Goal: Task Accomplishment & Management: Use online tool/utility

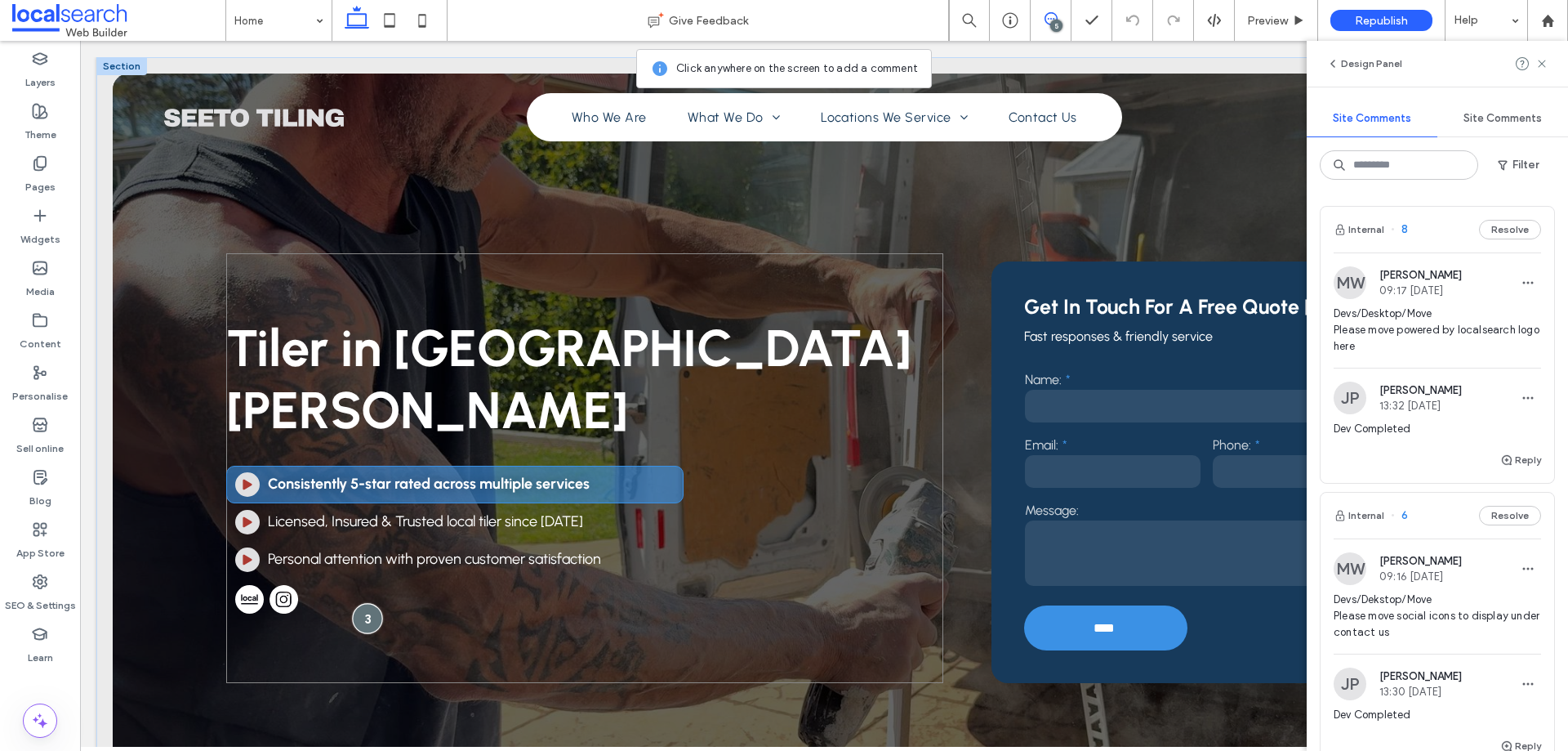
click at [370, 631] on div at bounding box center [367, 618] width 30 height 30
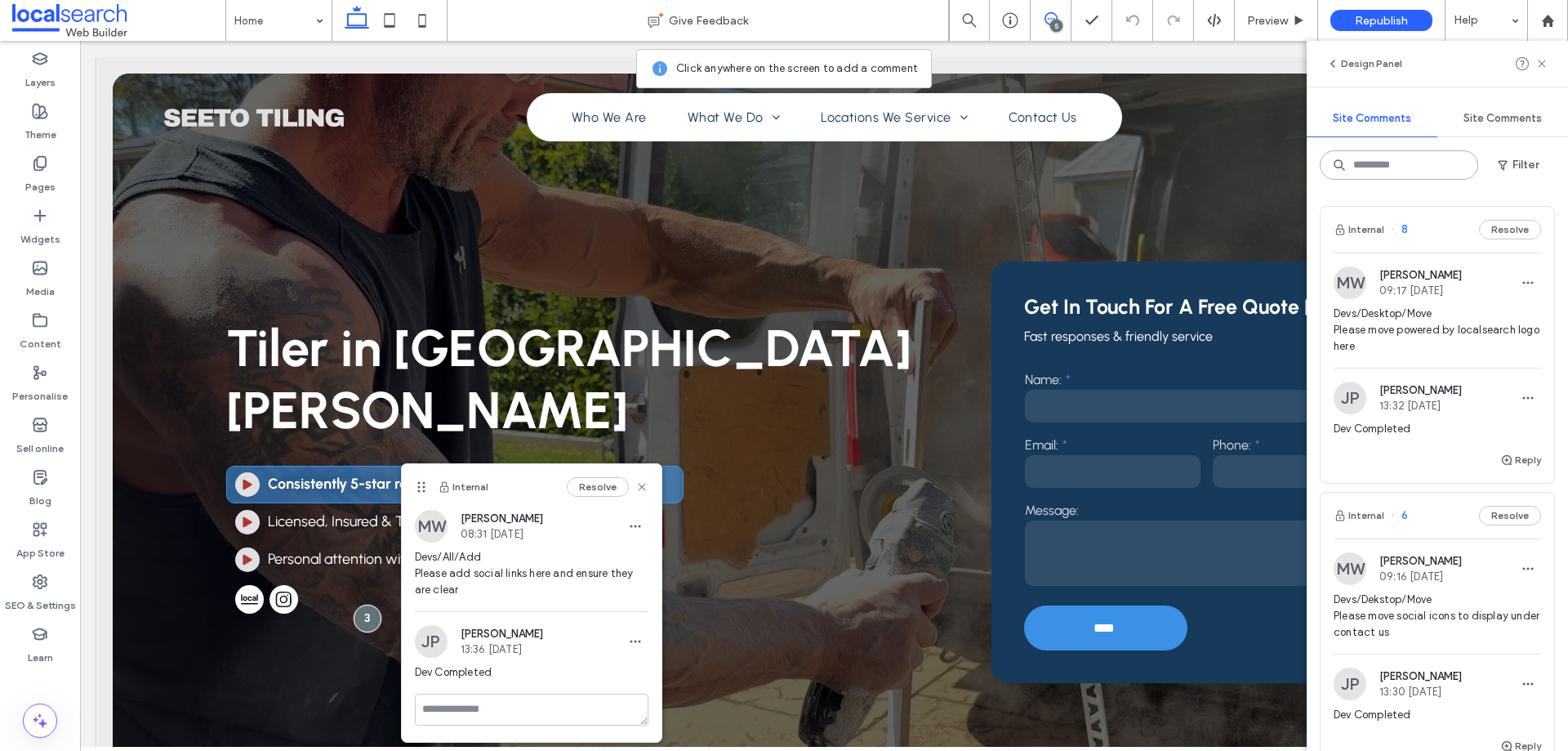
click at [1389, 174] on input at bounding box center [1398, 165] width 159 height 29
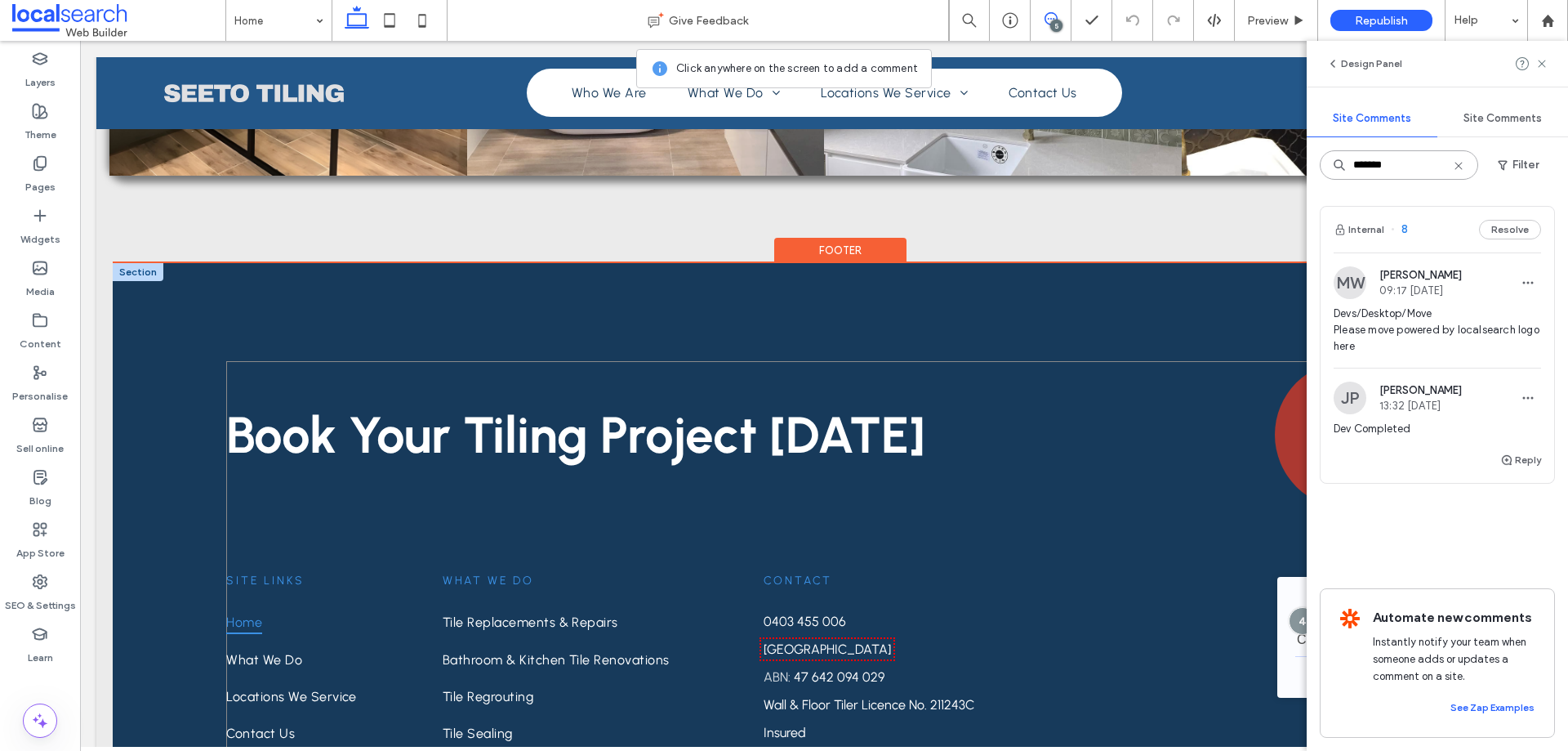
scroll to position [4672, 0]
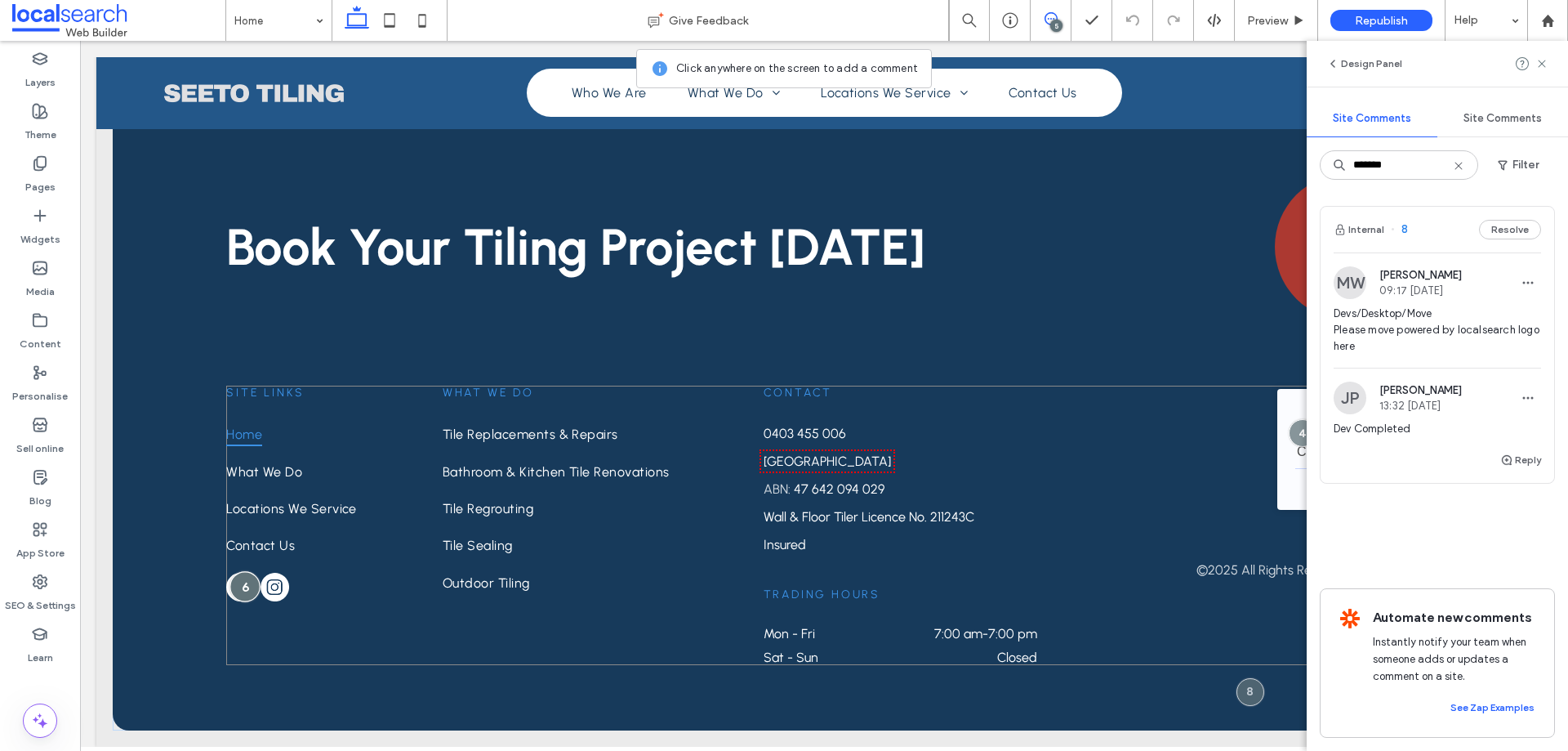
click at [241, 583] on div at bounding box center [246, 587] width 30 height 30
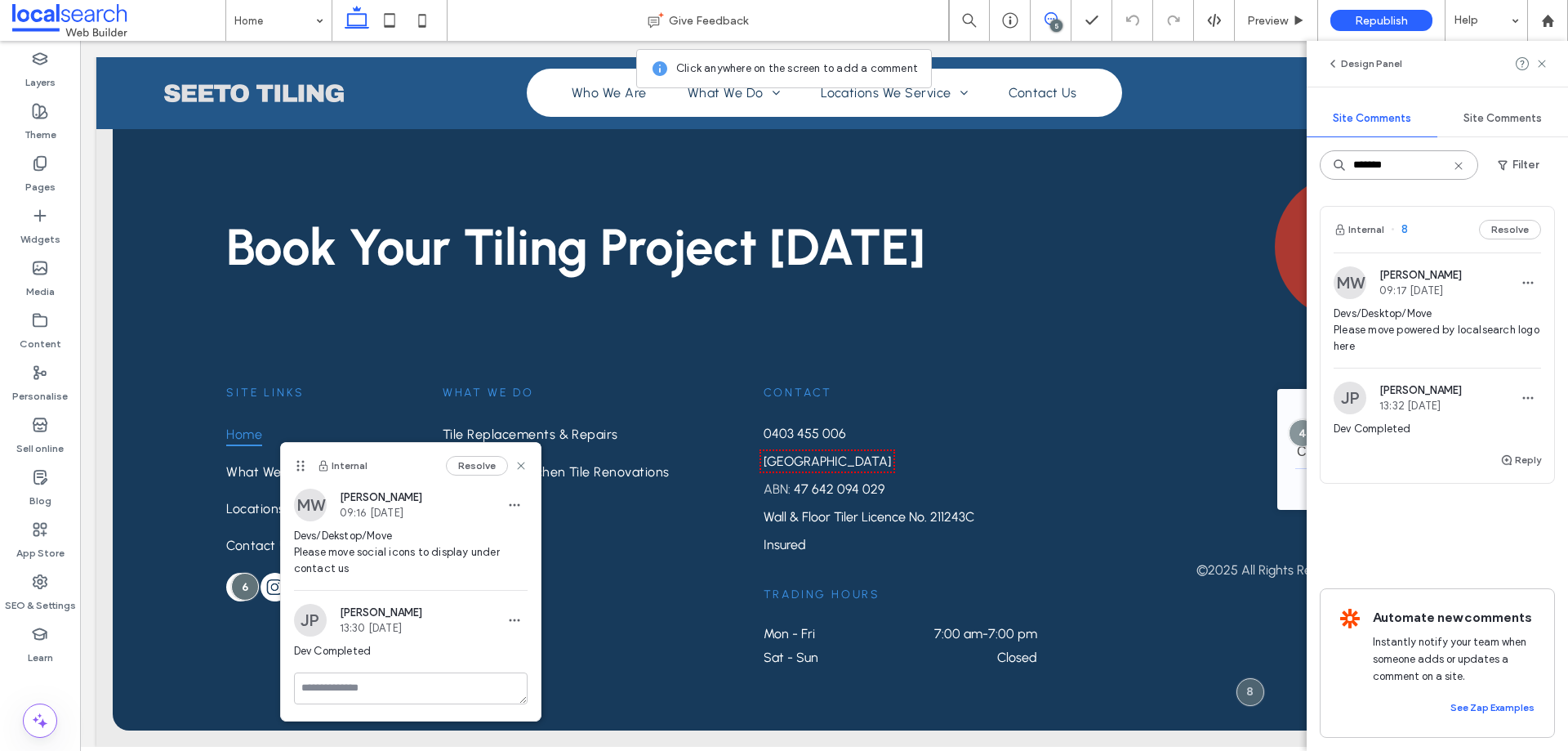
click at [1412, 173] on input "*******" at bounding box center [1398, 165] width 159 height 29
type input "*******"
click at [1543, 69] on icon at bounding box center [1541, 63] width 13 height 13
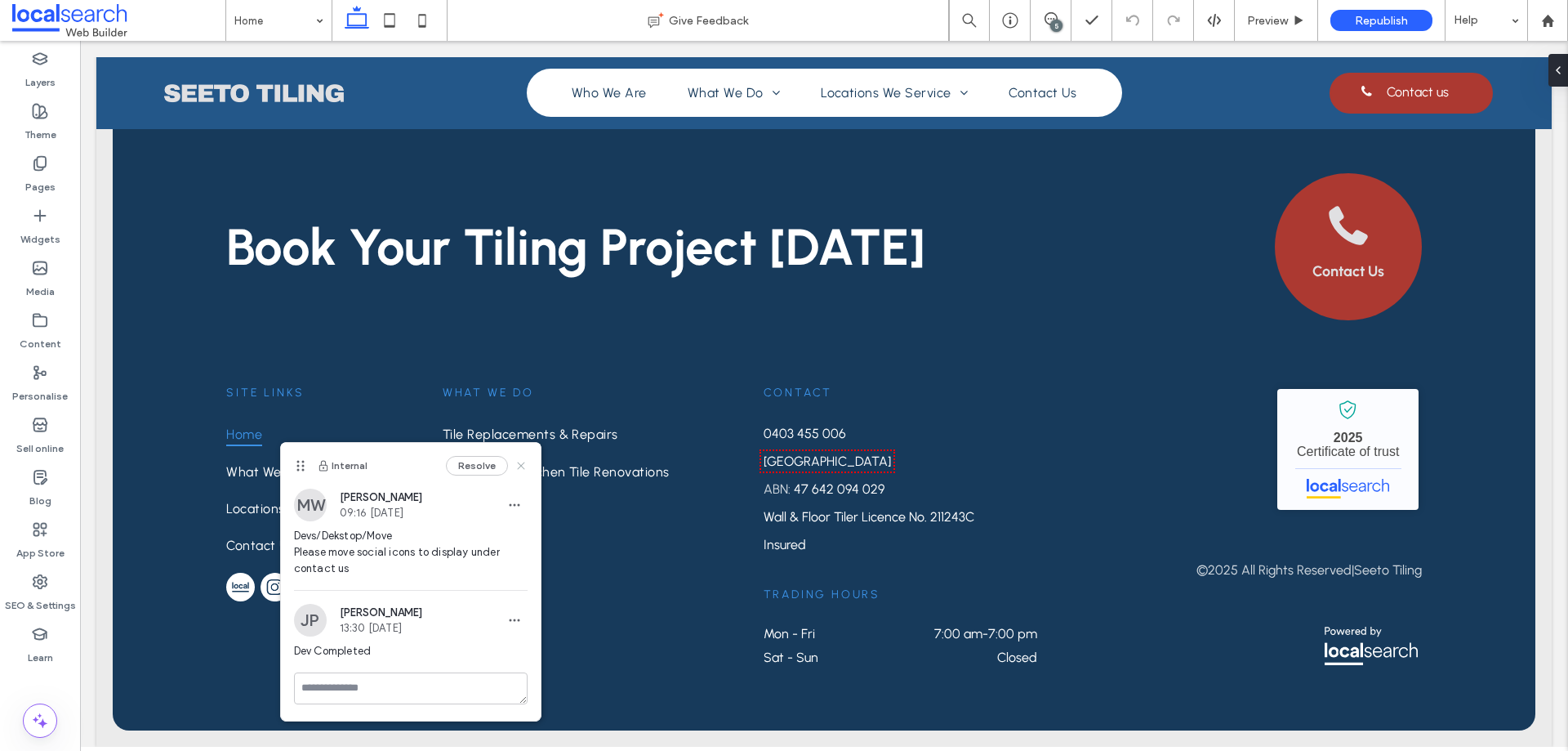
click at [519, 468] on icon at bounding box center [520, 465] width 13 height 13
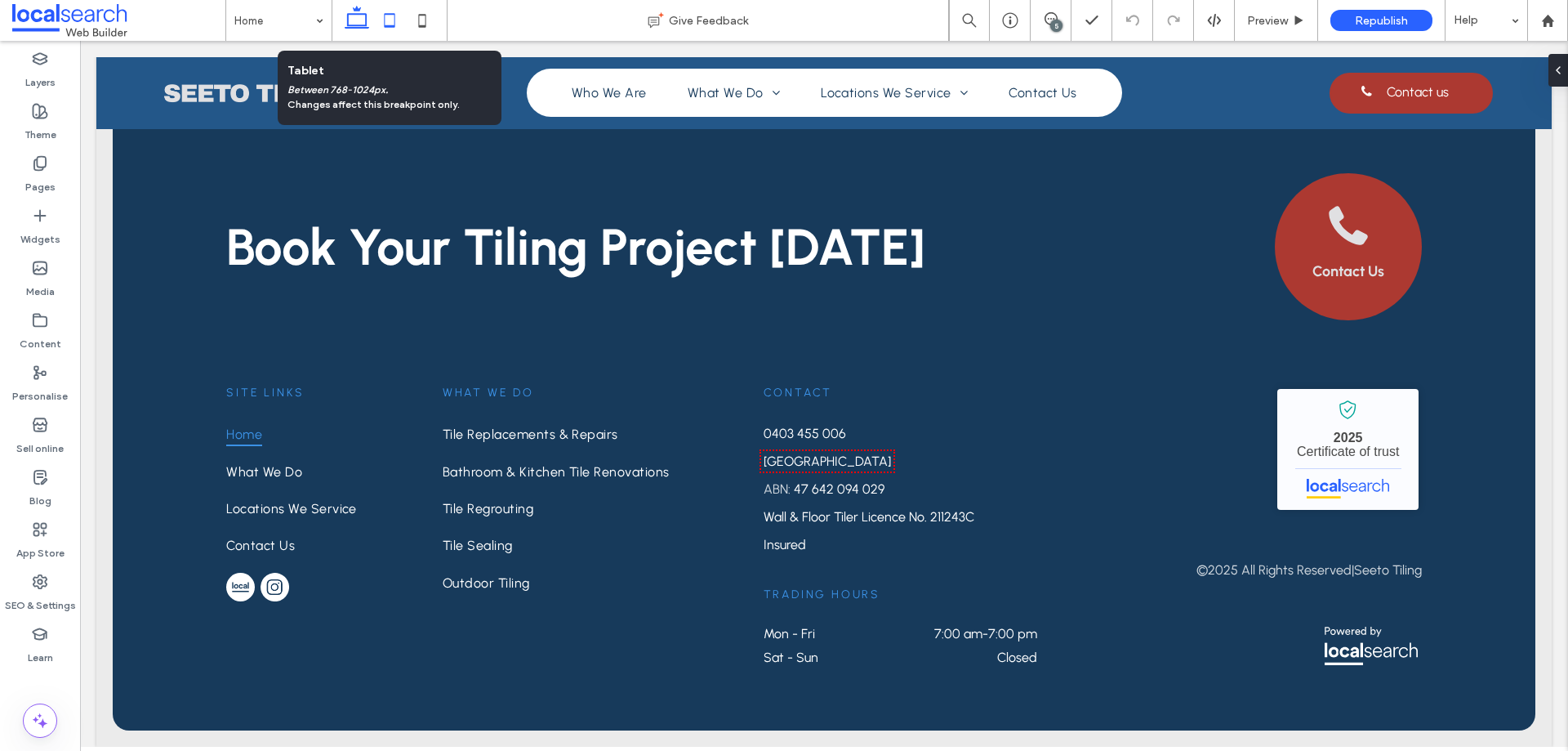
click at [393, 25] on use at bounding box center [389, 20] width 11 height 14
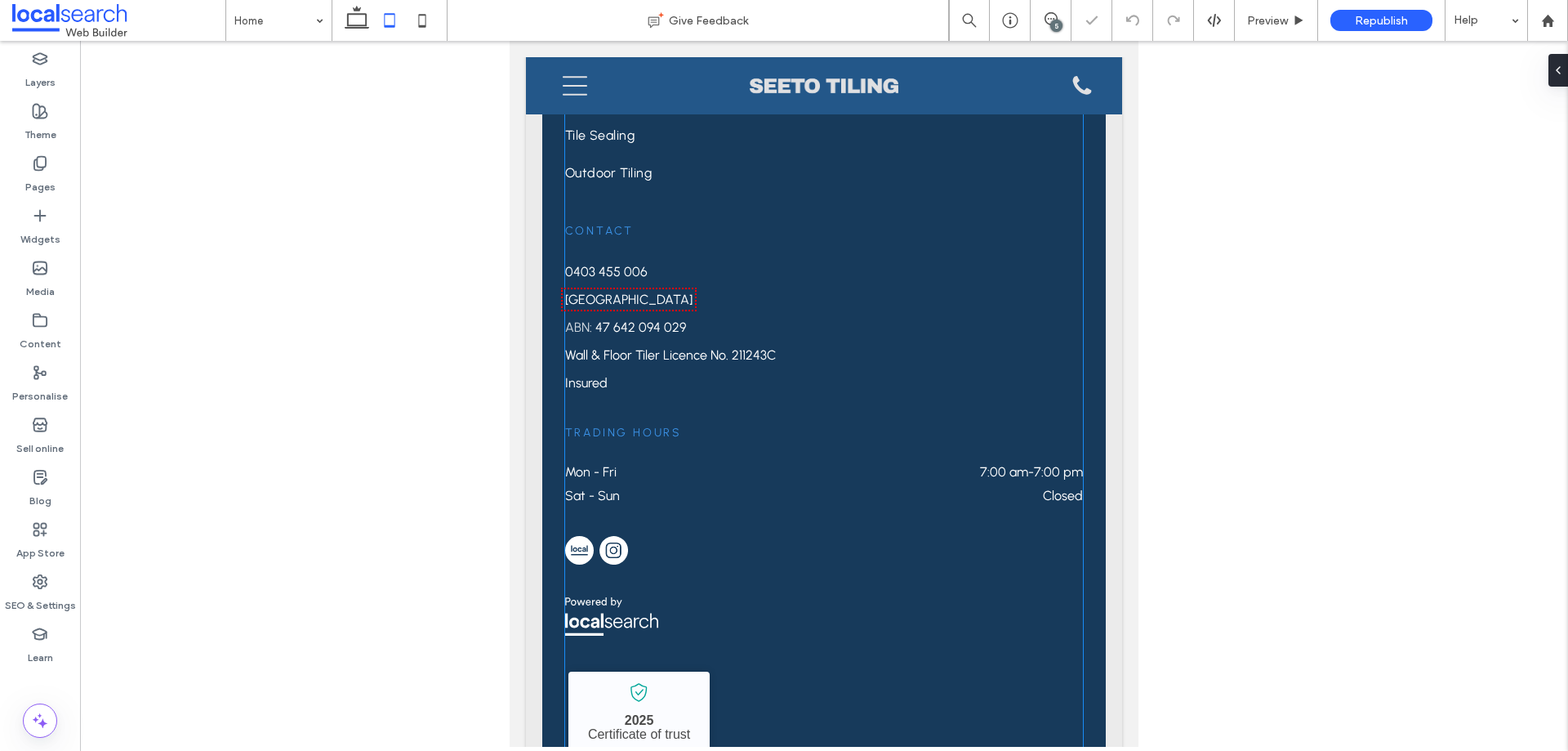
scroll to position [5287, 0]
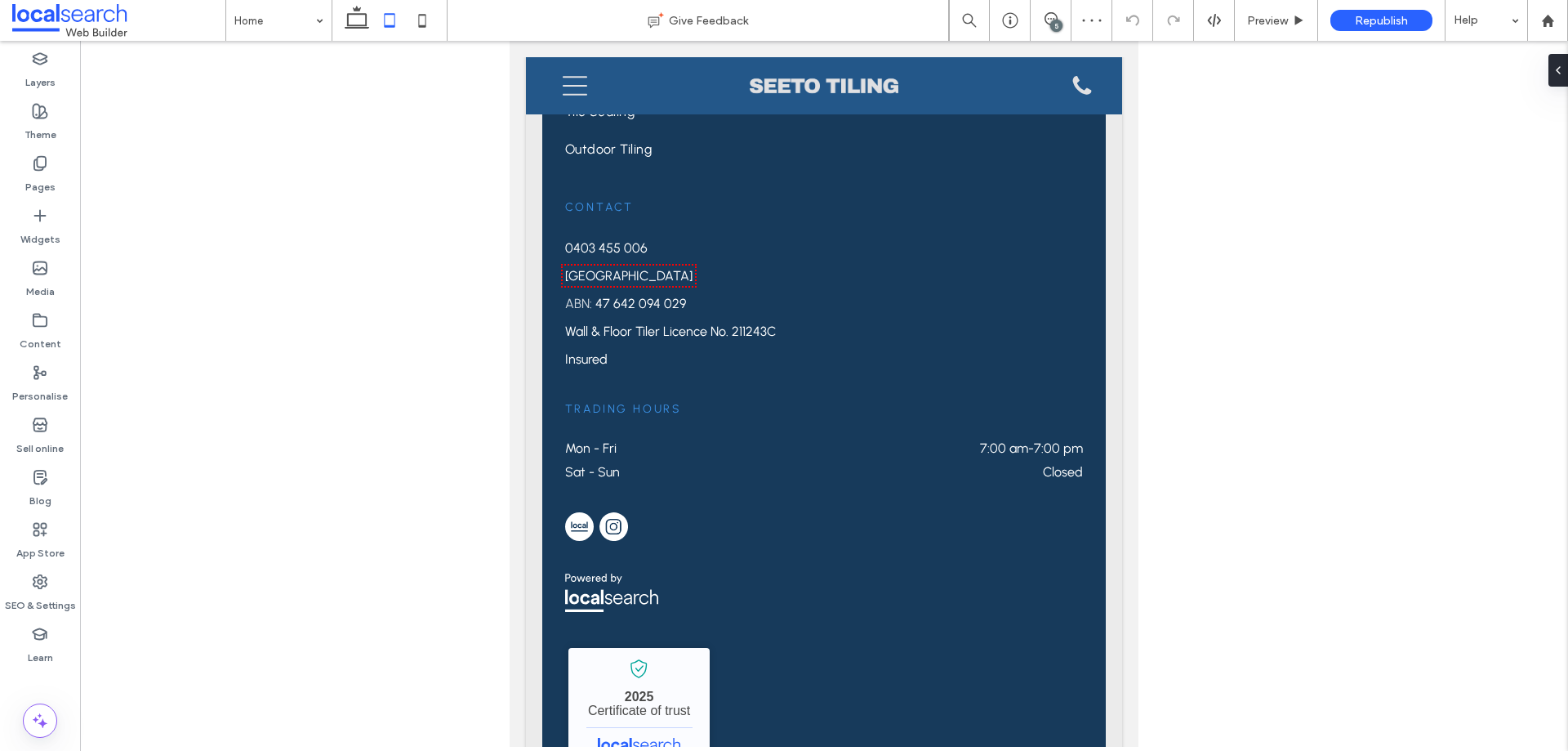
click at [1053, 22] on div "5" at bounding box center [1056, 26] width 12 height 12
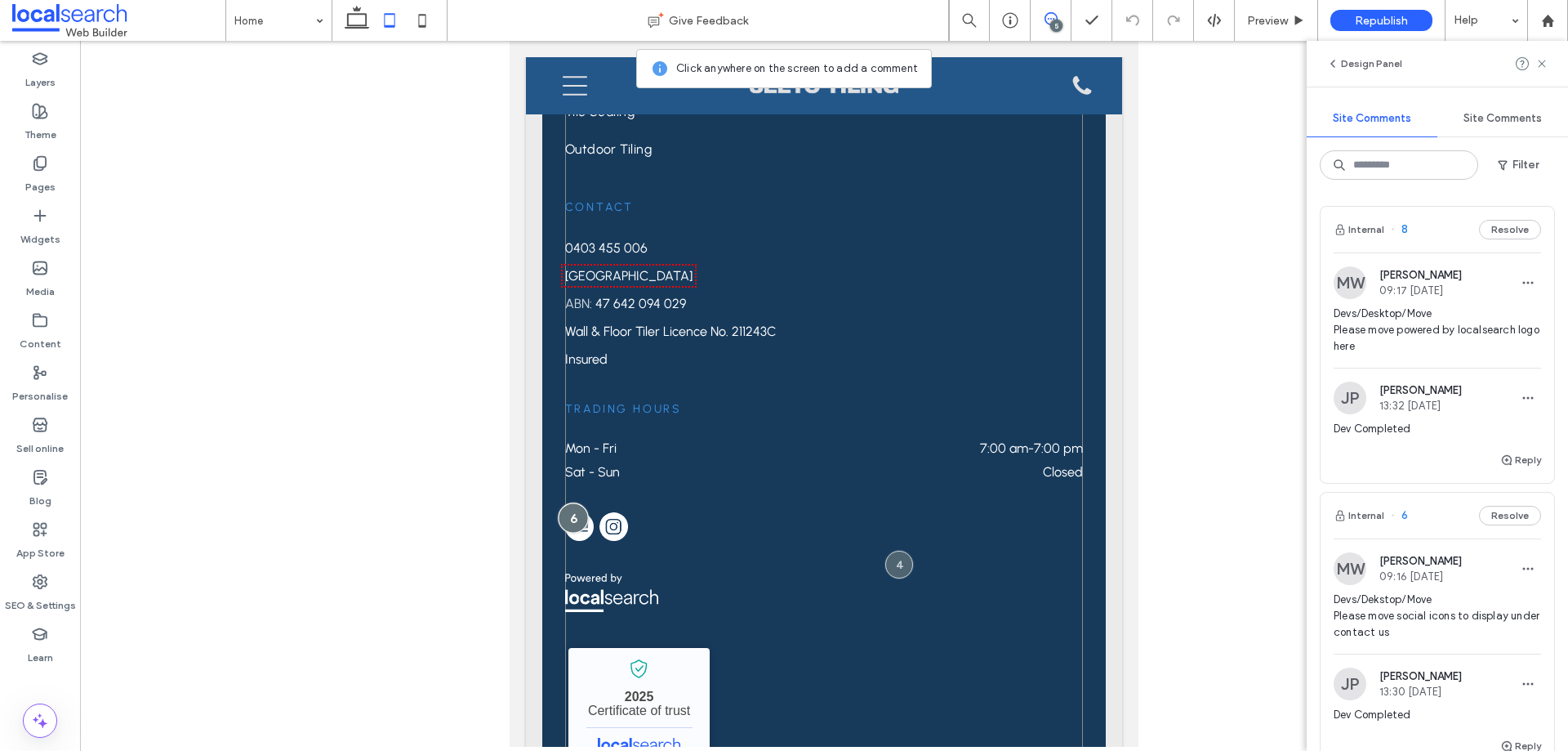
click at [573, 502] on div at bounding box center [573, 517] width 30 height 30
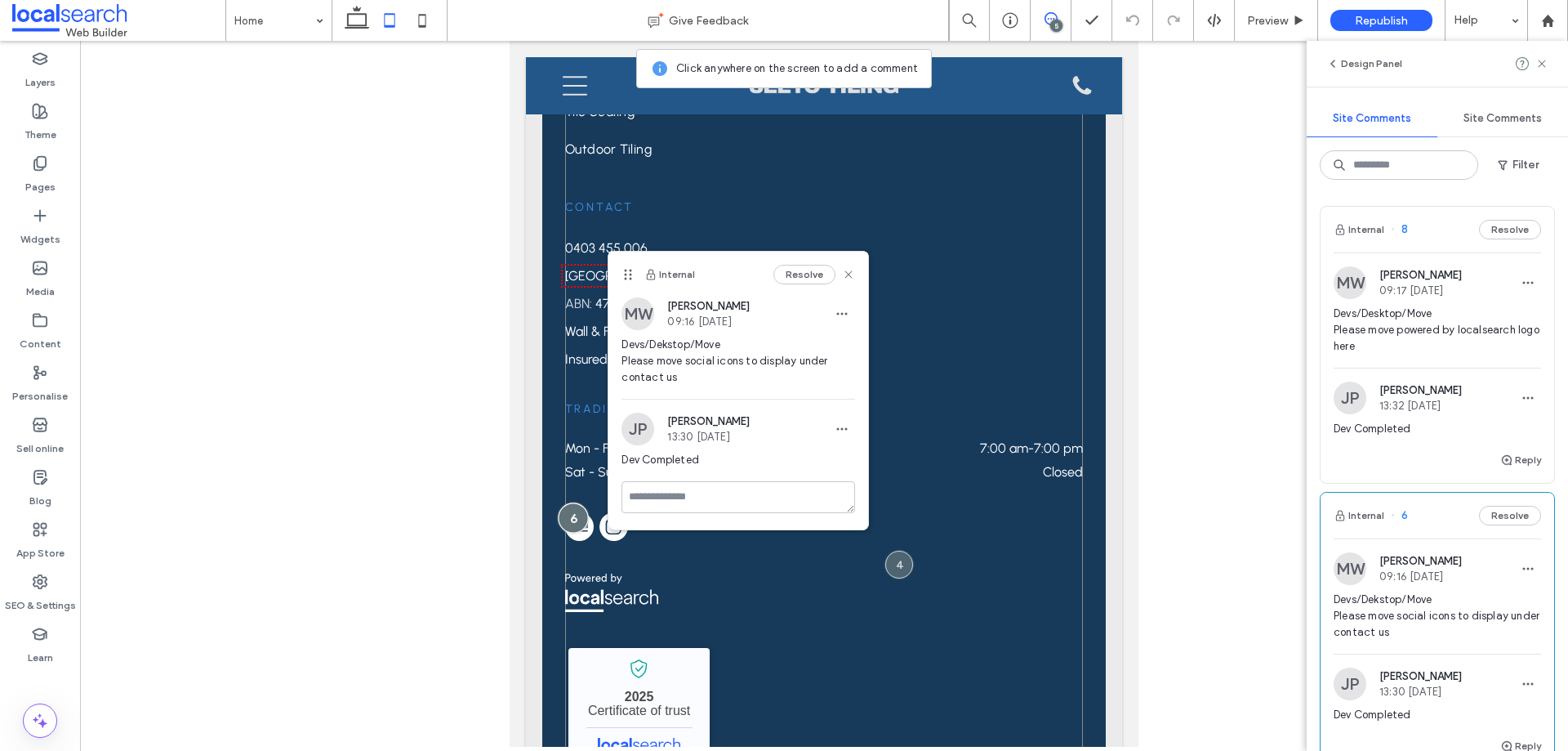
click at [573, 502] on div at bounding box center [573, 517] width 30 height 30
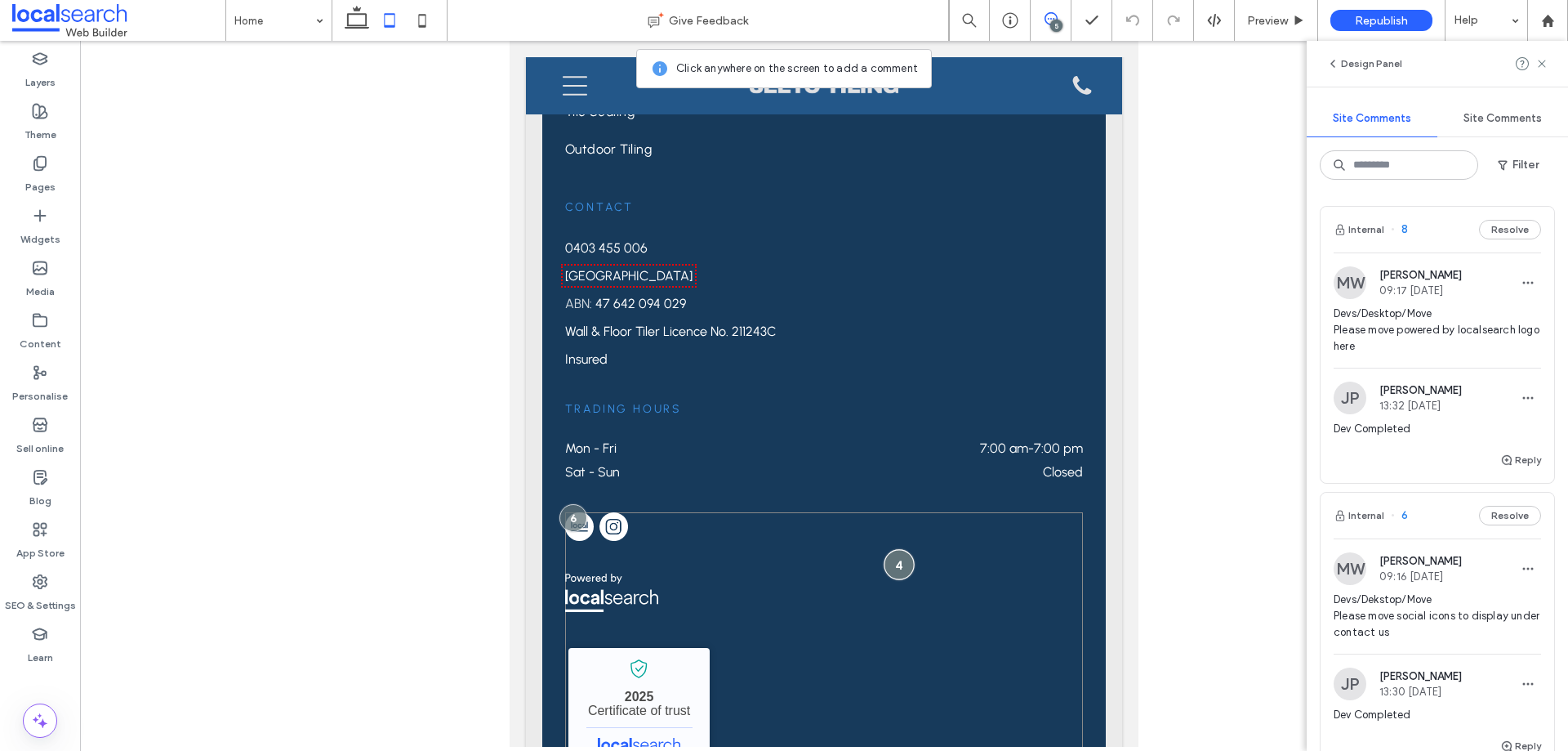
click at [895, 549] on div at bounding box center [899, 564] width 30 height 30
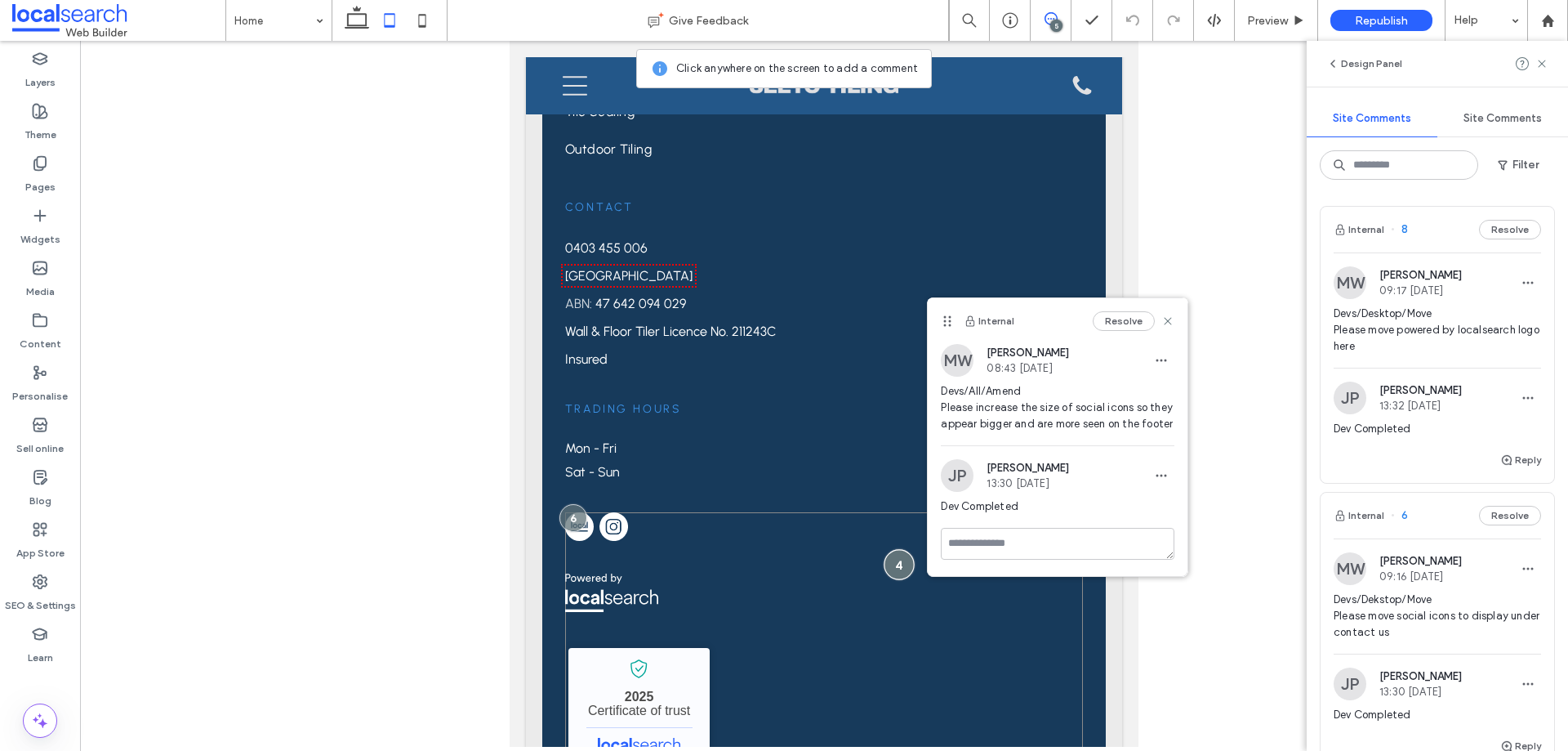
click at [895, 549] on div at bounding box center [899, 564] width 30 height 30
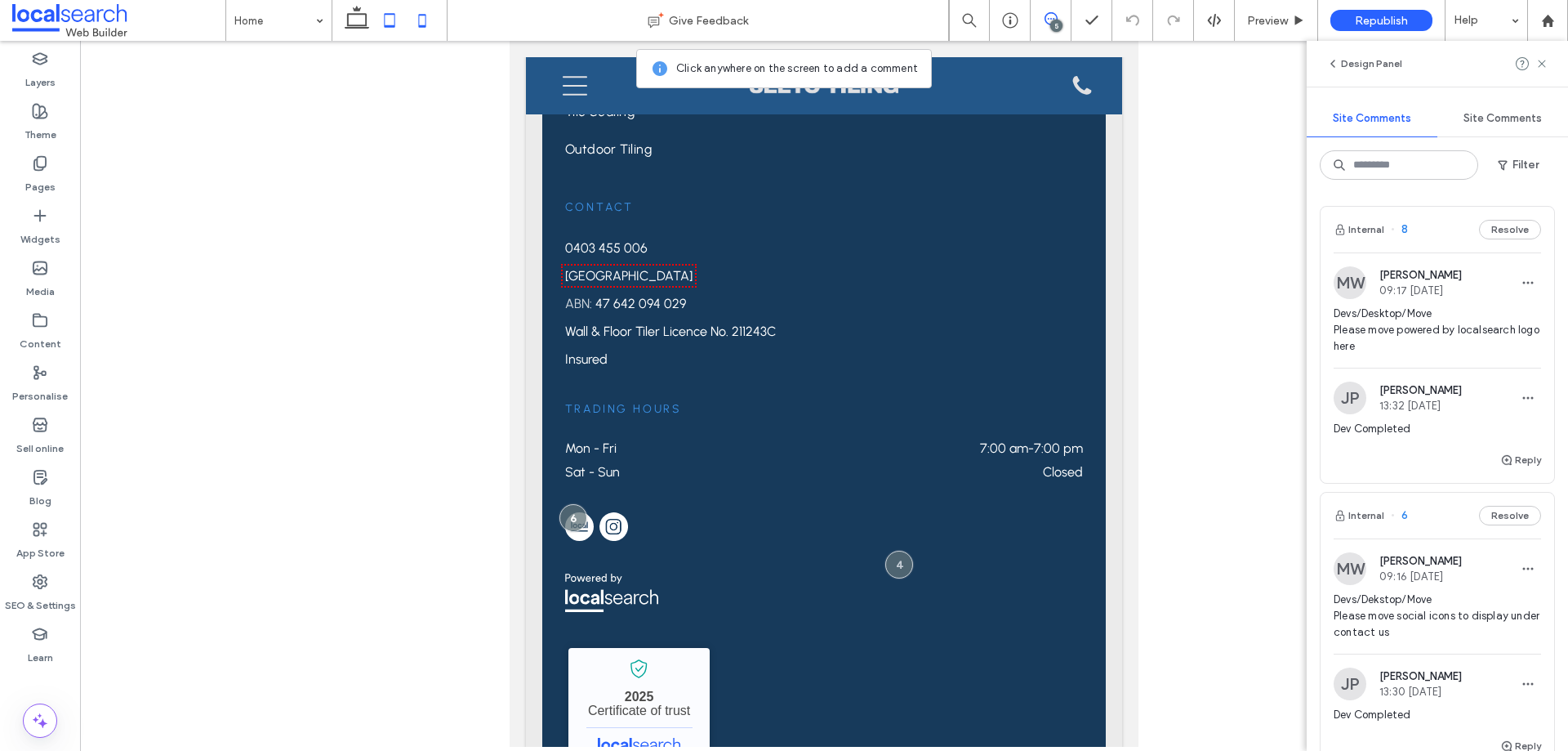
click at [424, 18] on icon at bounding box center [422, 20] width 33 height 33
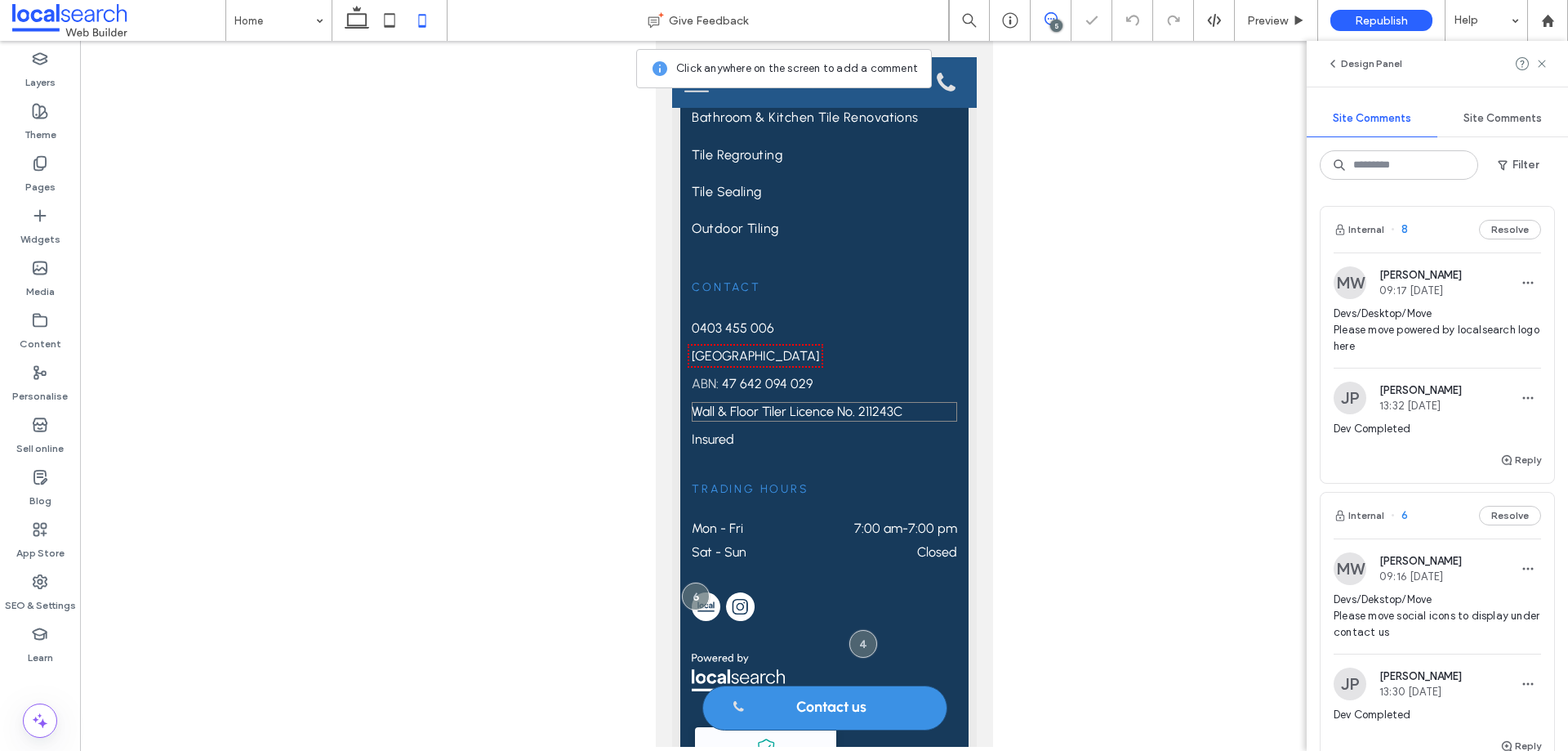
scroll to position [5595, 0]
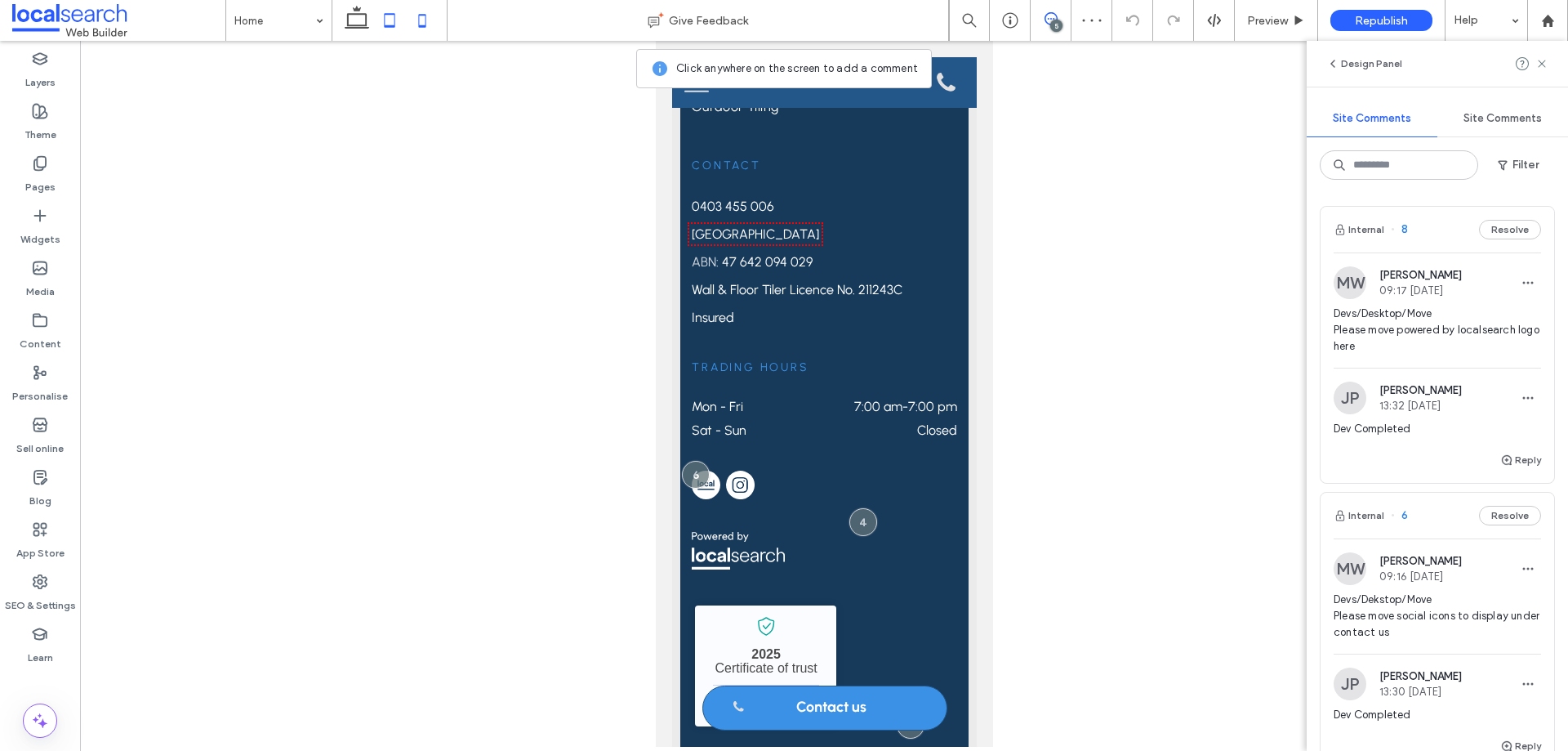
click at [378, 31] on icon at bounding box center [389, 20] width 33 height 33
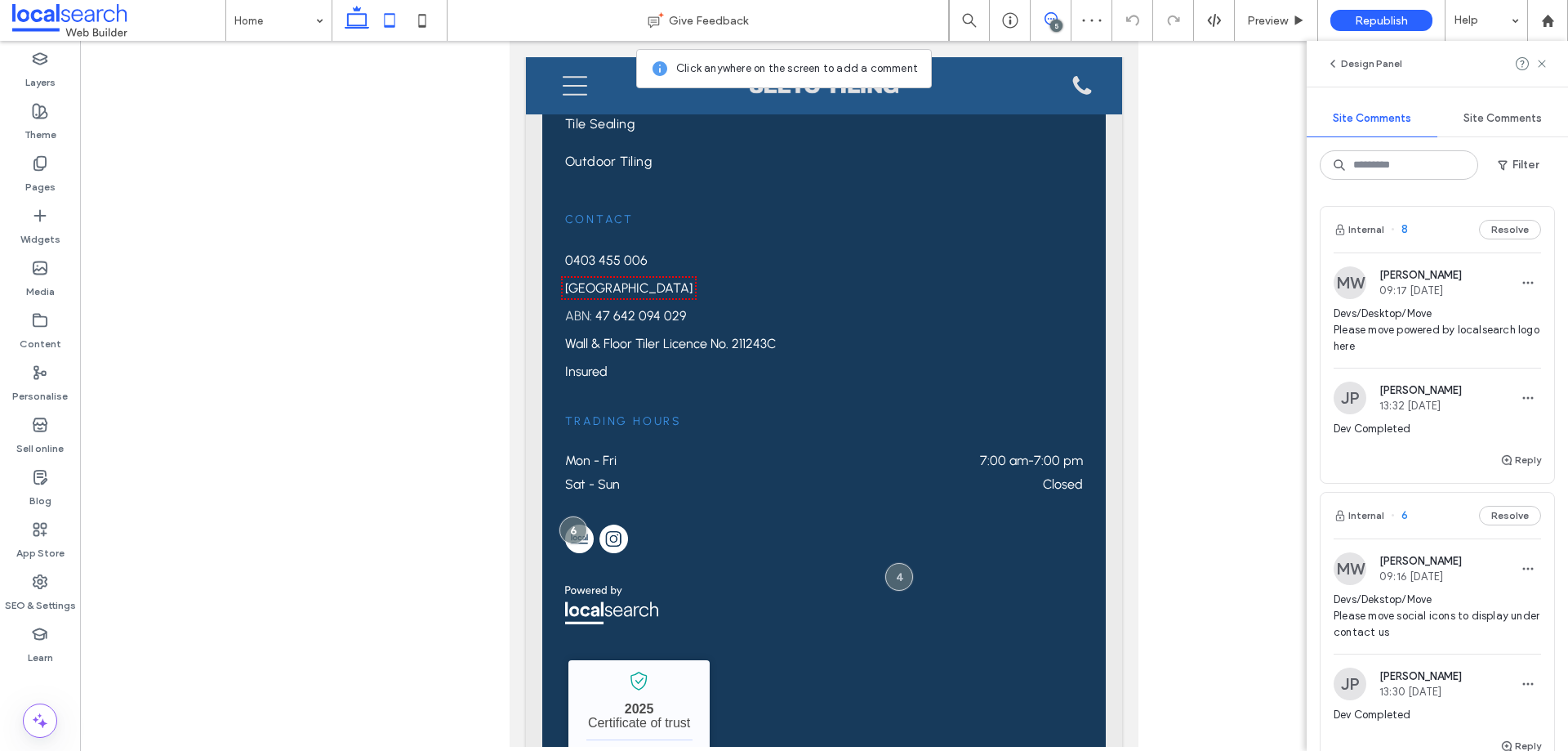
click at [357, 16] on icon at bounding box center [356, 20] width 33 height 33
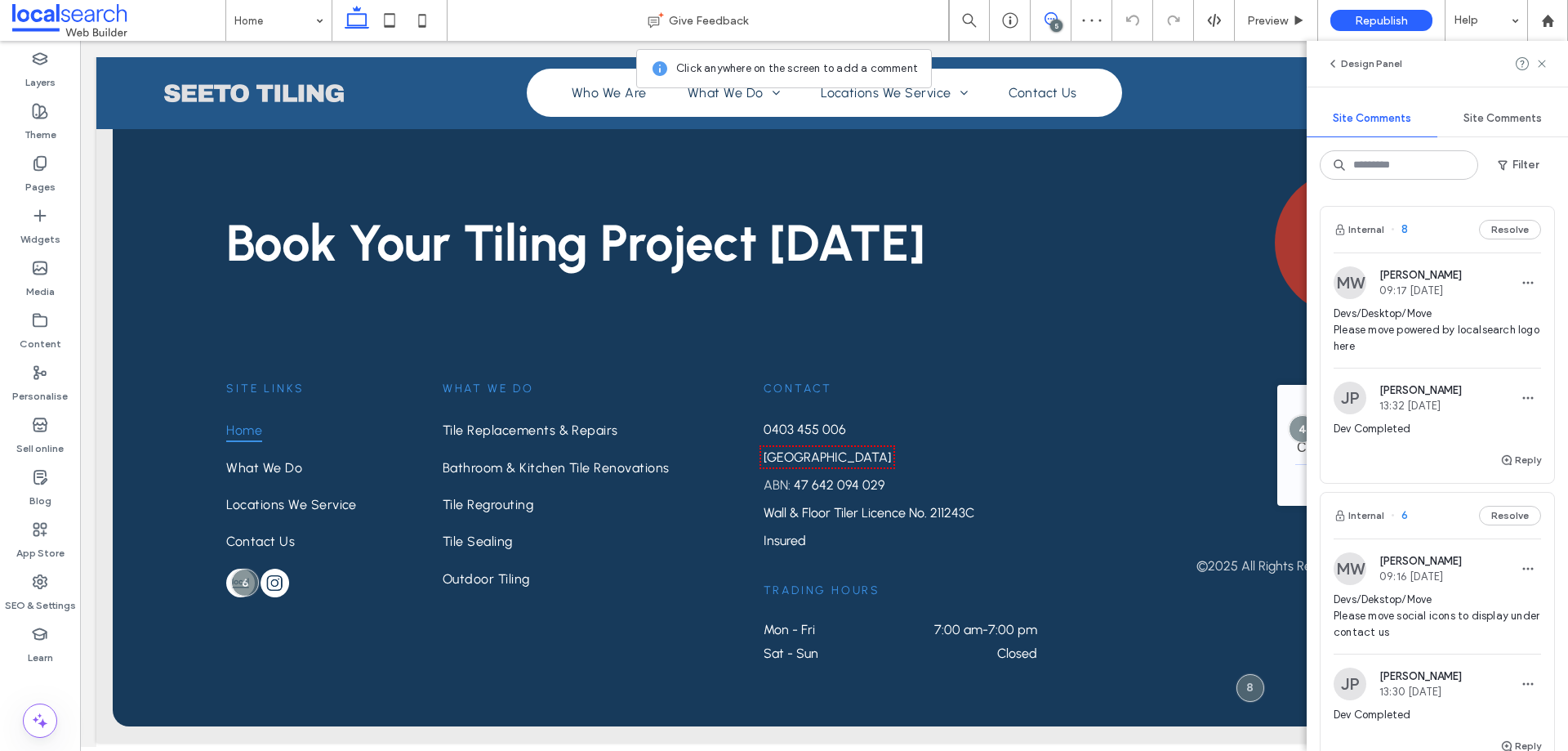
scroll to position [4635, 0]
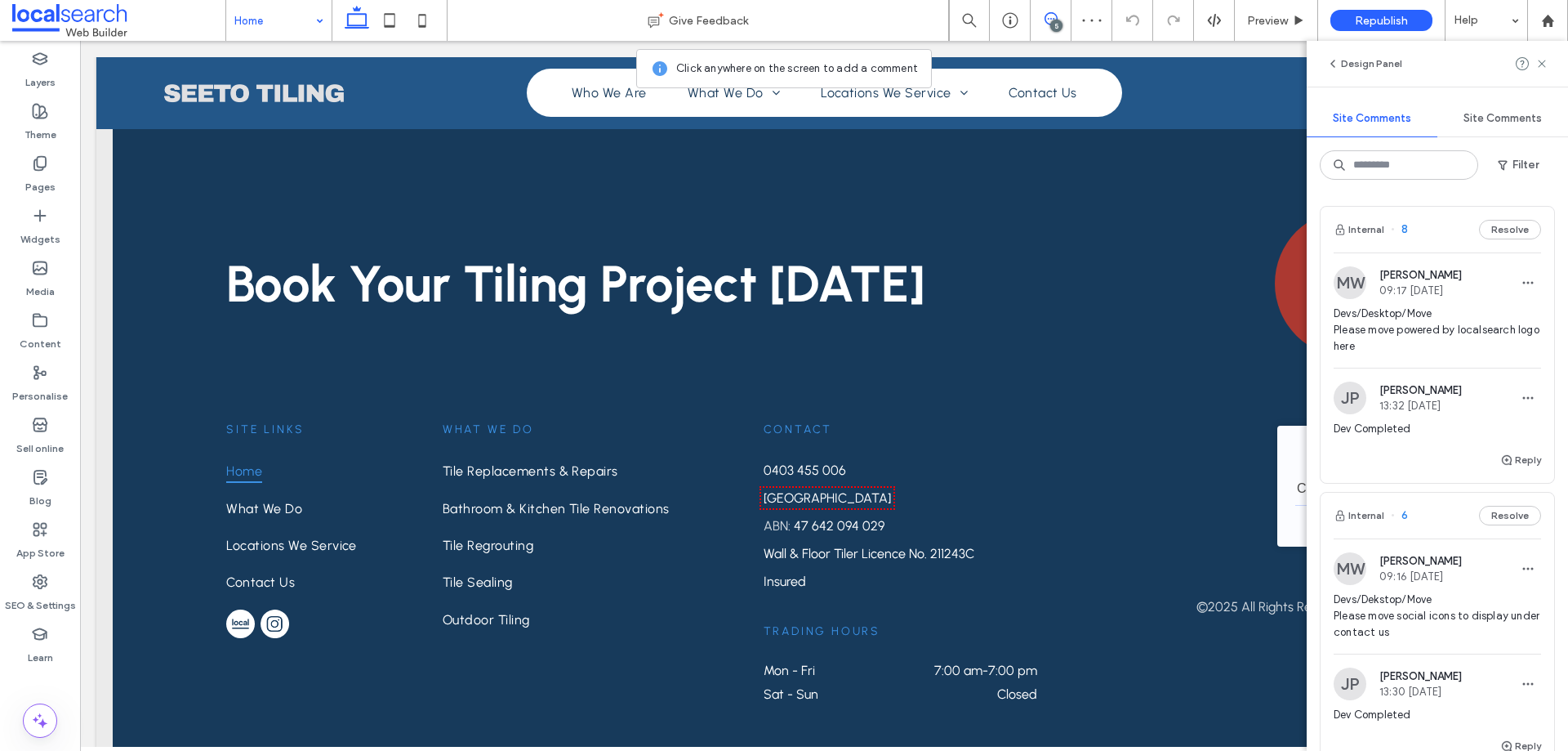
drag, startPoint x: 249, startPoint y: 15, endPoint x: 258, endPoint y: 18, distance: 9.5
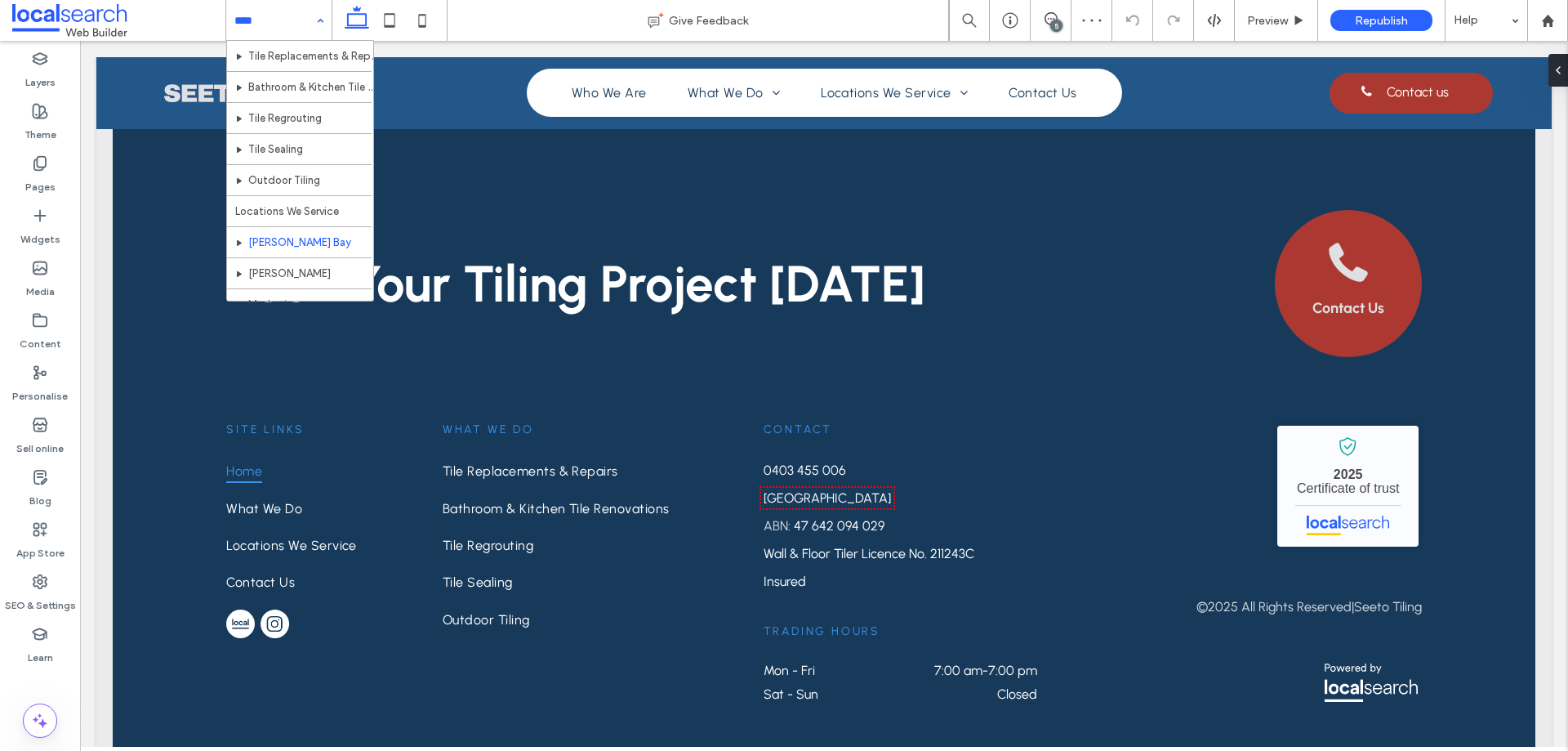
scroll to position [110, 0]
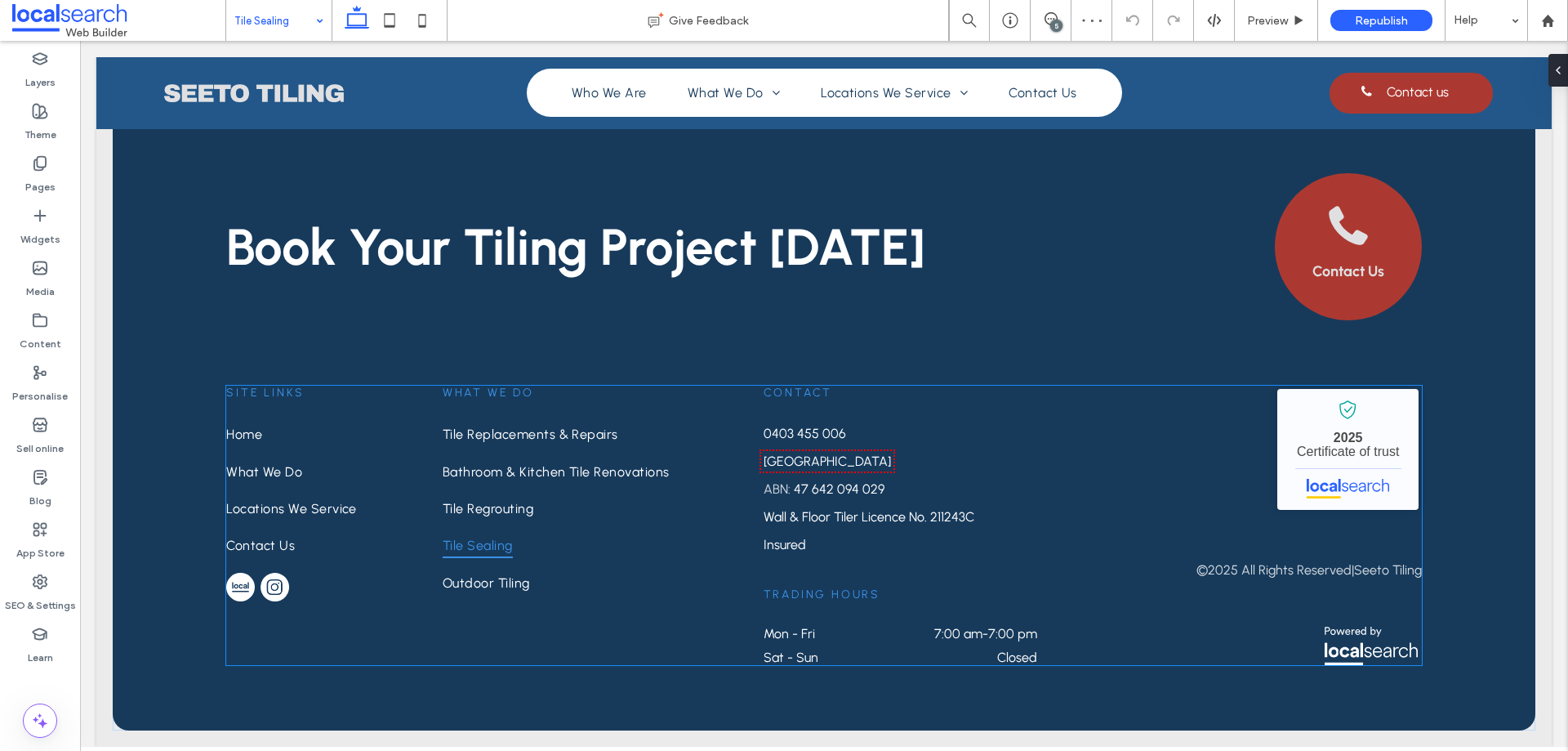
scroll to position [2616, 0]
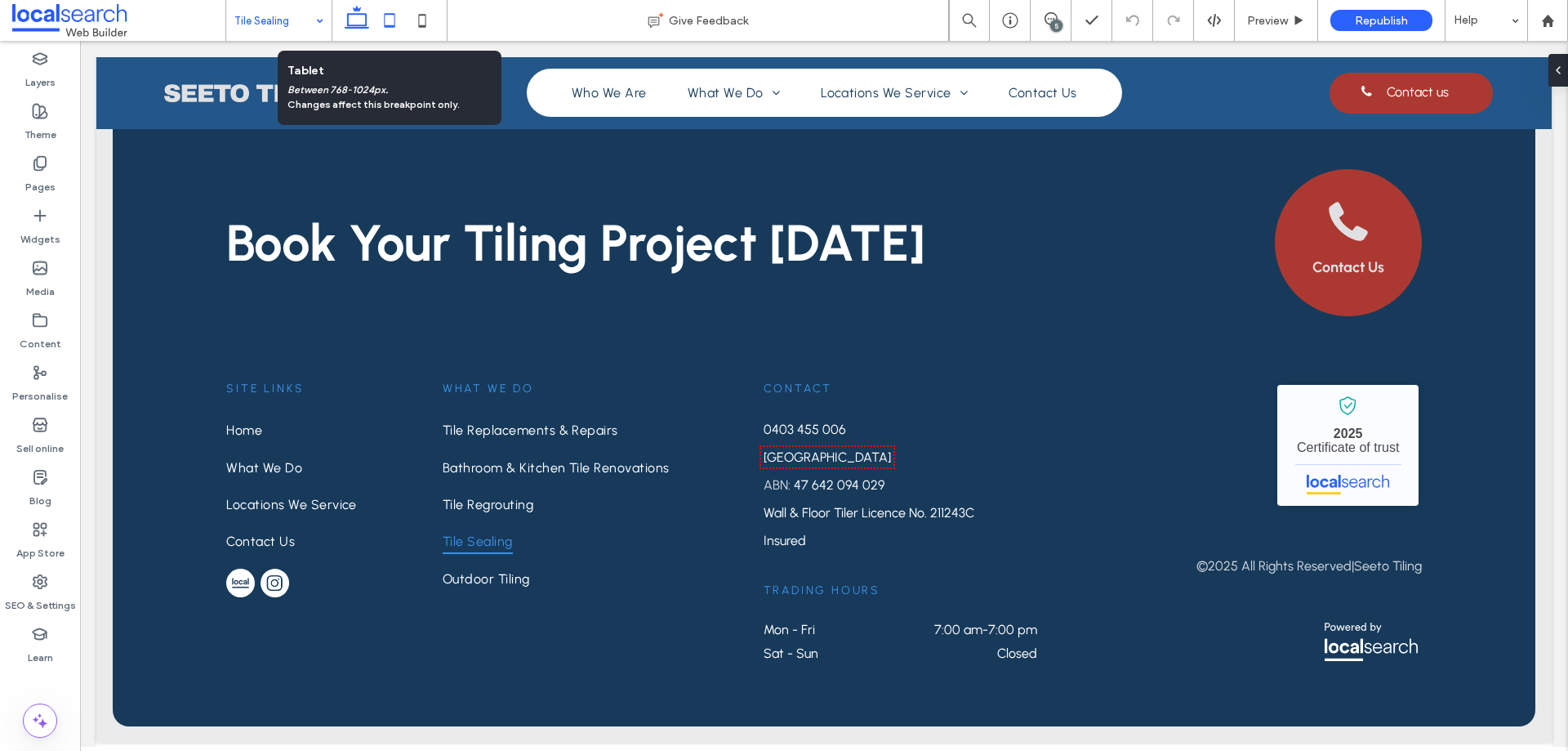
click at [384, 25] on use at bounding box center [389, 20] width 11 height 14
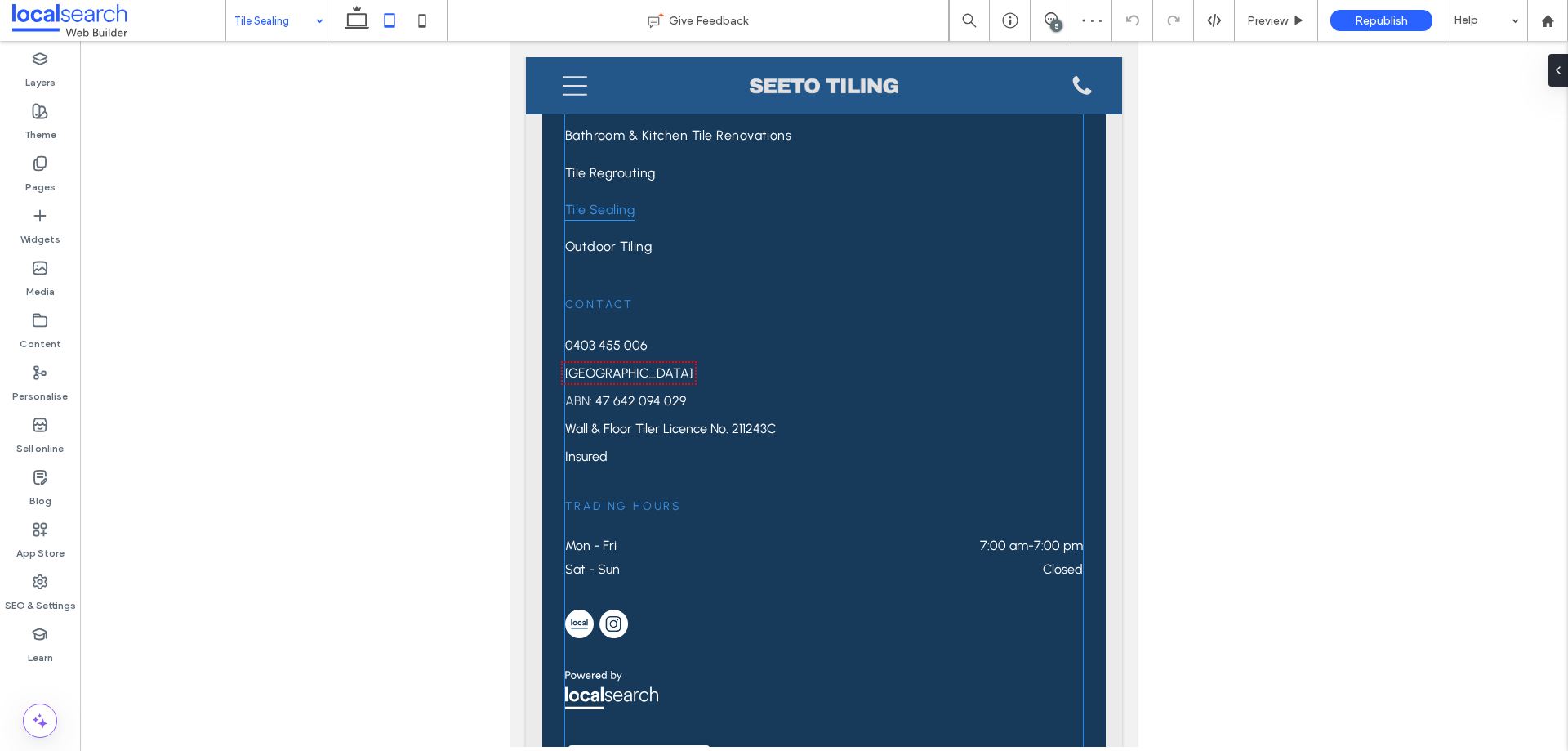
scroll to position [3139, 0]
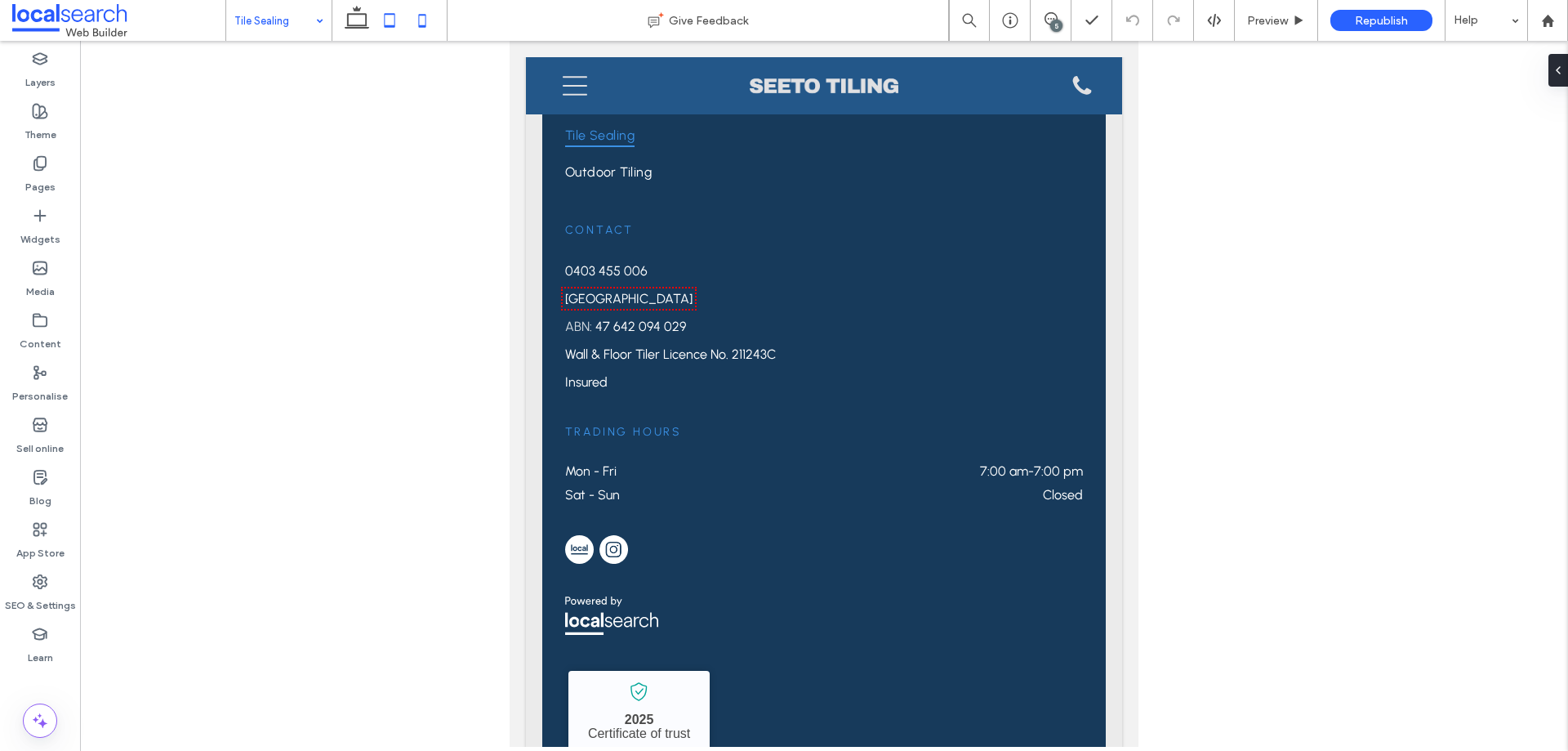
click at [418, 23] on icon at bounding box center [422, 20] width 33 height 33
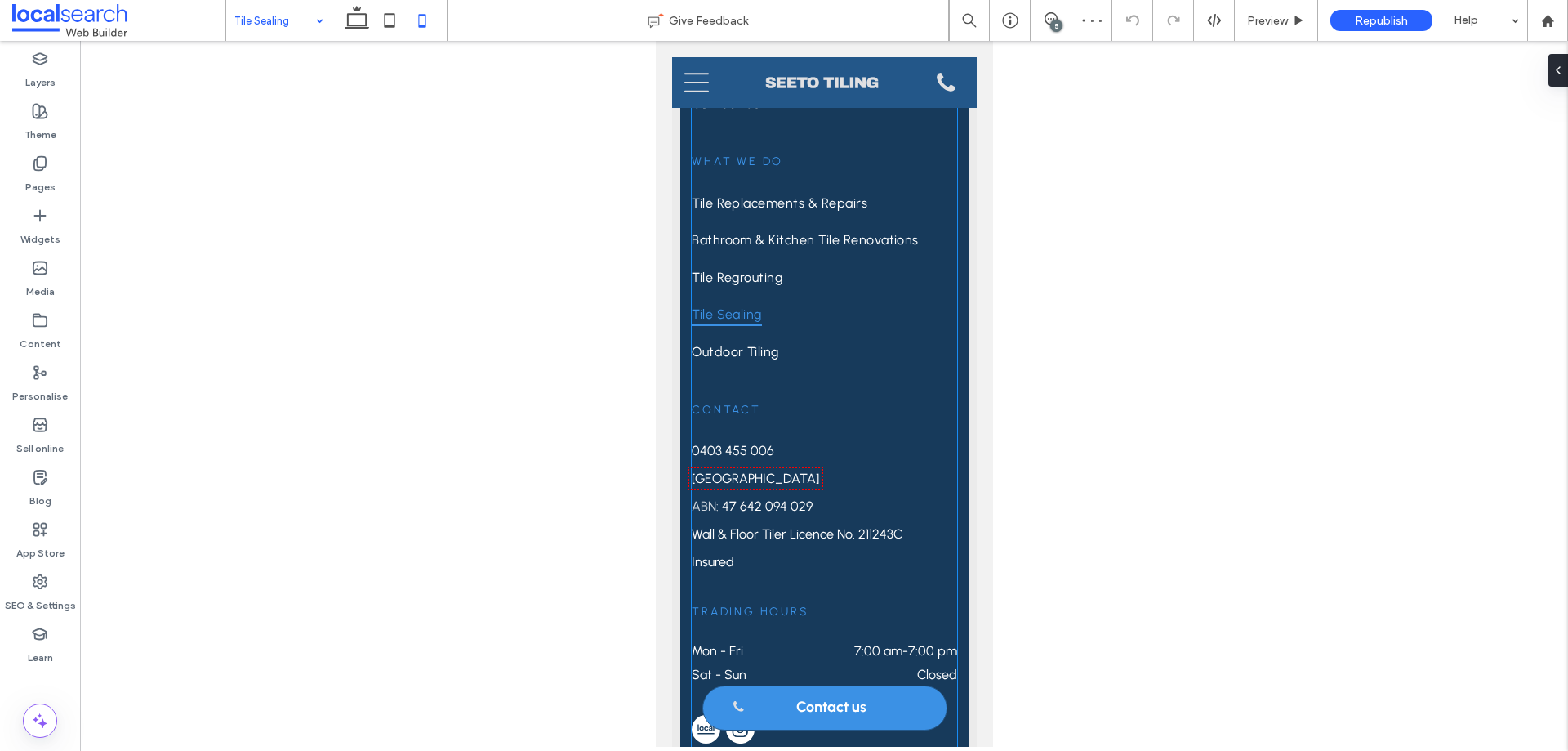
scroll to position [3266, 0]
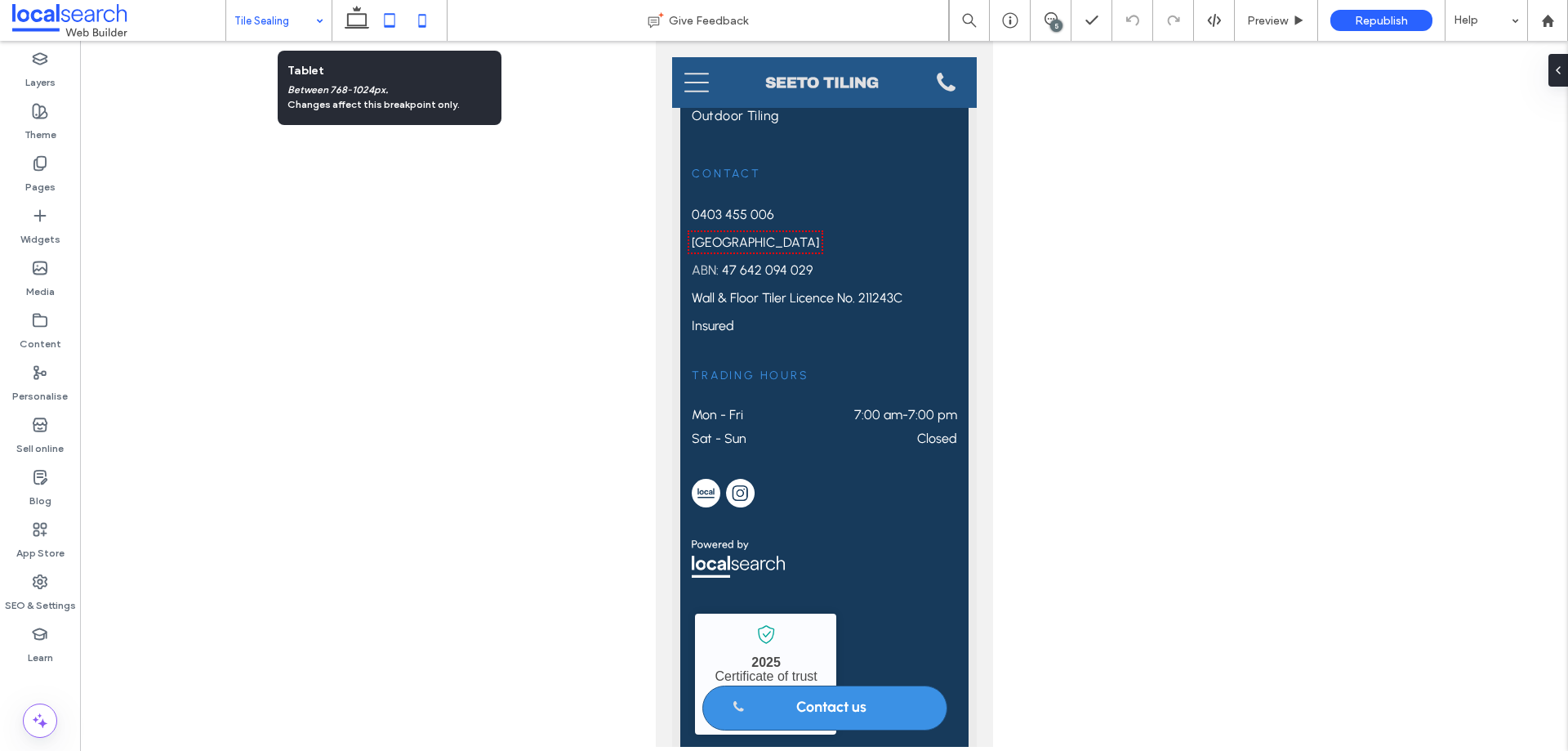
click at [391, 20] on icon at bounding box center [389, 20] width 33 height 33
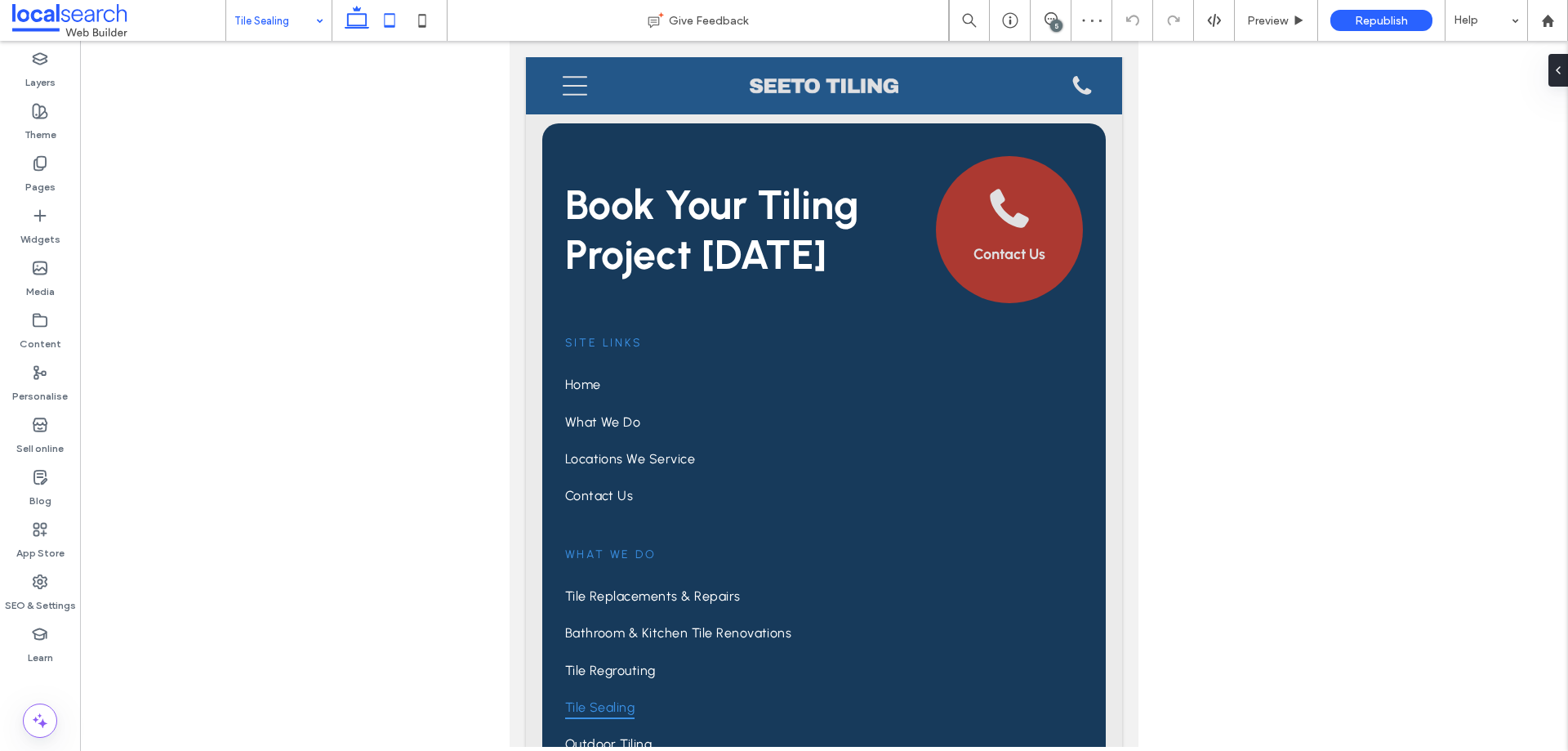
click at [349, 16] on icon at bounding box center [356, 20] width 33 height 33
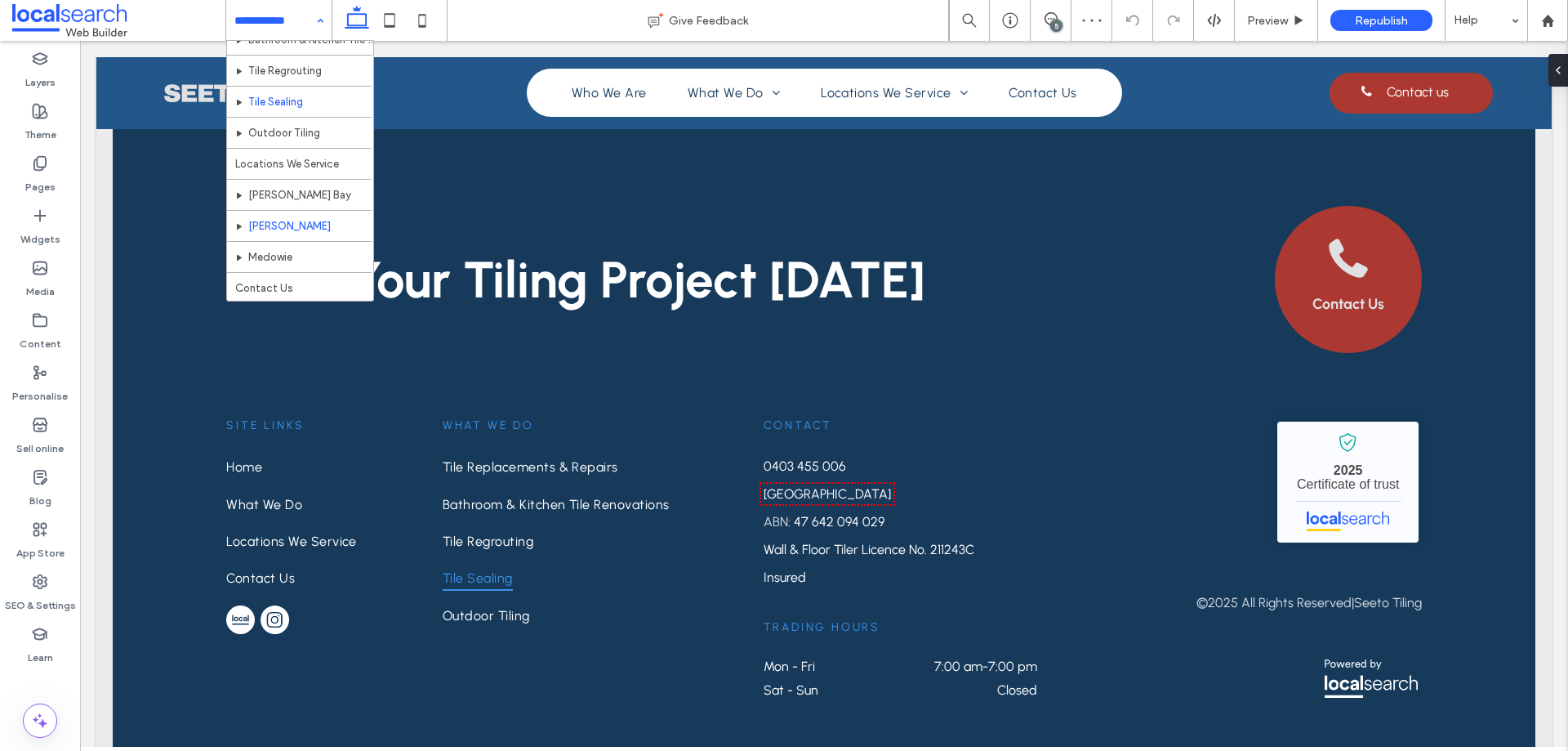
scroll to position [110, 0]
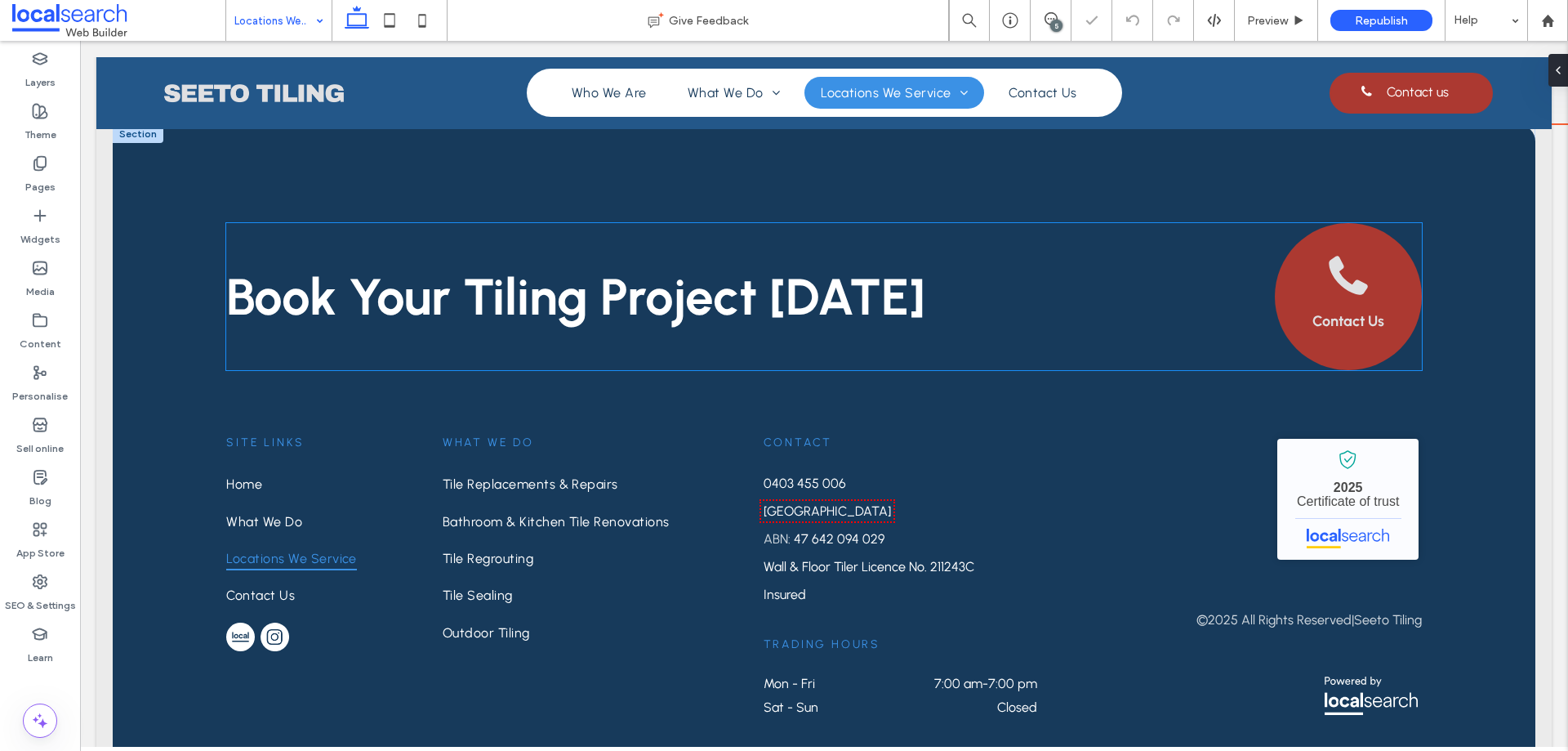
scroll to position [1769, 0]
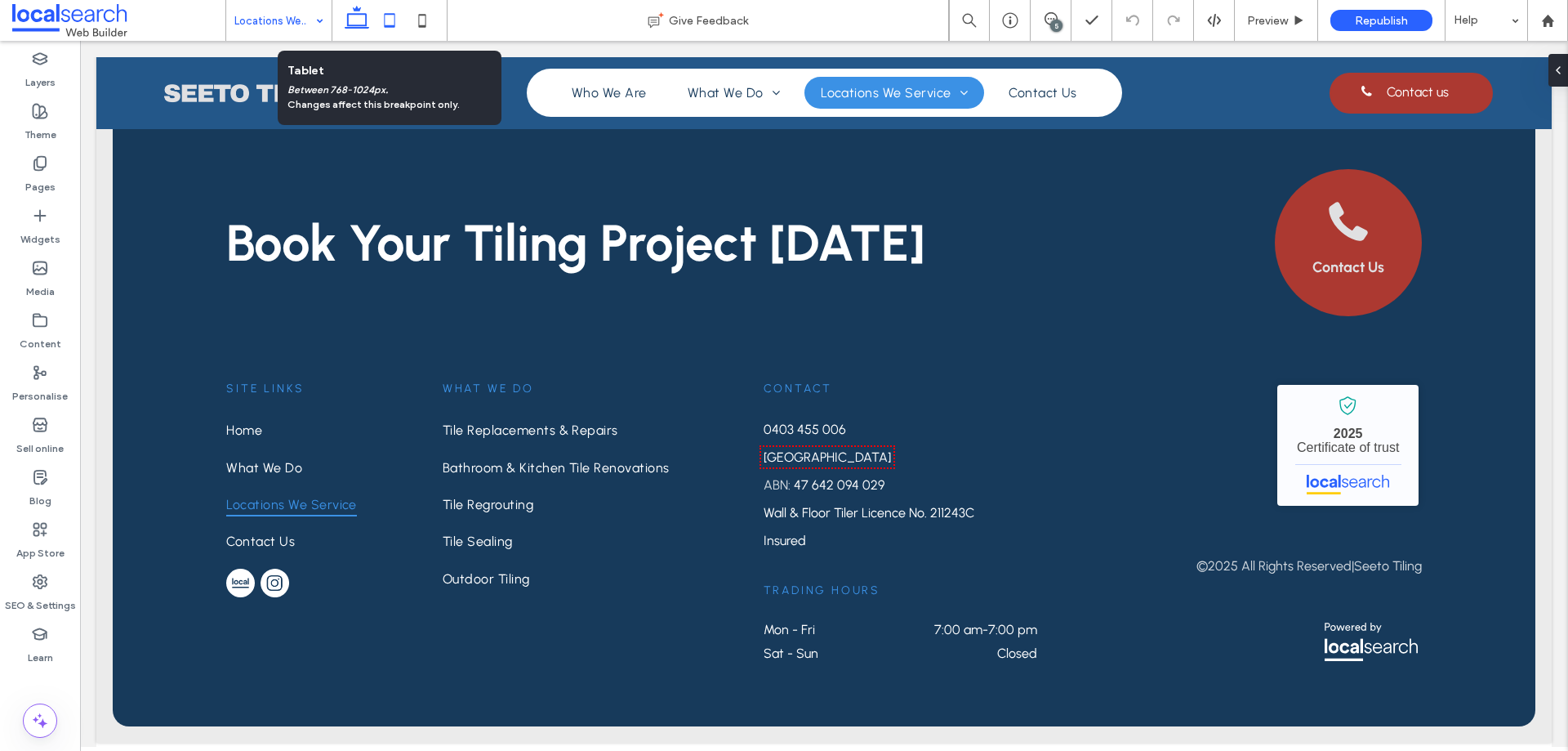
click at [388, 24] on icon at bounding box center [389, 20] width 33 height 33
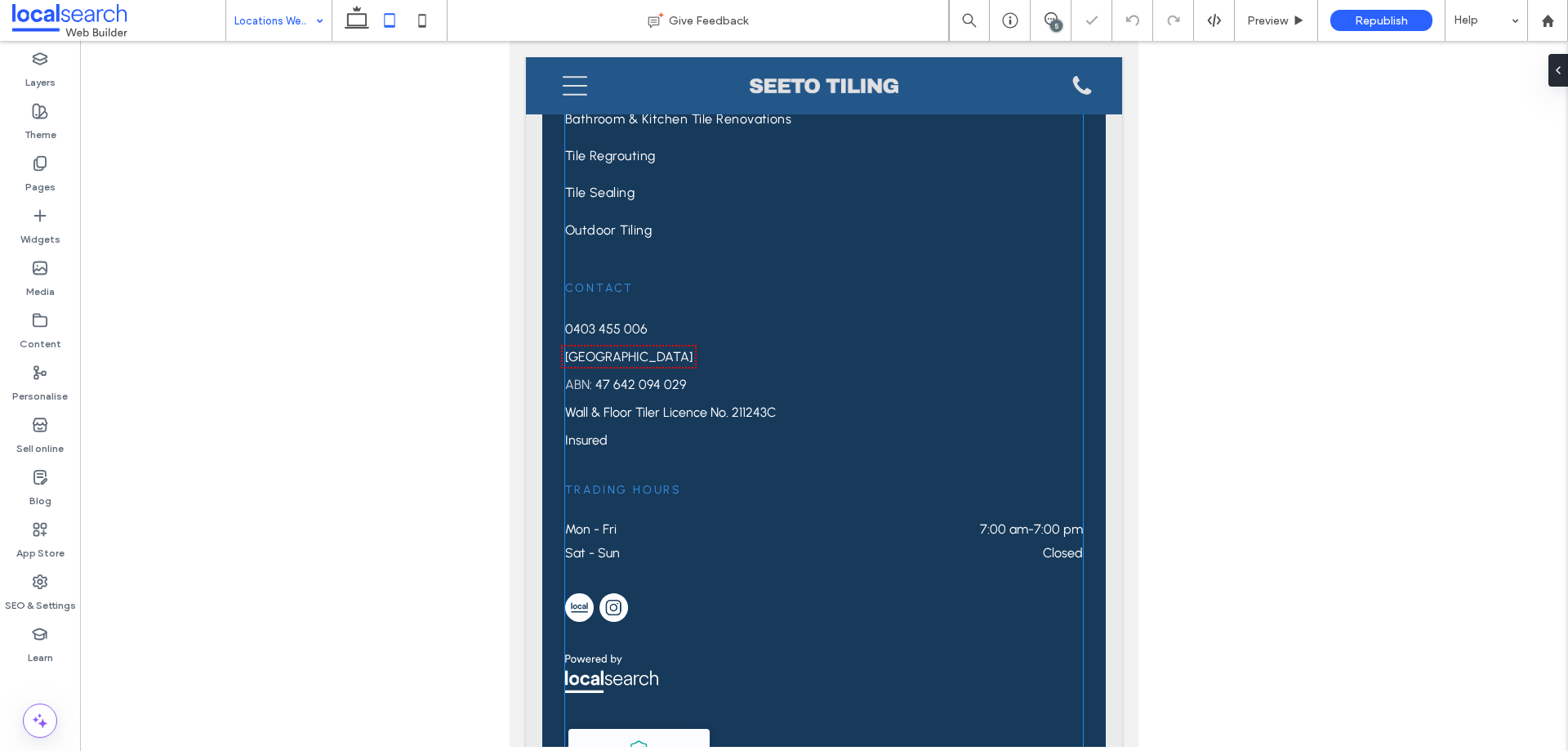
scroll to position [2502, 0]
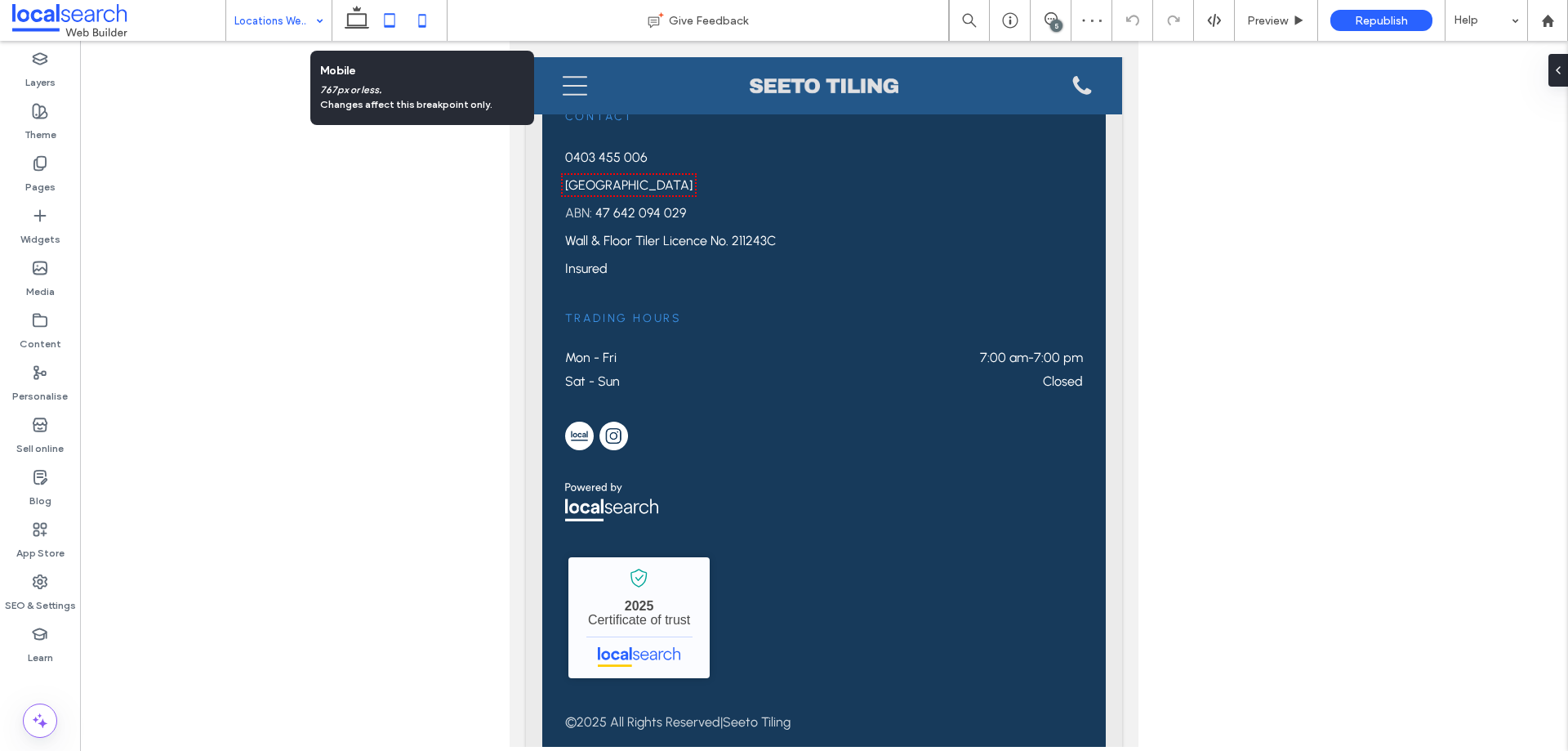
click at [411, 20] on icon at bounding box center [422, 20] width 33 height 33
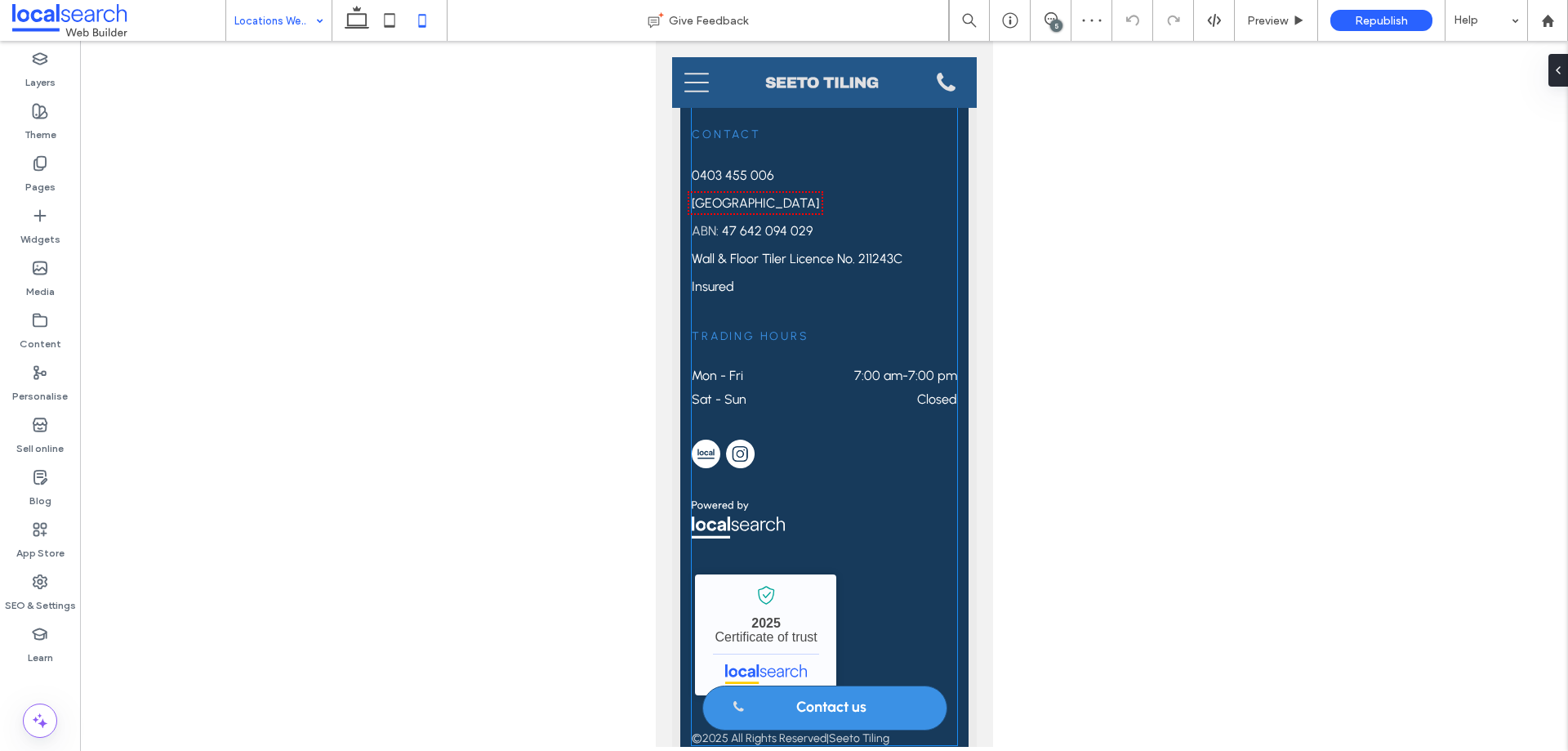
scroll to position [2616, 0]
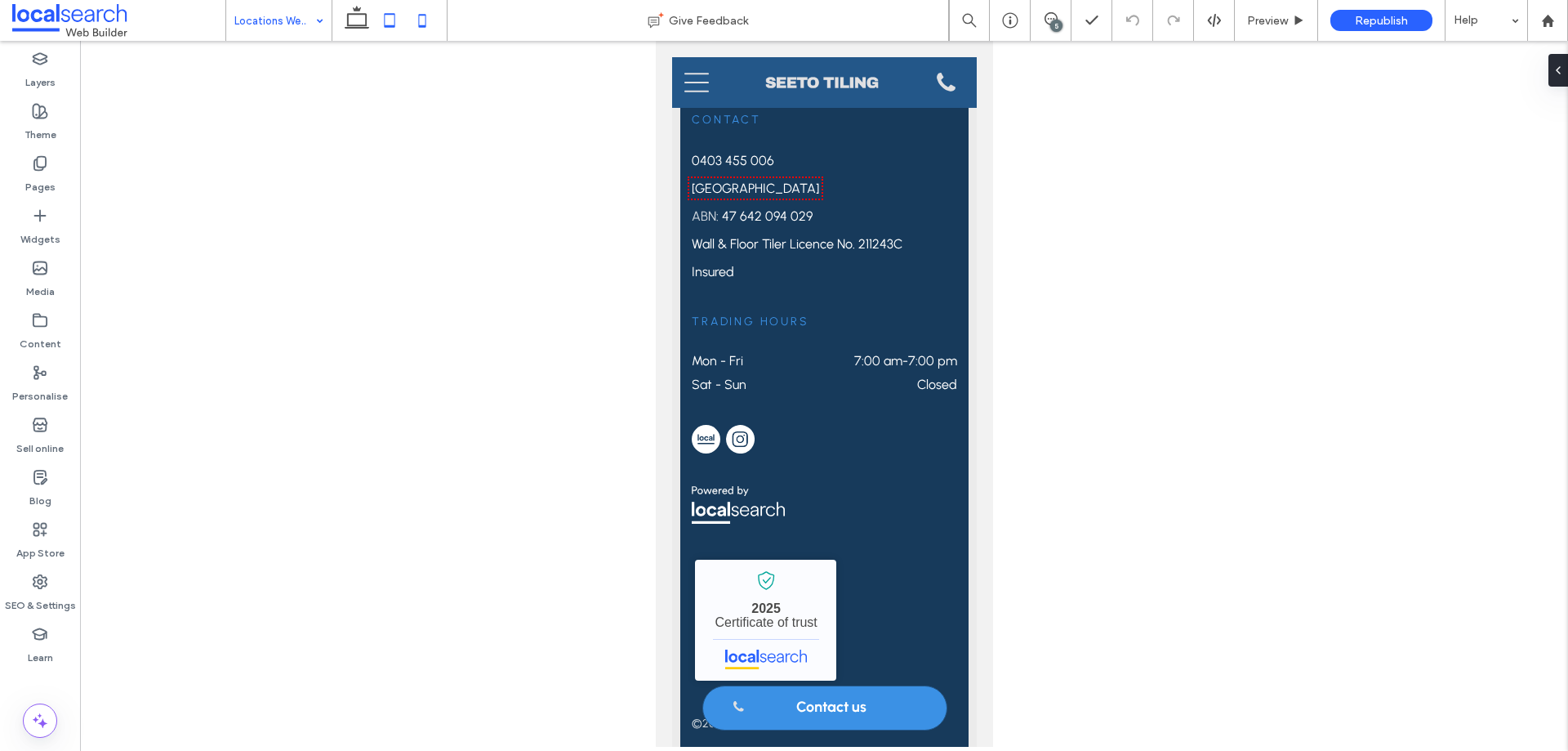
click at [387, 23] on icon at bounding box center [389, 20] width 33 height 33
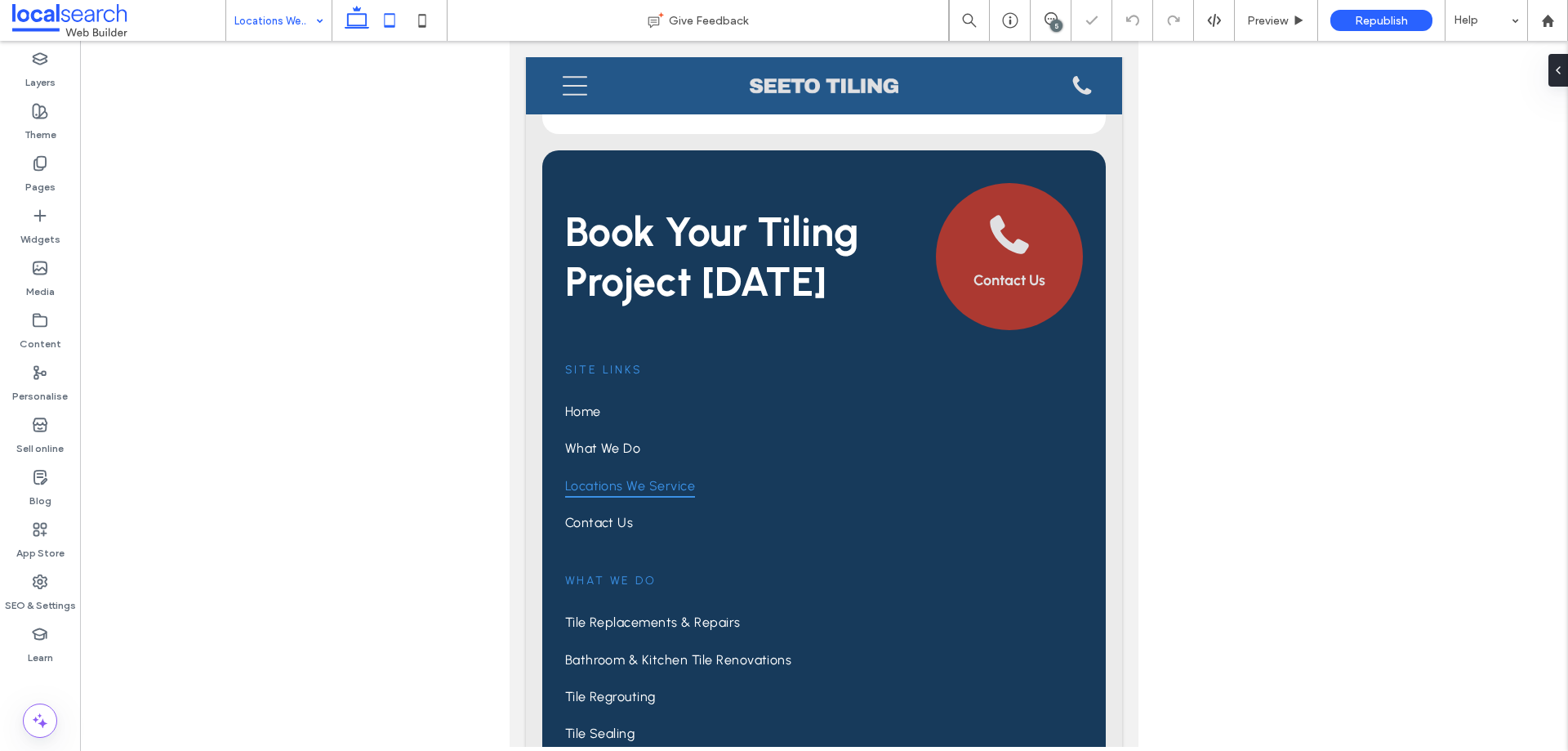
click at [366, 20] on use at bounding box center [356, 17] width 25 height 23
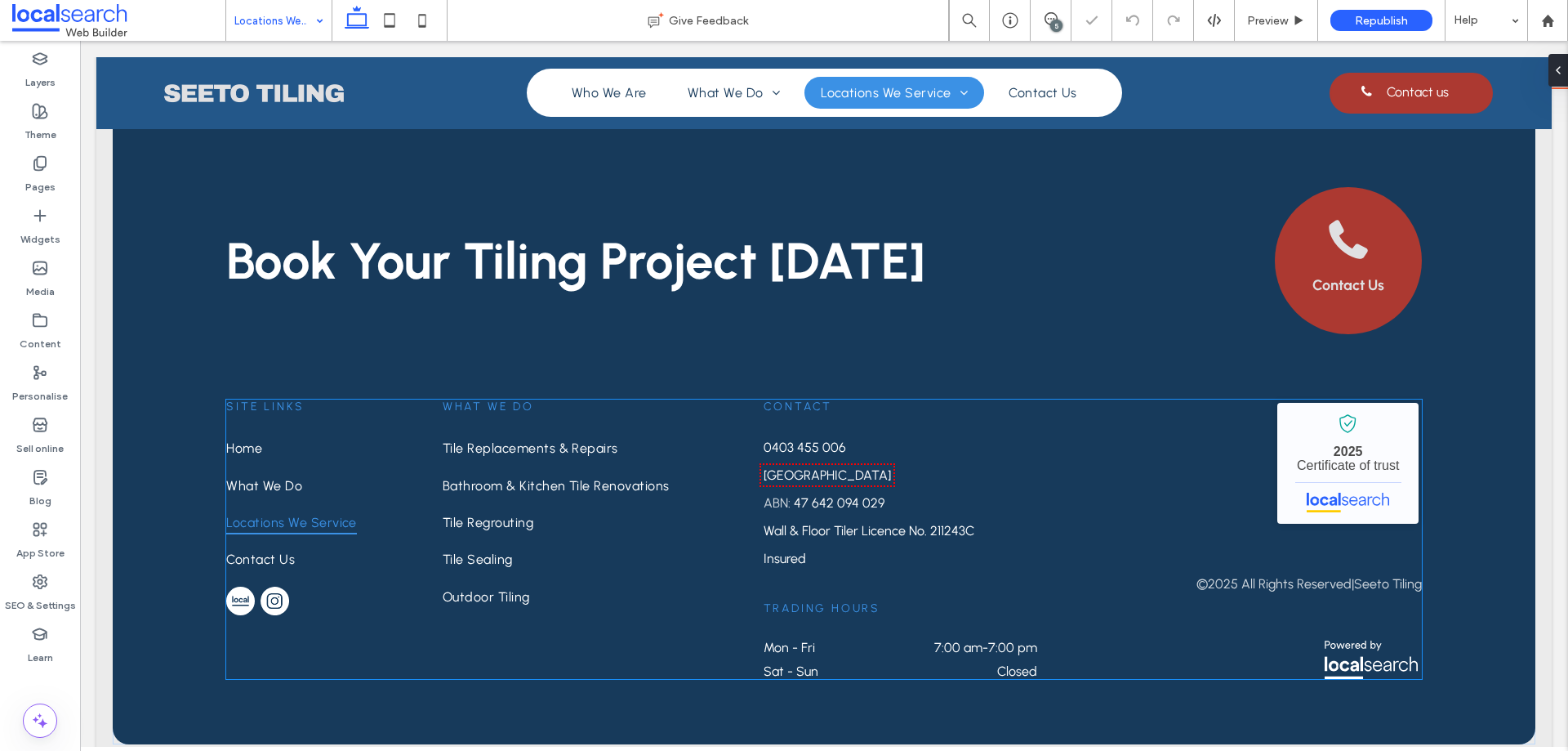
scroll to position [1769, 0]
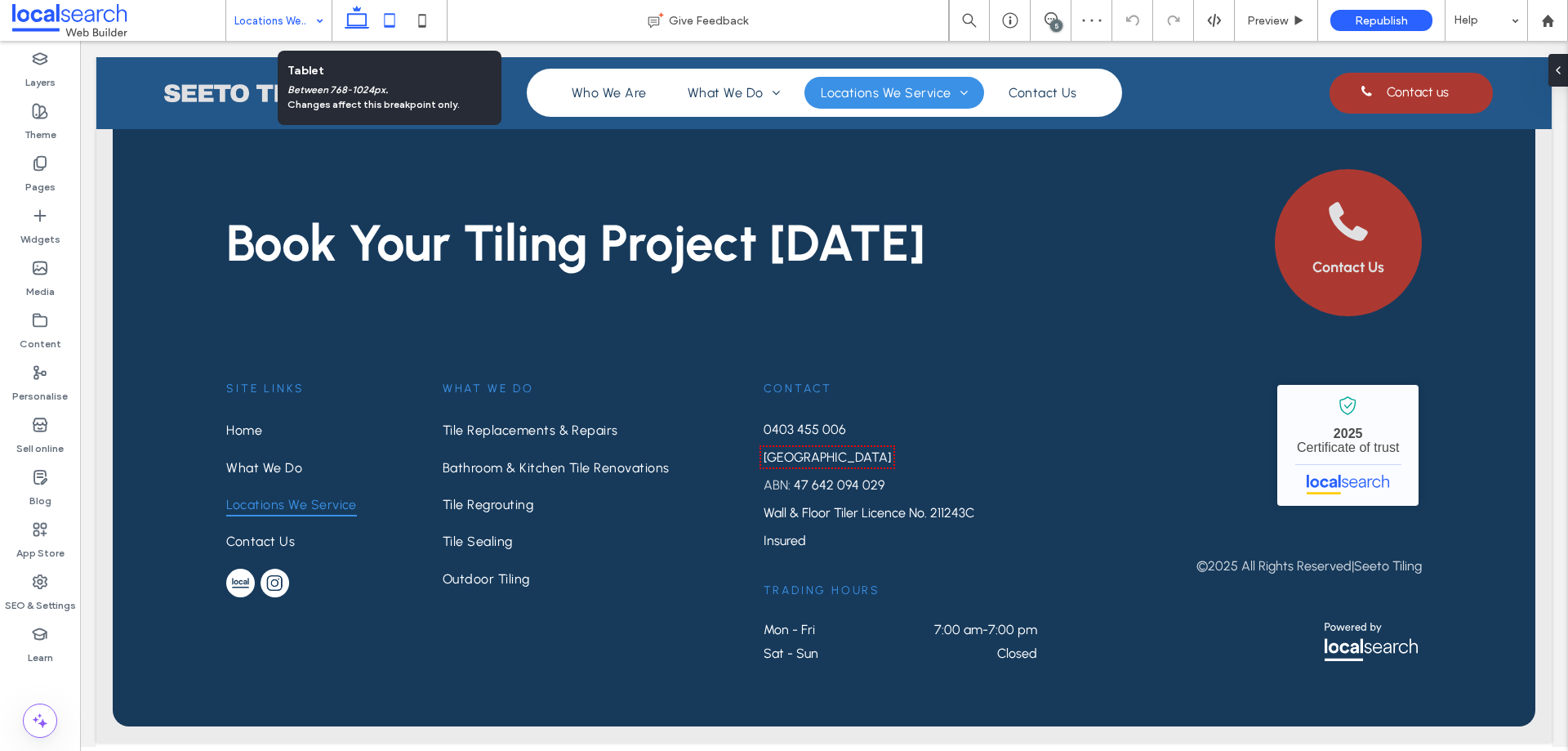
click at [381, 20] on icon at bounding box center [389, 20] width 33 height 33
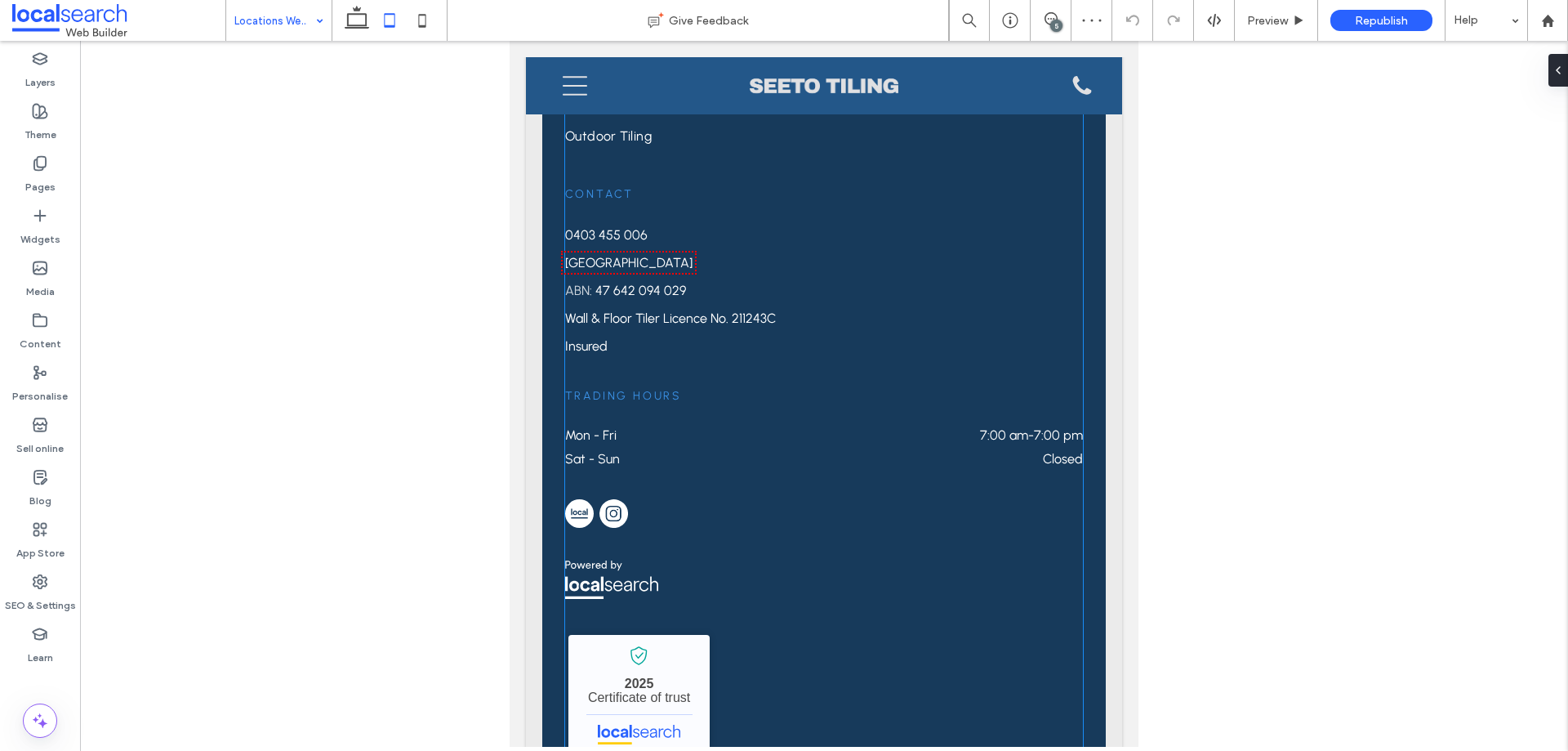
scroll to position [2502, 0]
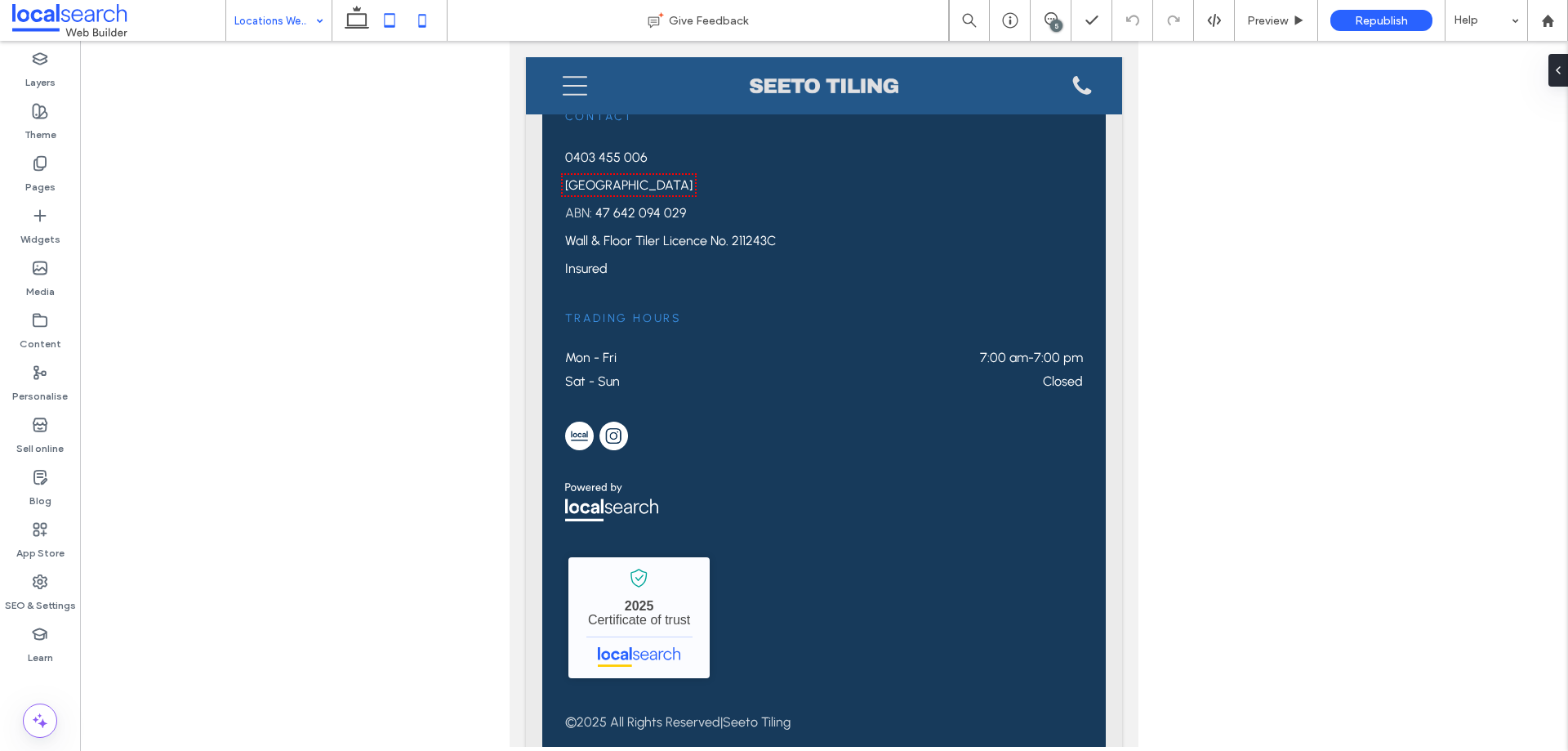
click at [426, 20] on use at bounding box center [422, 20] width 7 height 13
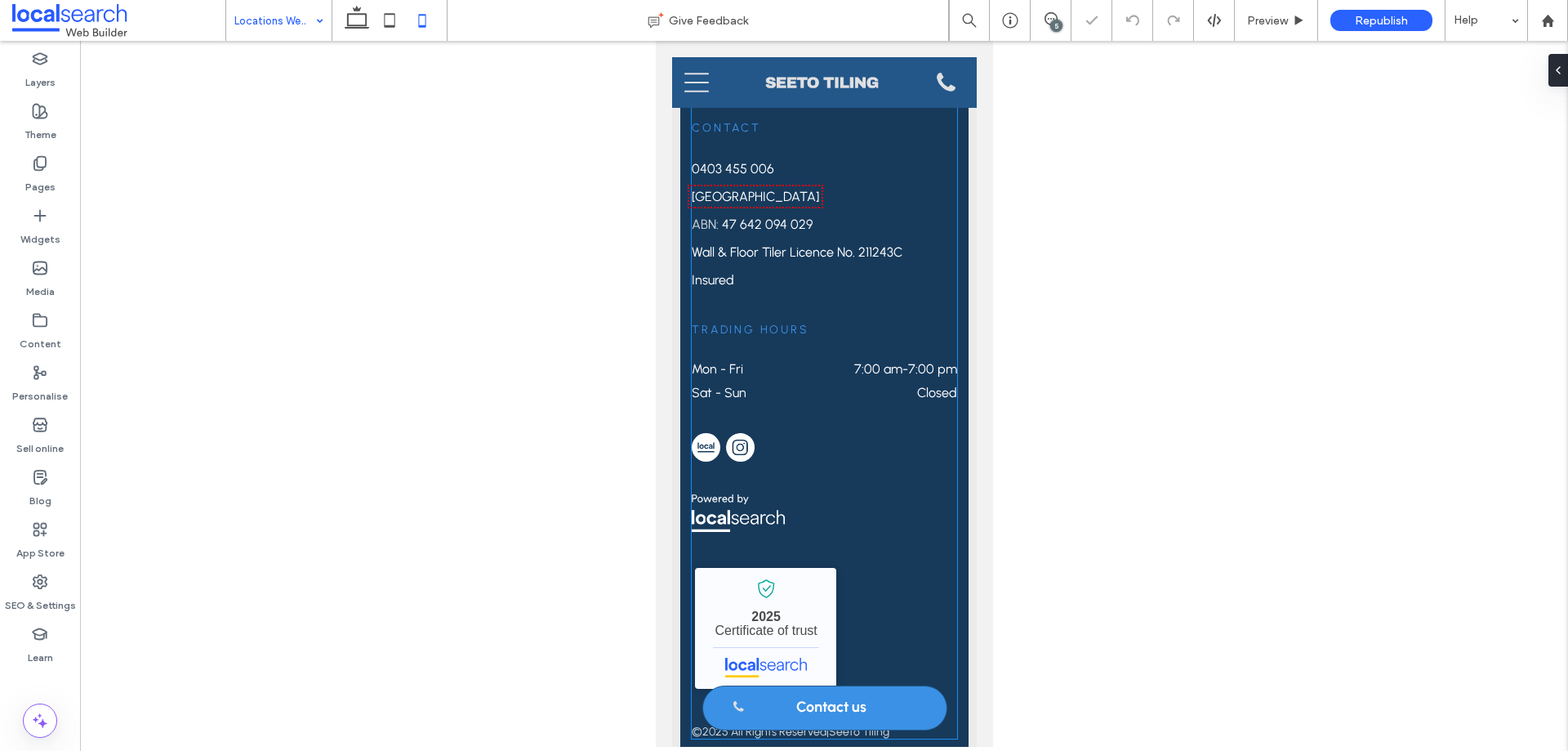
scroll to position [2616, 0]
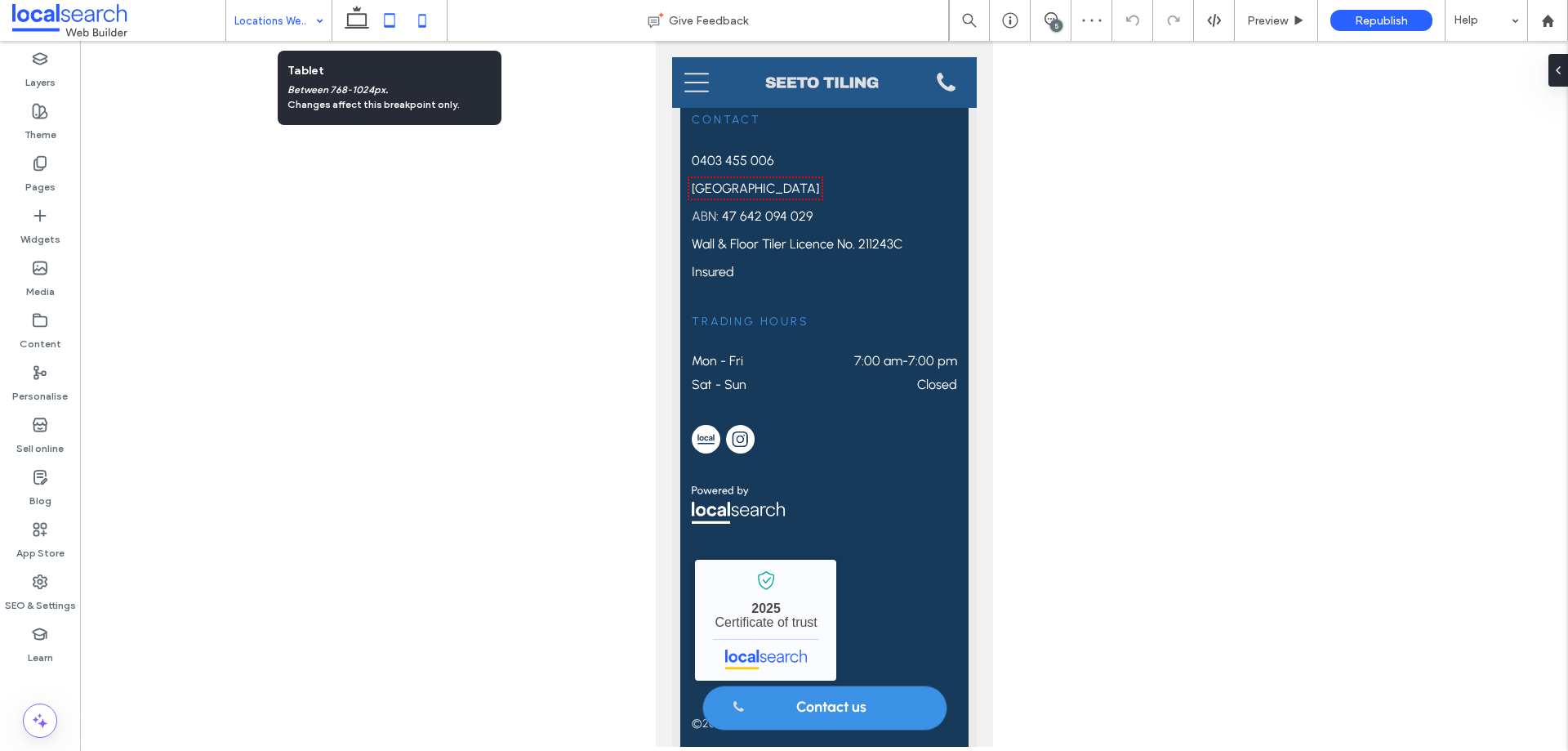
click at [382, 23] on icon at bounding box center [389, 20] width 33 height 33
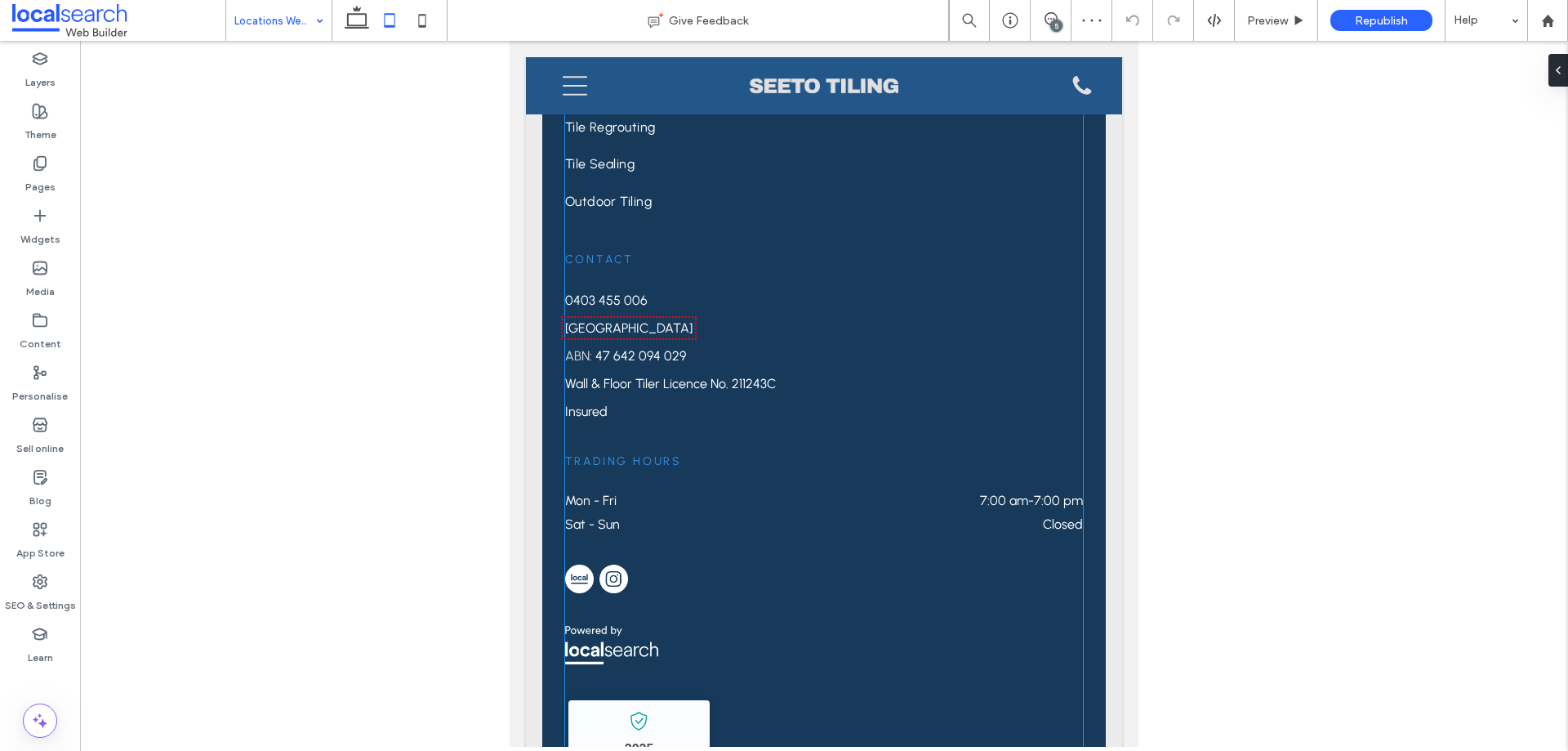
scroll to position [2502, 0]
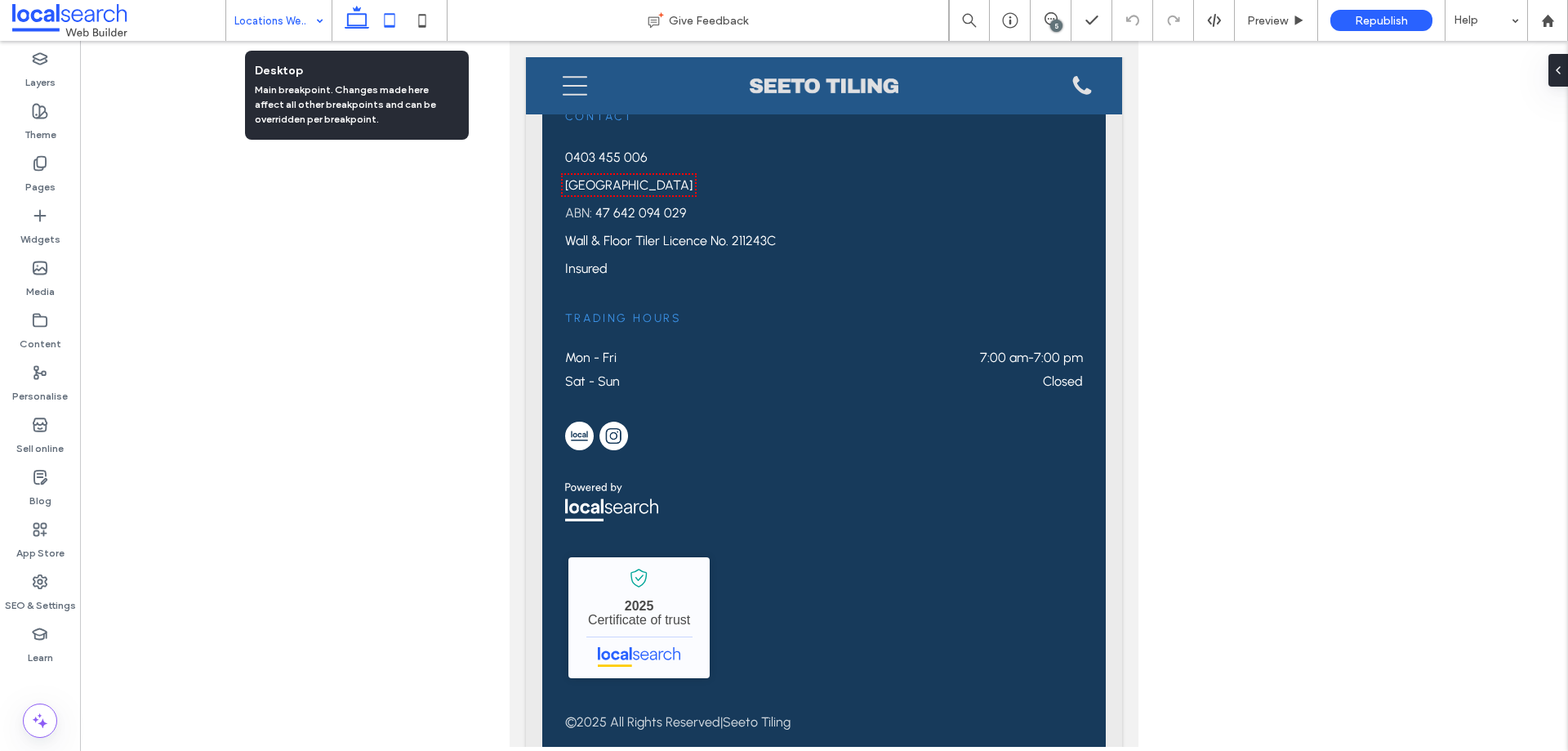
click at [361, 26] on use at bounding box center [356, 17] width 25 height 23
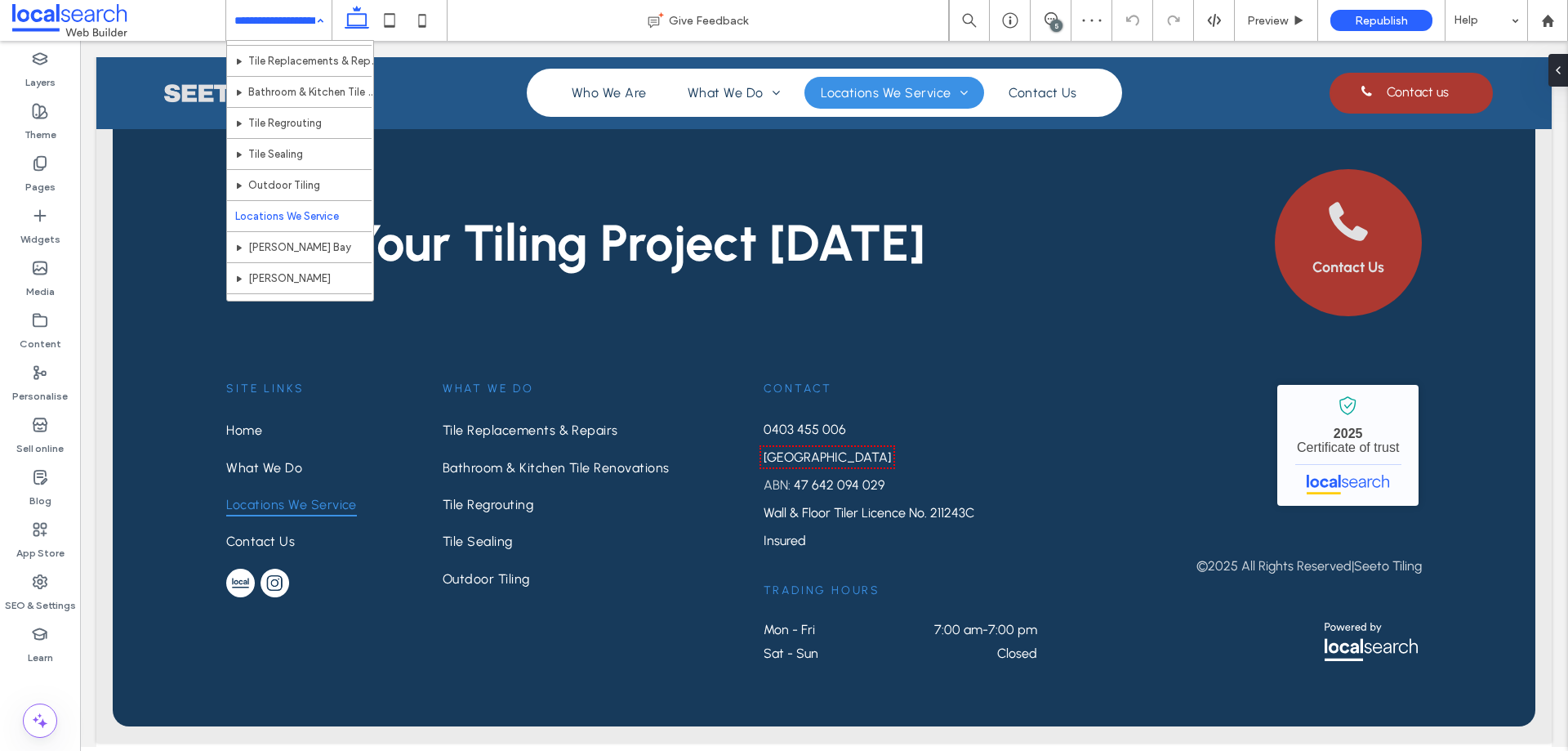
scroll to position [110, 0]
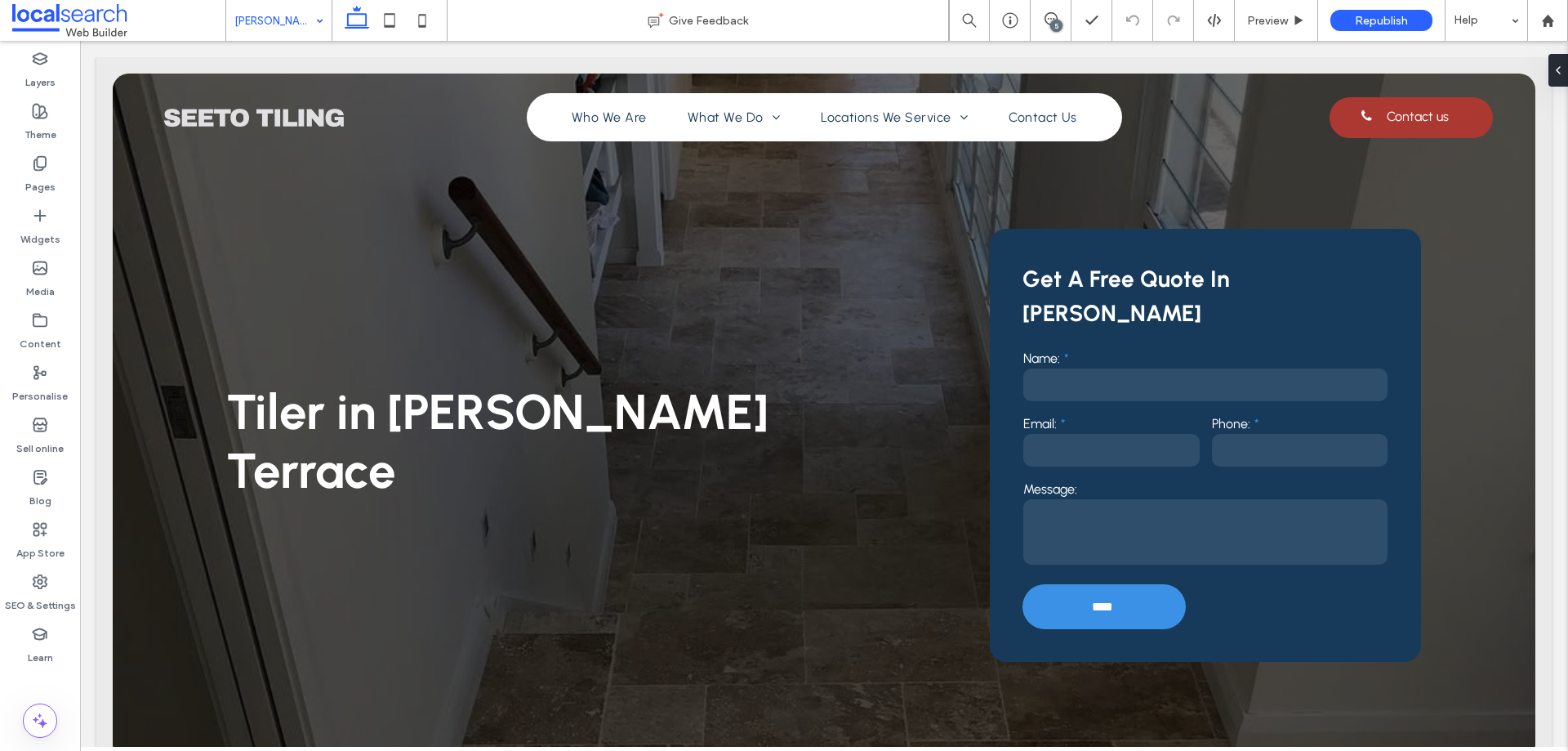
click at [321, 16] on div "[PERSON_NAME]" at bounding box center [279, 20] width 106 height 41
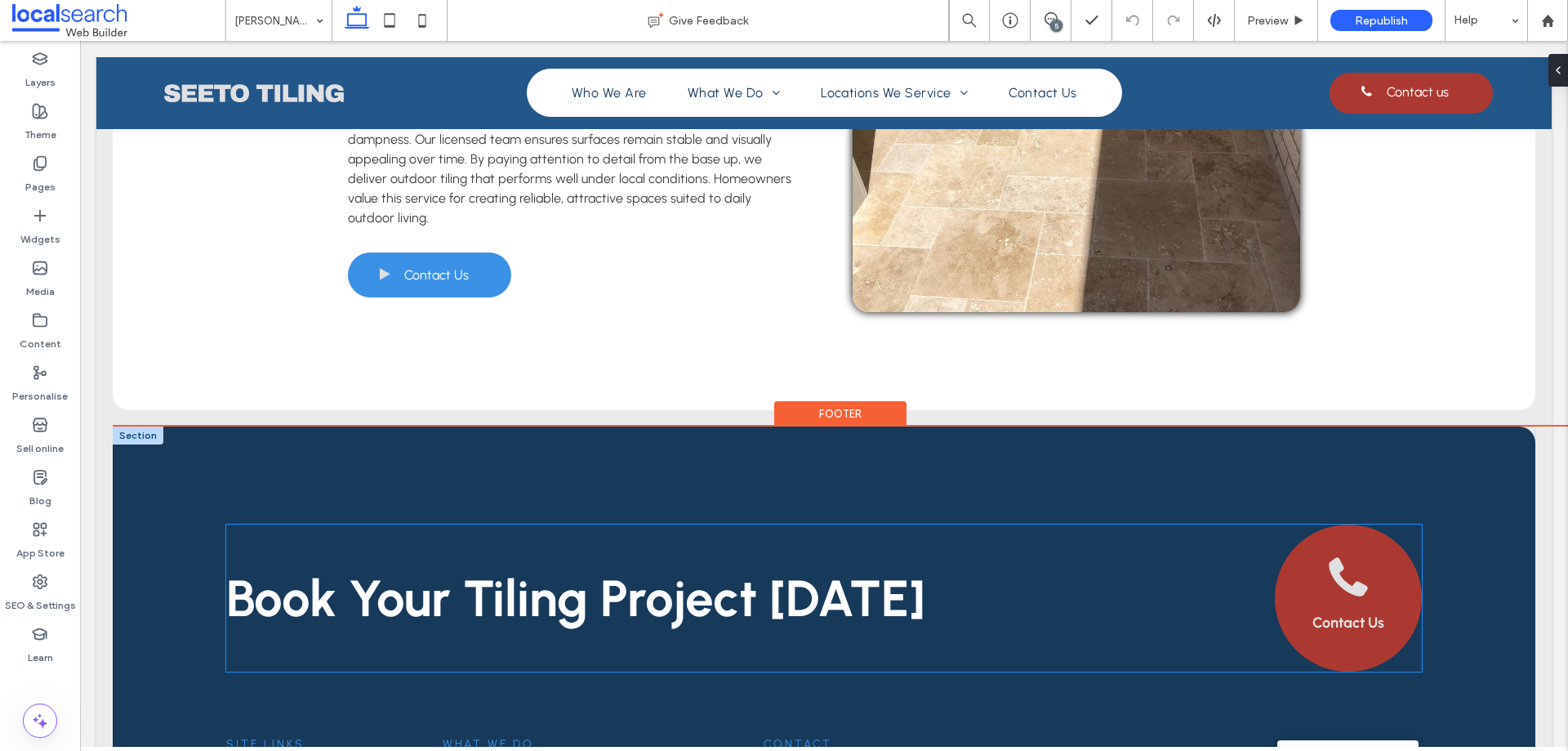
scroll to position [5174, 0]
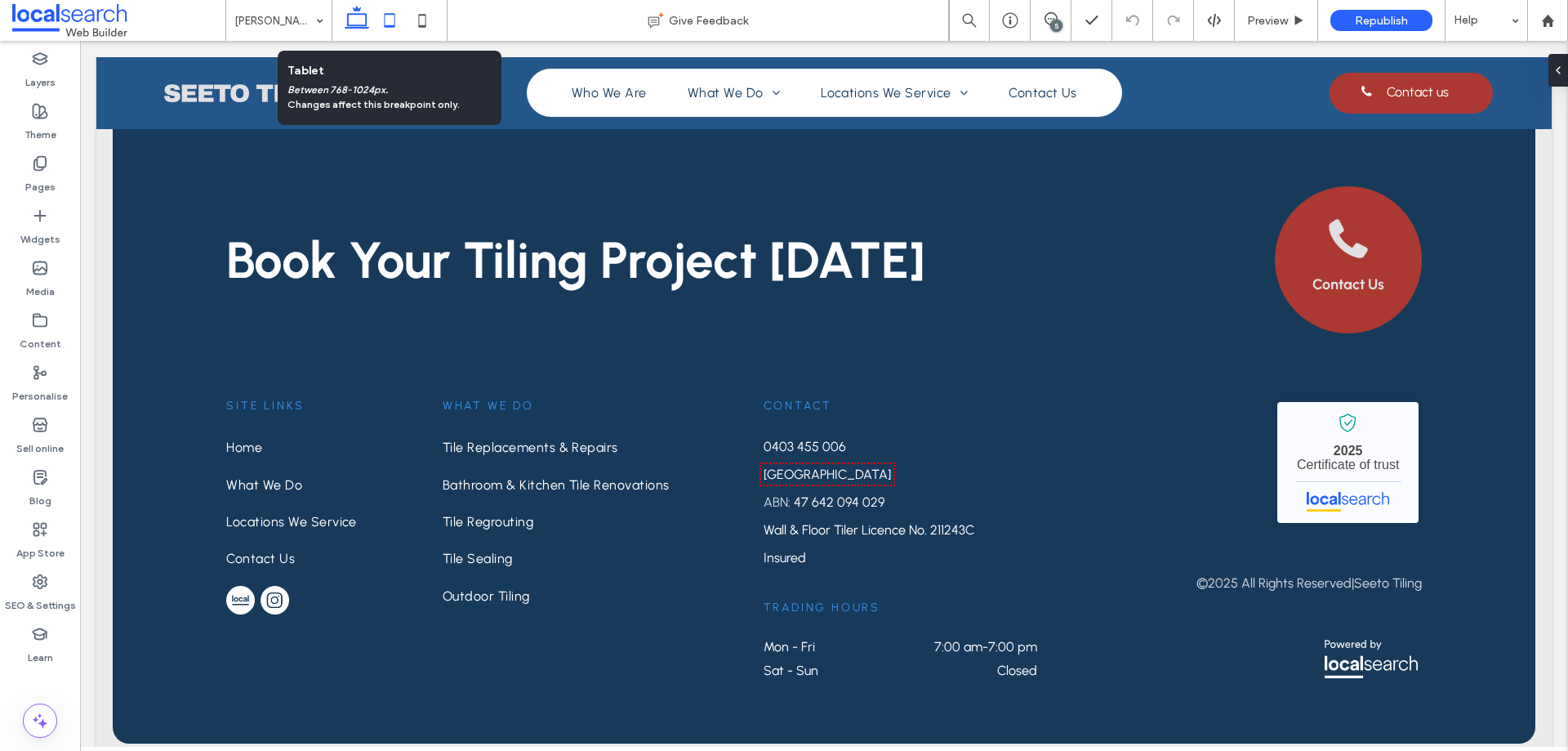
click at [394, 17] on icon at bounding box center [389, 20] width 33 height 33
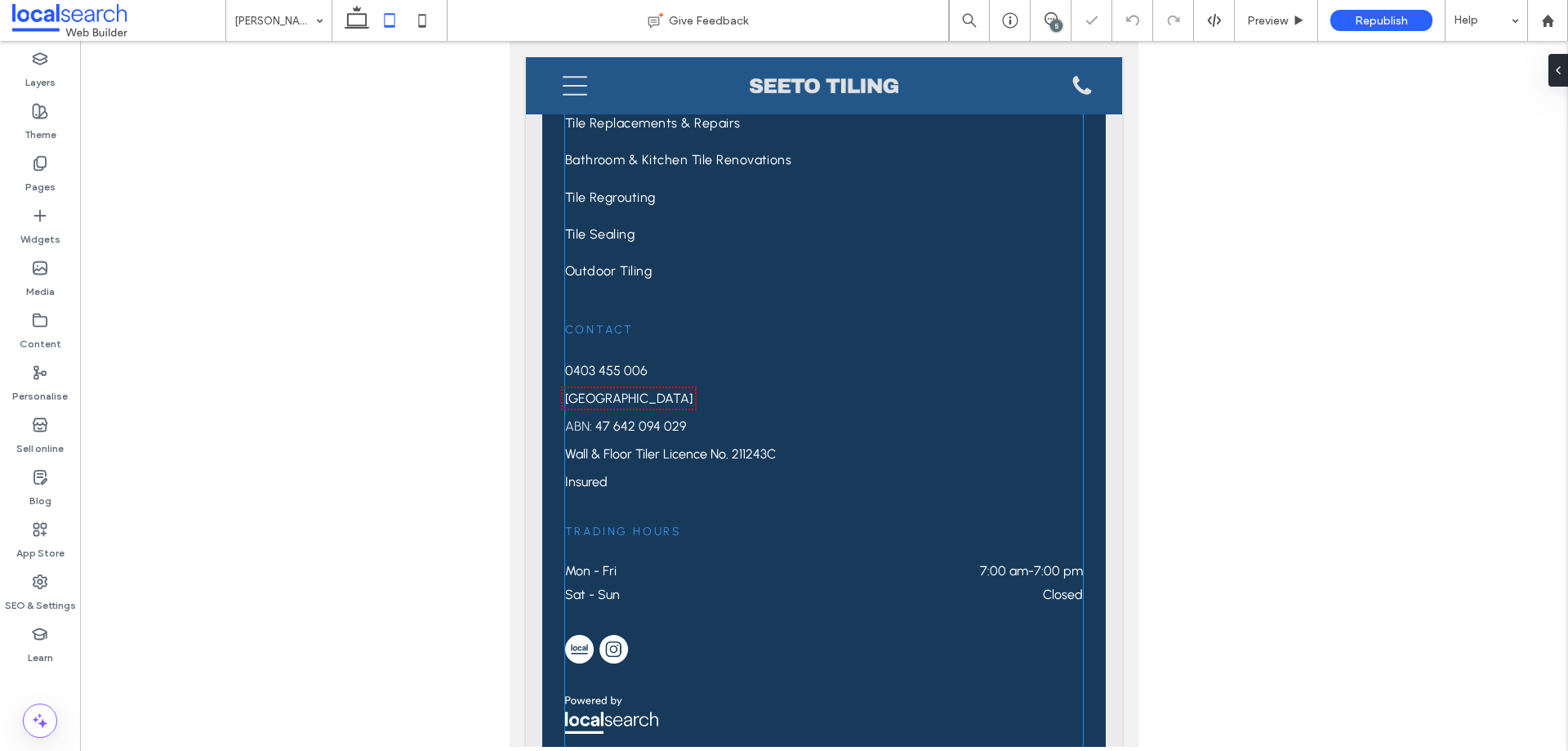
scroll to position [6078, 0]
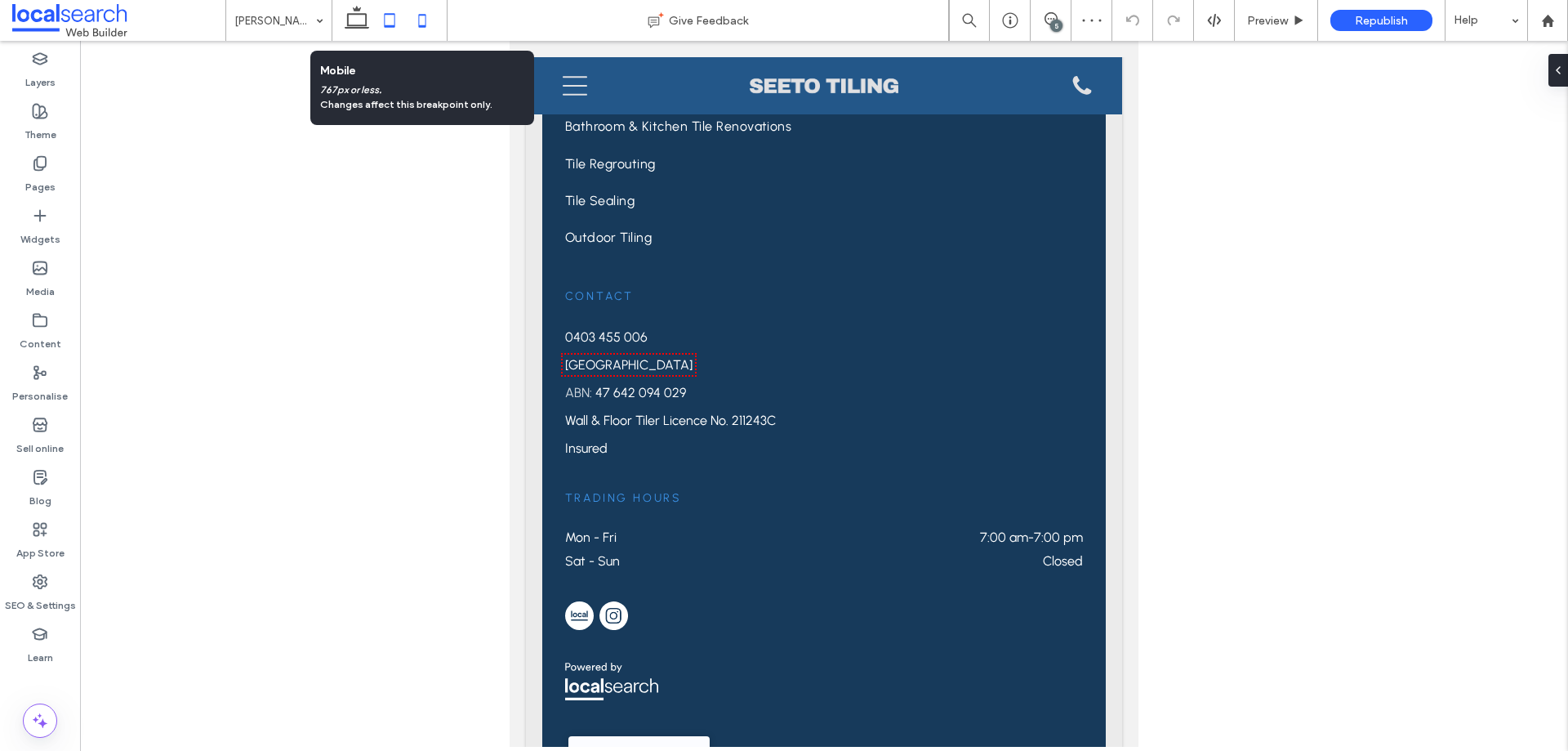
click at [420, 16] on icon at bounding box center [422, 20] width 33 height 33
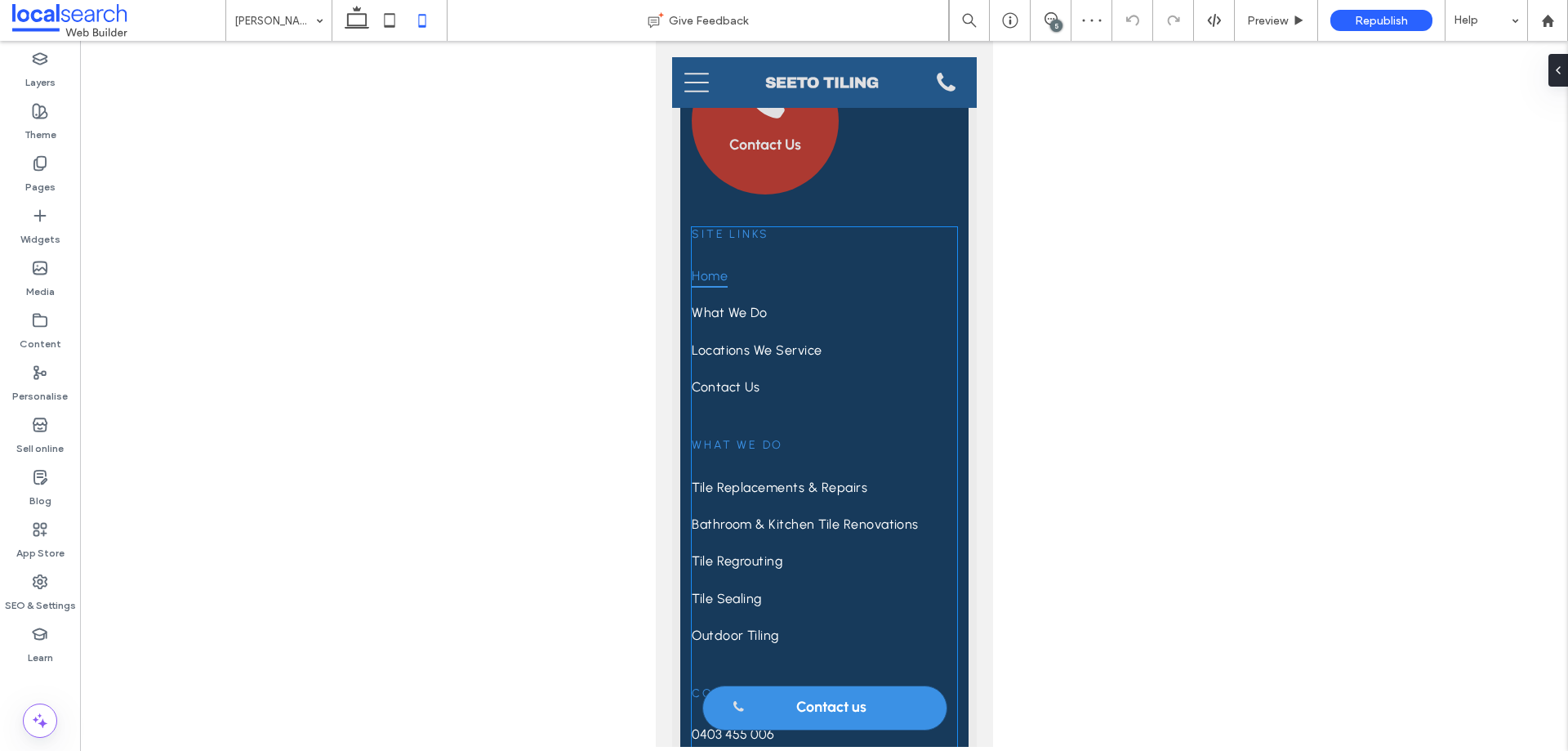
scroll to position [6349, 0]
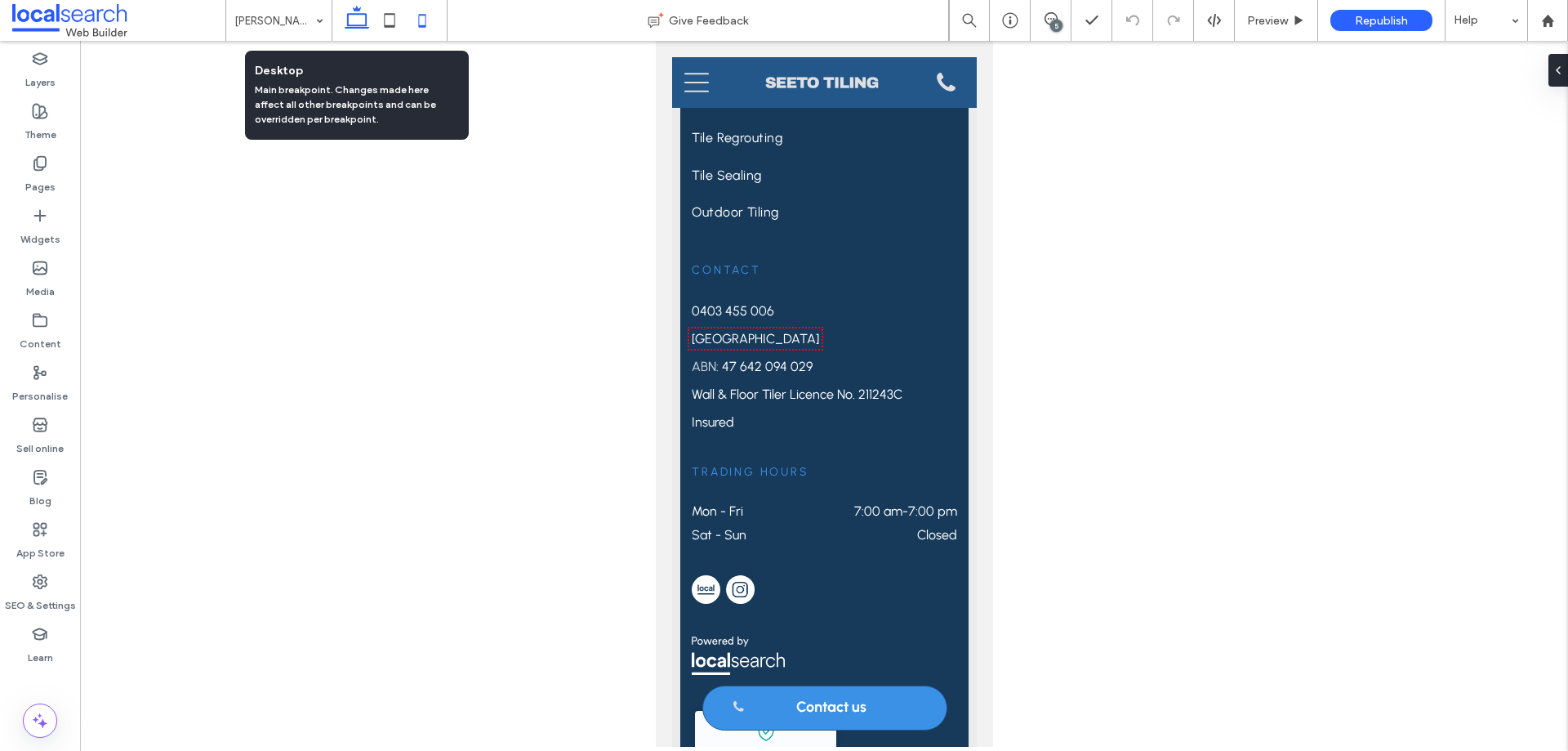
click at [358, 28] on use at bounding box center [356, 17] width 25 height 23
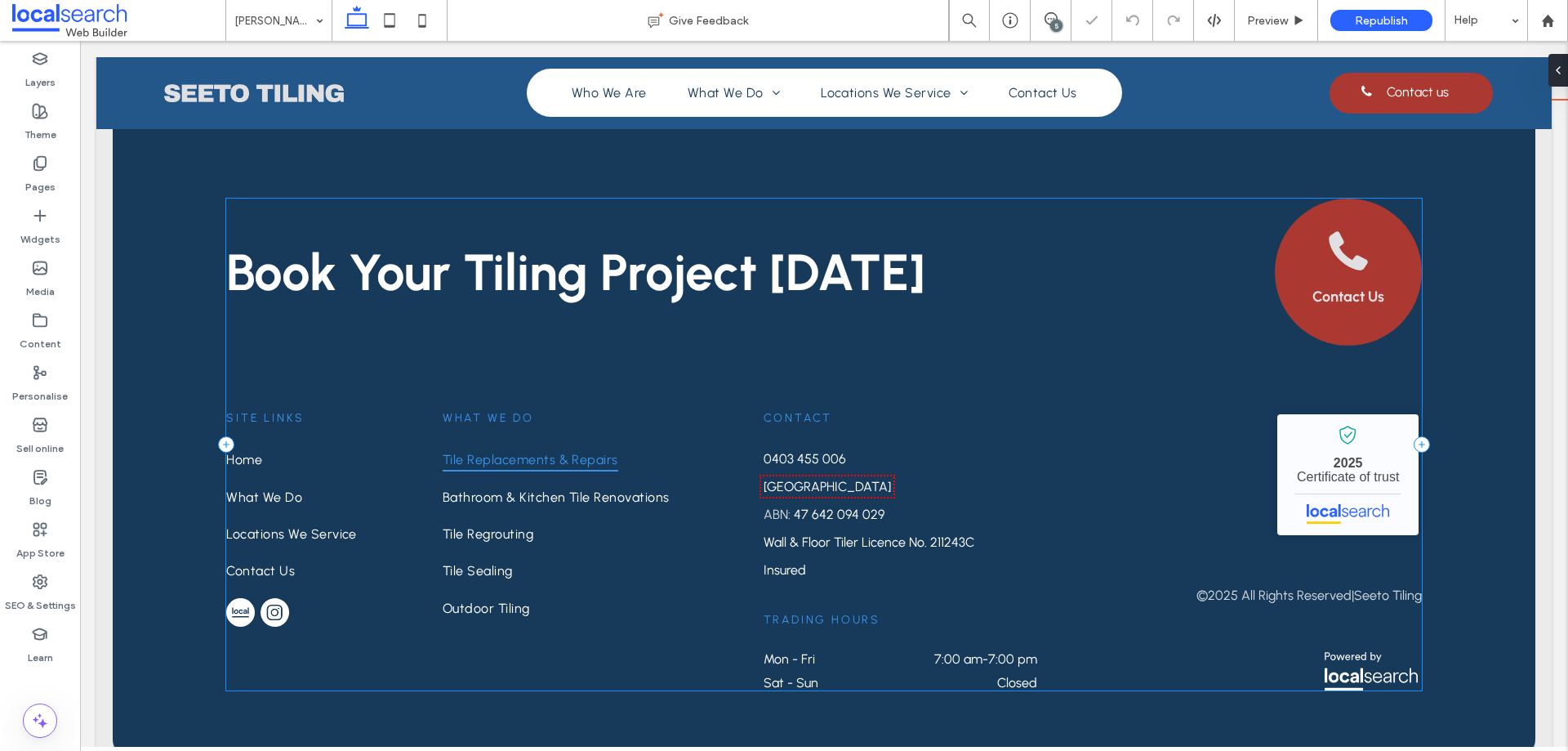
scroll to position [5174, 0]
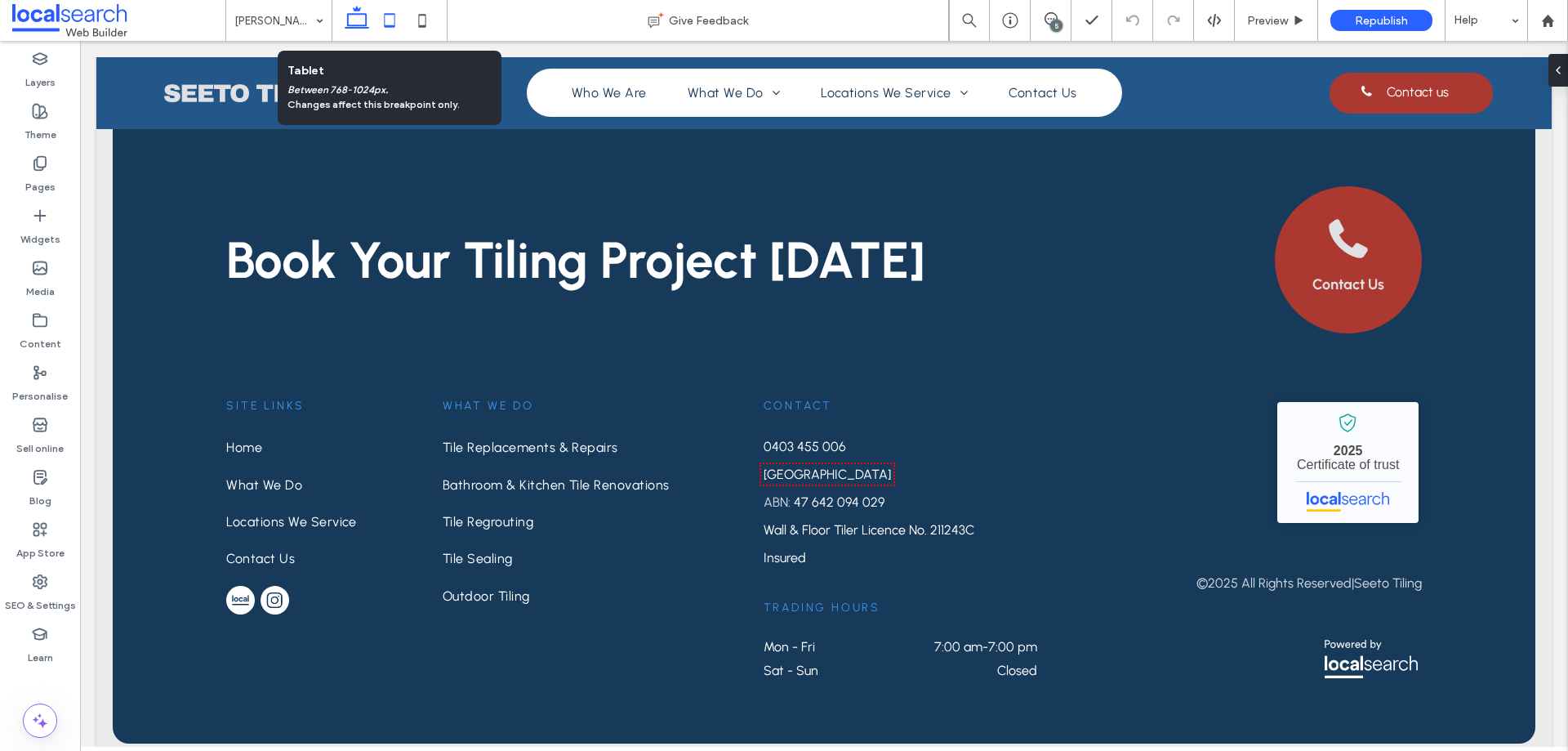
click at [382, 25] on icon at bounding box center [389, 20] width 33 height 33
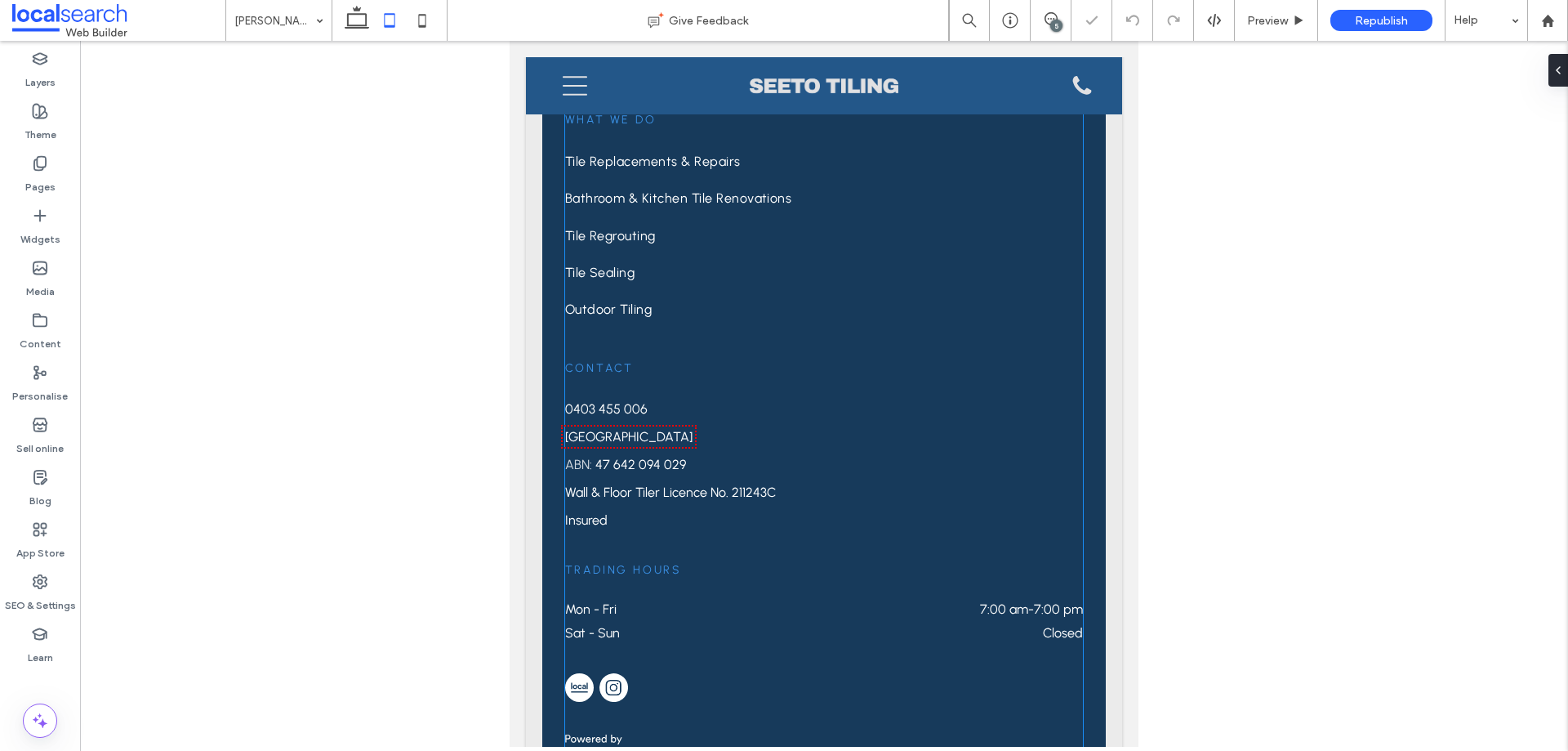
scroll to position [6078, 0]
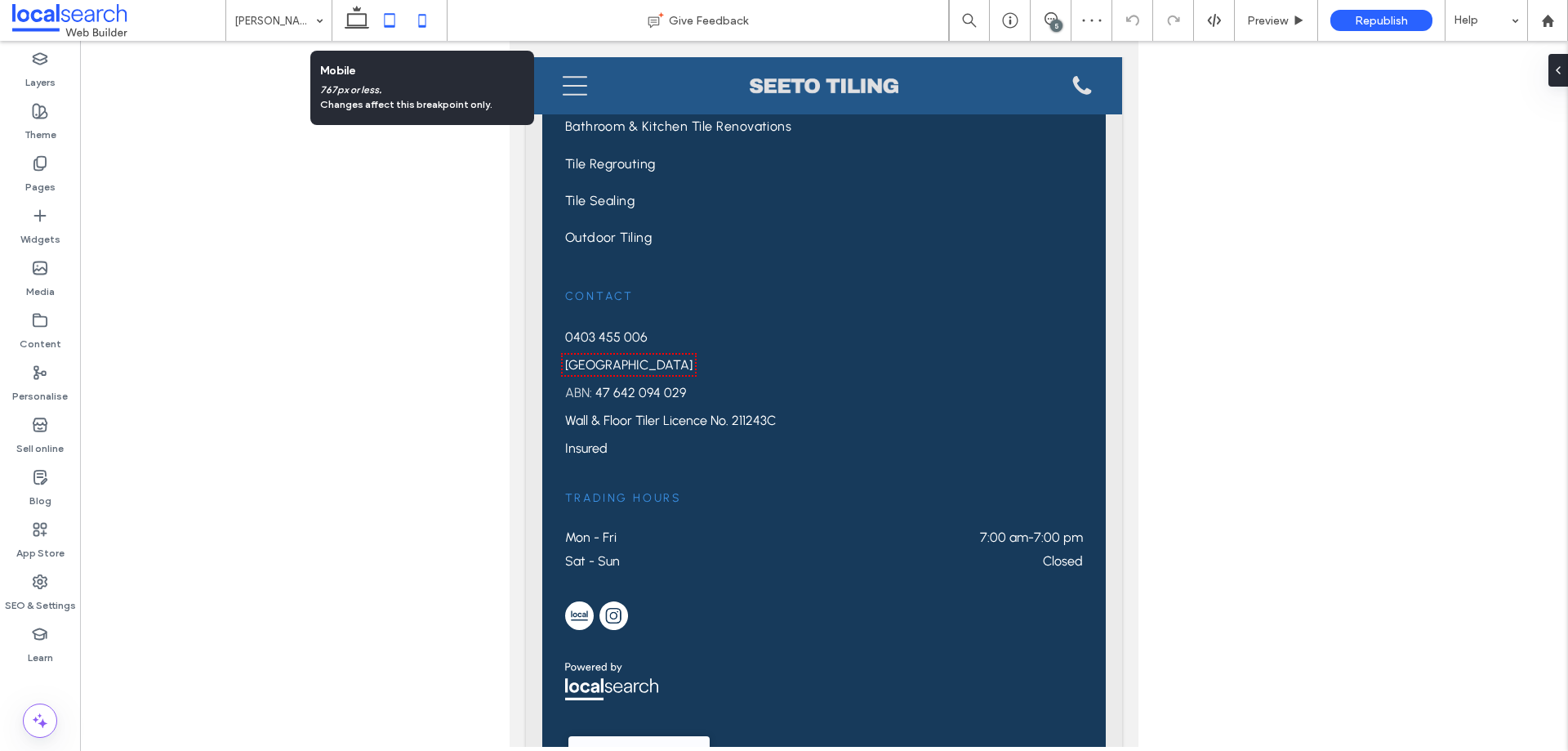
click at [424, 25] on icon at bounding box center [422, 20] width 33 height 33
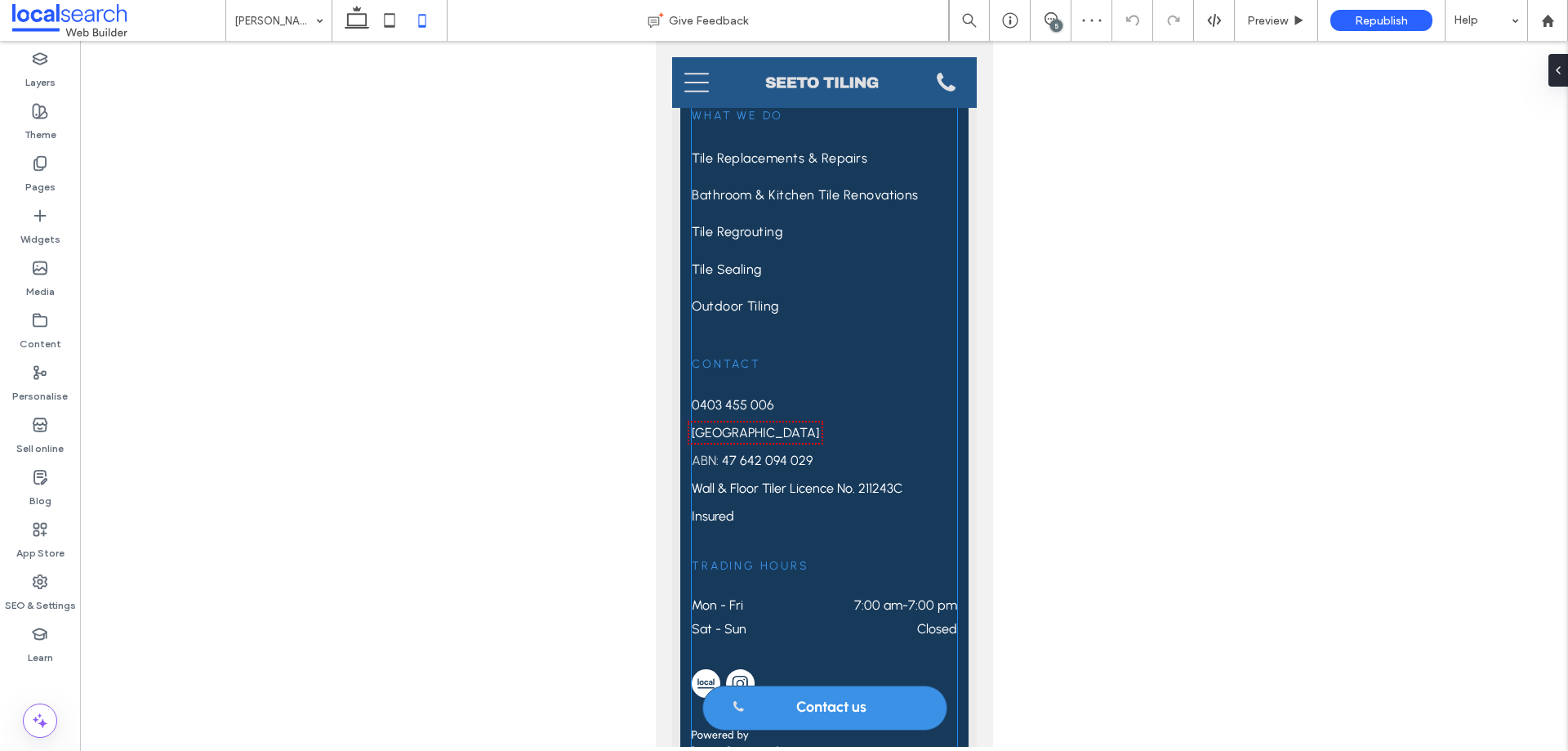
scroll to position [6349, 0]
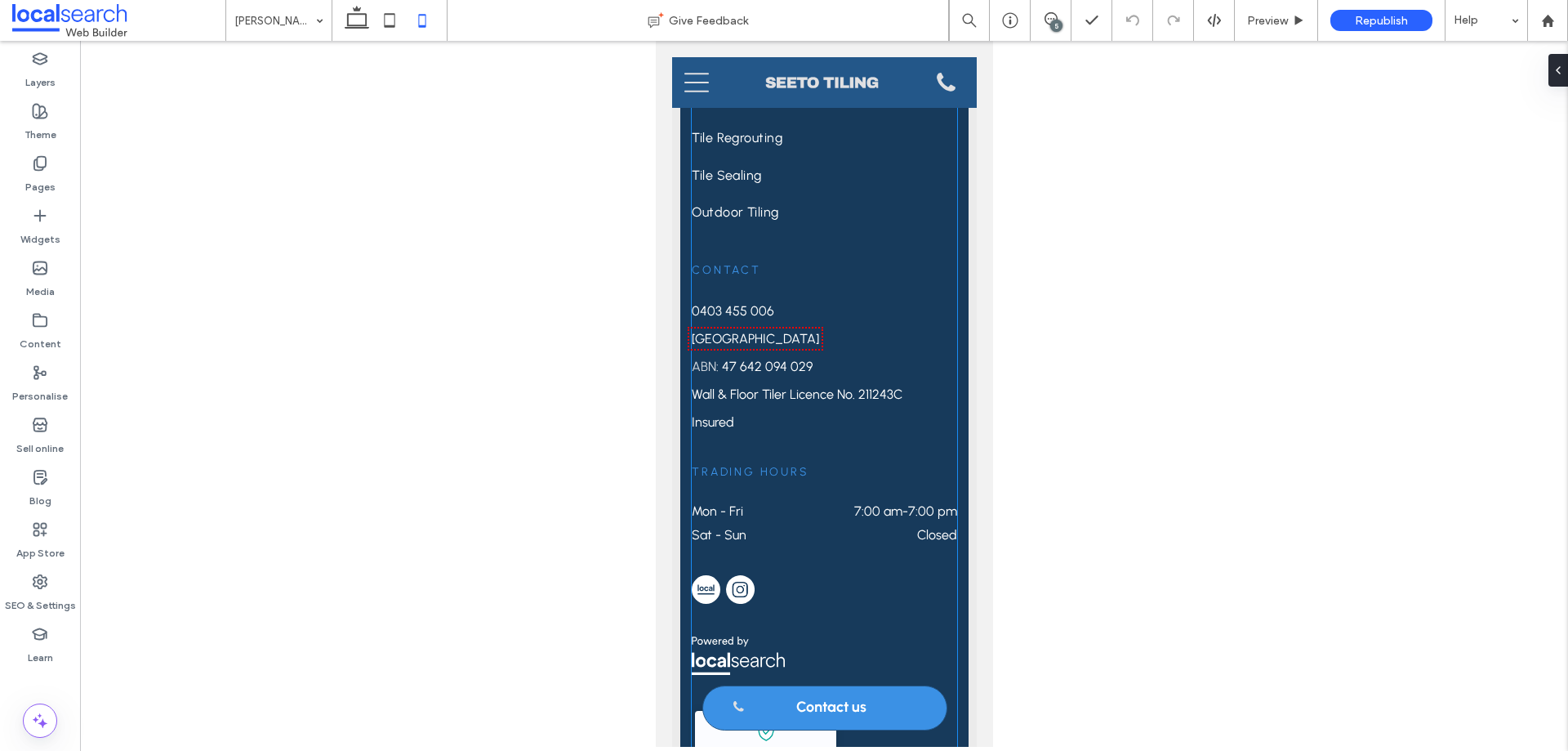
click at [725, 575] on img at bounding box center [739, 589] width 29 height 29
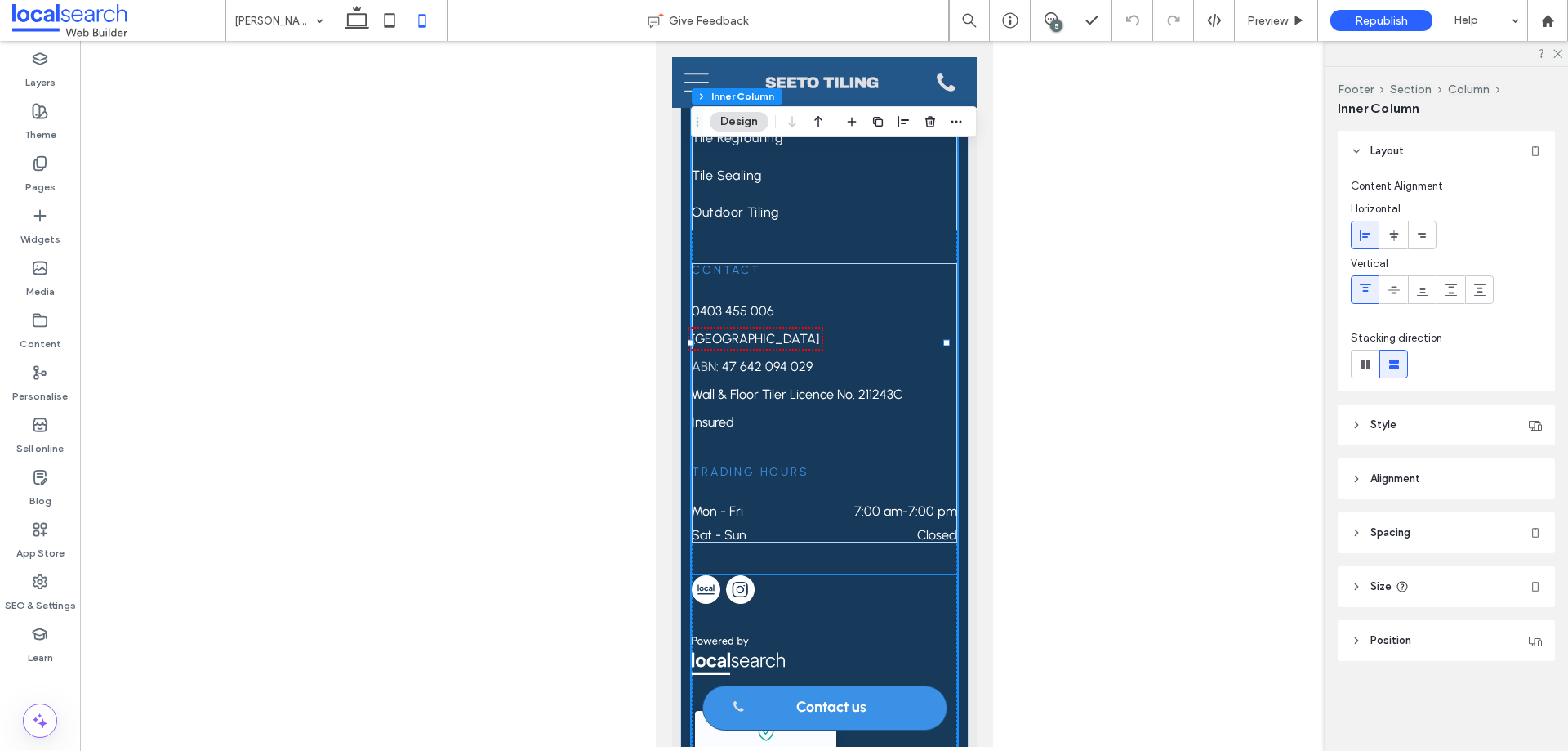
click at [732, 575] on img at bounding box center [739, 589] width 29 height 29
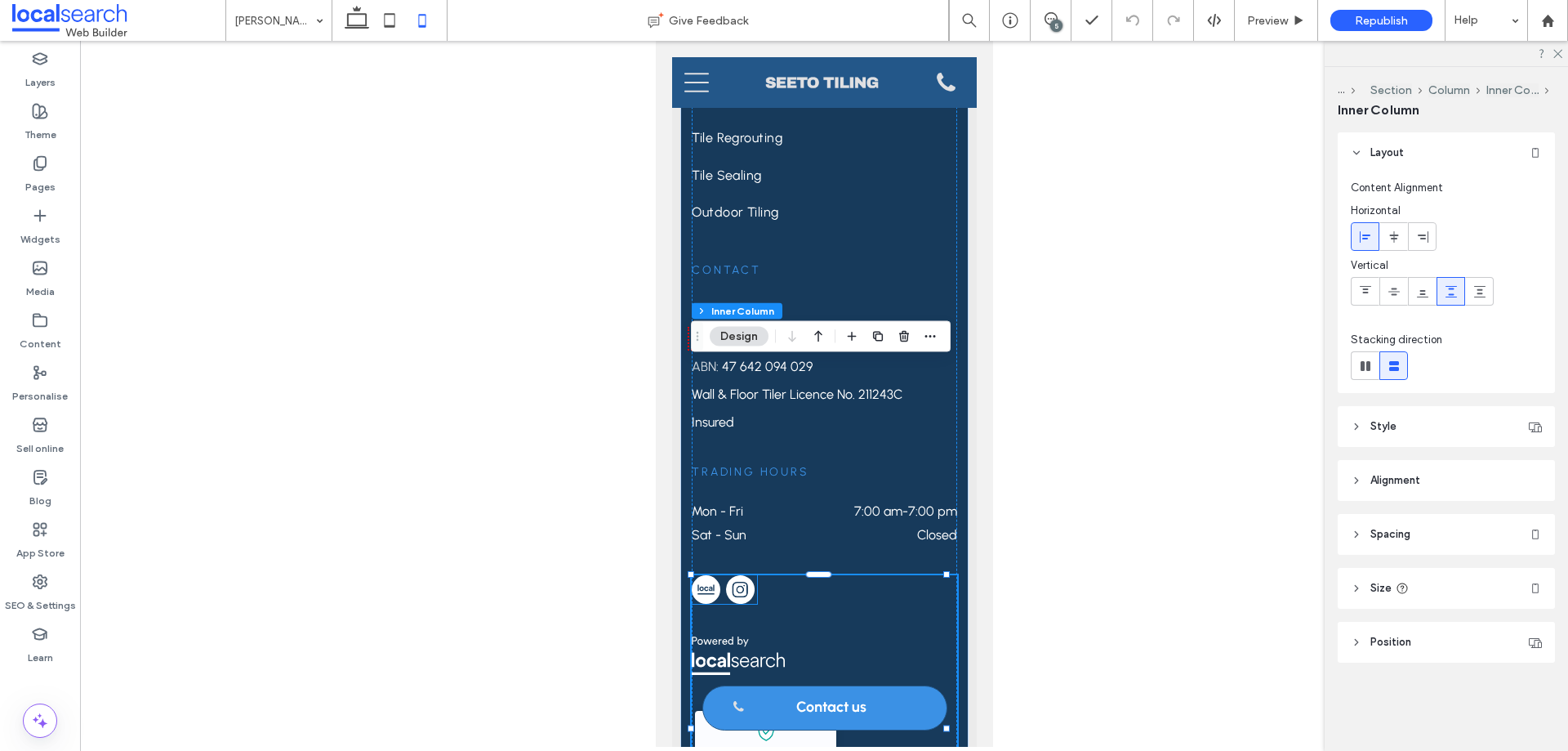
click at [723, 575] on div at bounding box center [723, 589] width 65 height 29
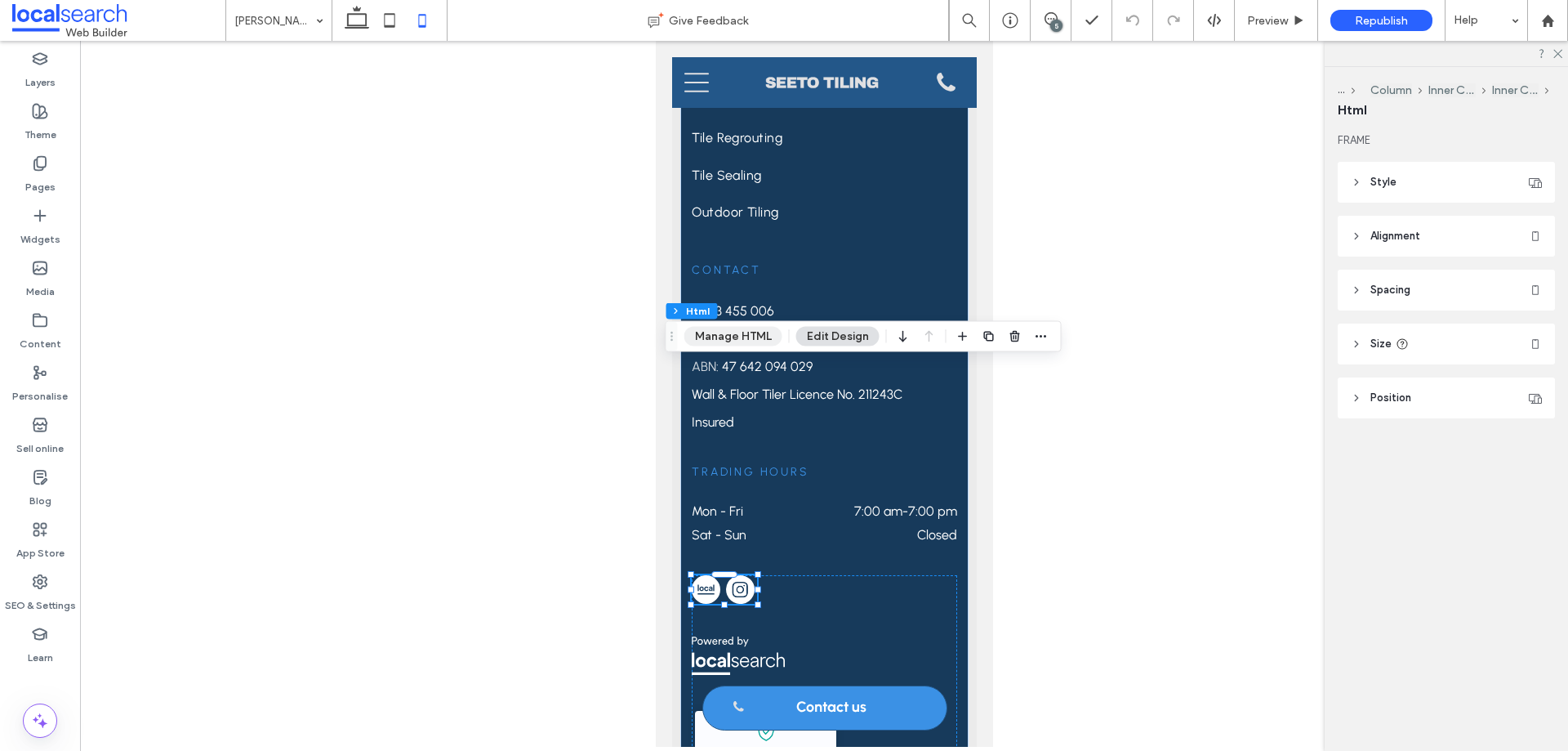
click at [754, 335] on button "Manage HTML" at bounding box center [734, 337] width 98 height 20
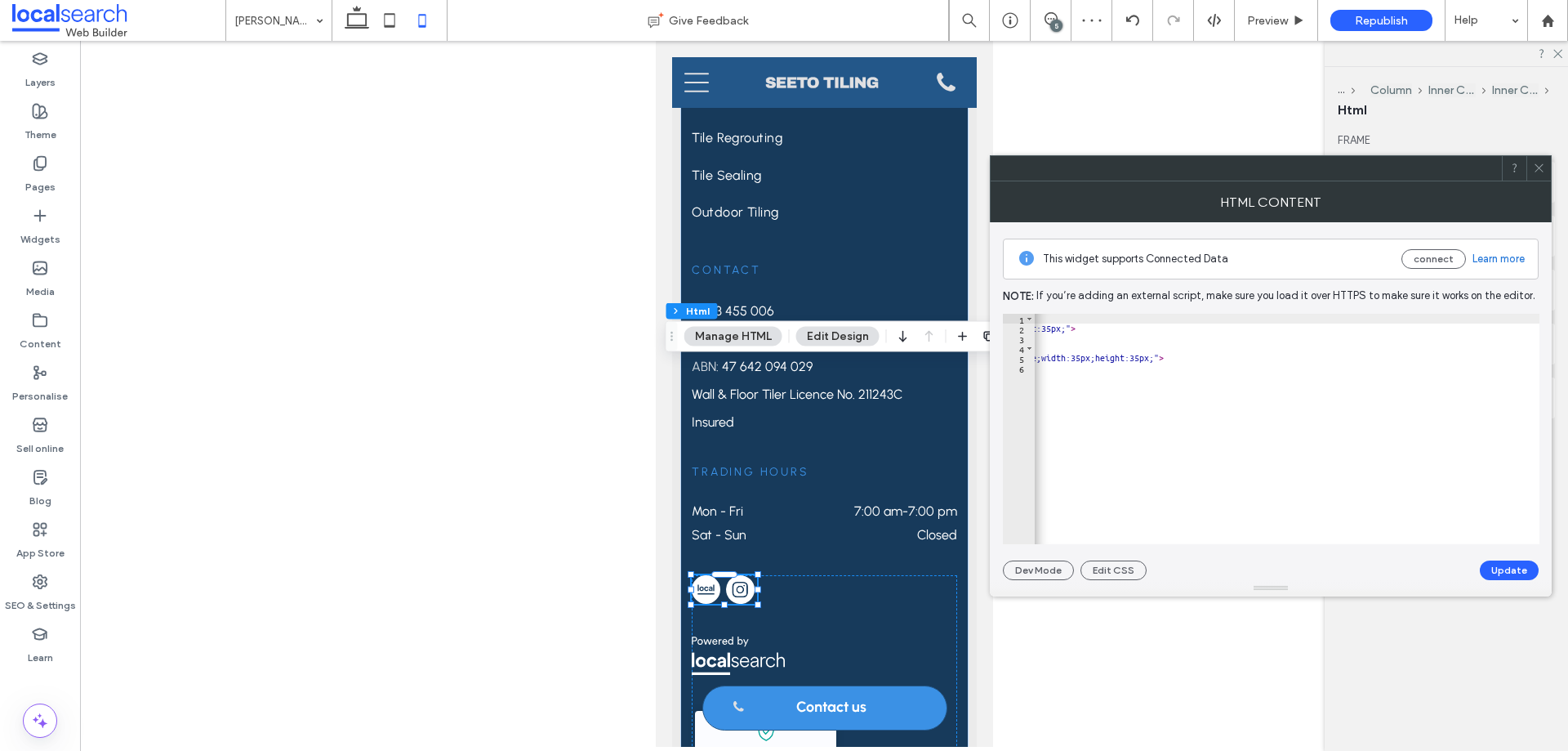
scroll to position [0, 649]
click at [1537, 164] on icon at bounding box center [1539, 168] width 12 height 12
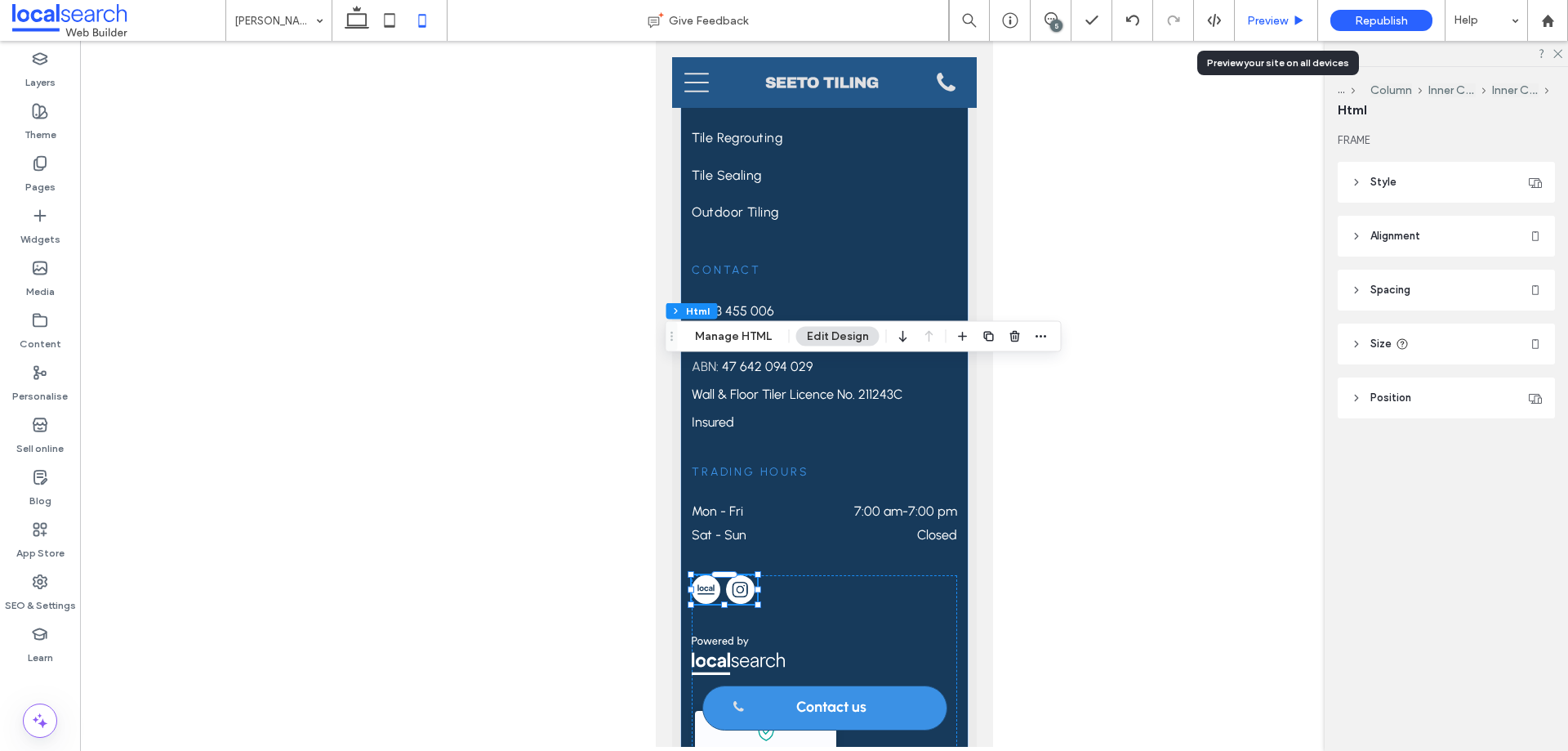
click at [1264, 22] on span "Preview" at bounding box center [1267, 21] width 41 height 14
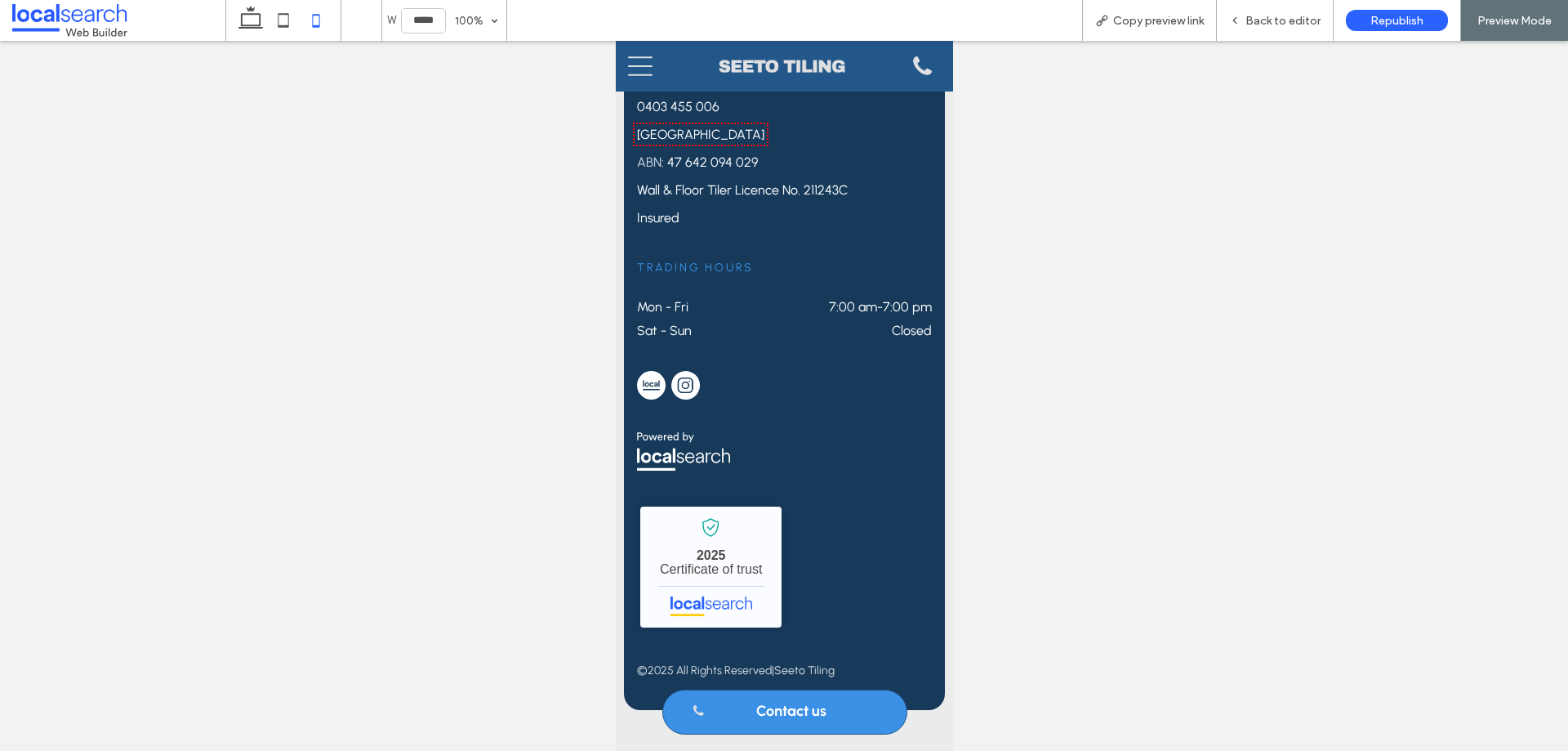
scroll to position [6119, 0]
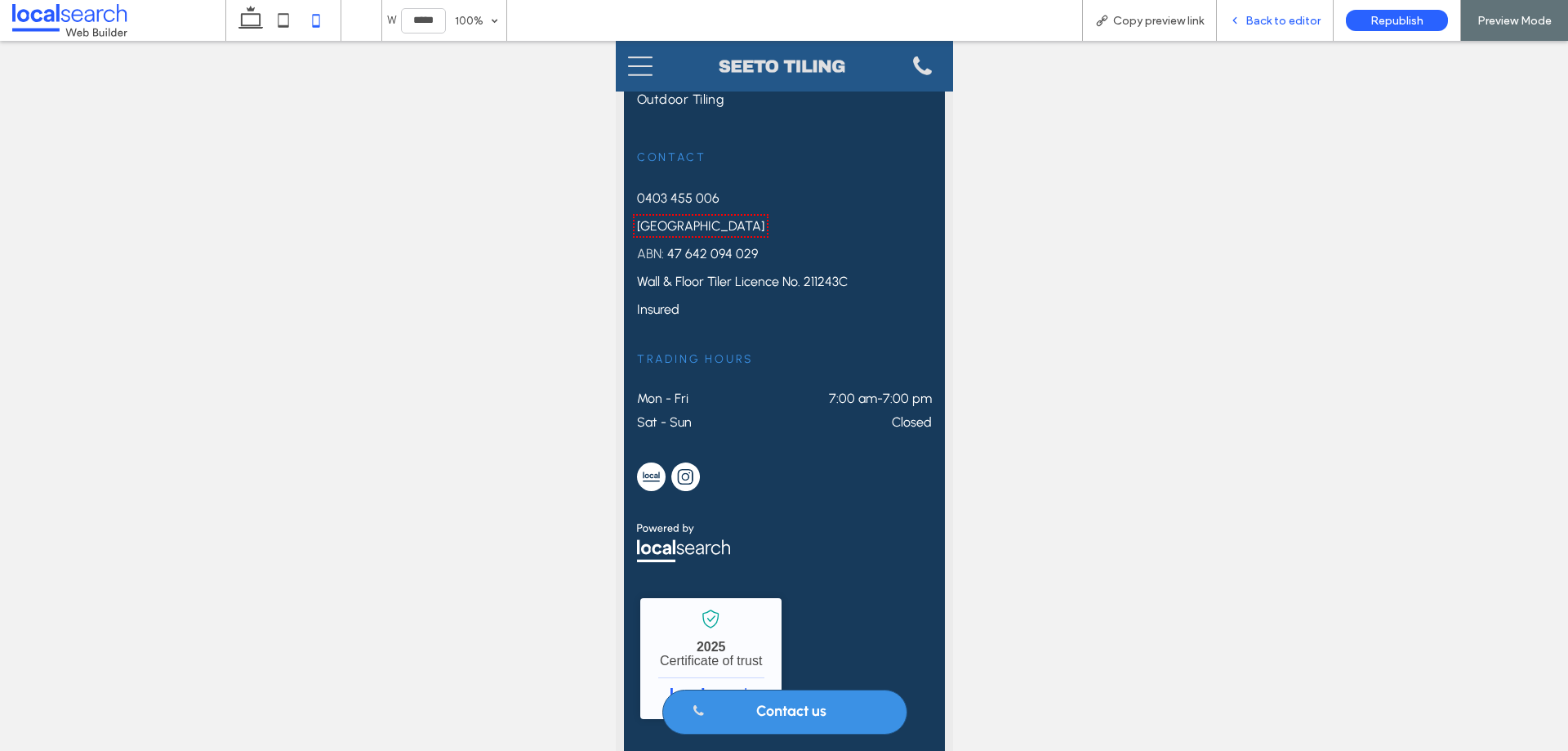
click at [1263, 19] on span "Back to editor" at bounding box center [1283, 21] width 75 height 14
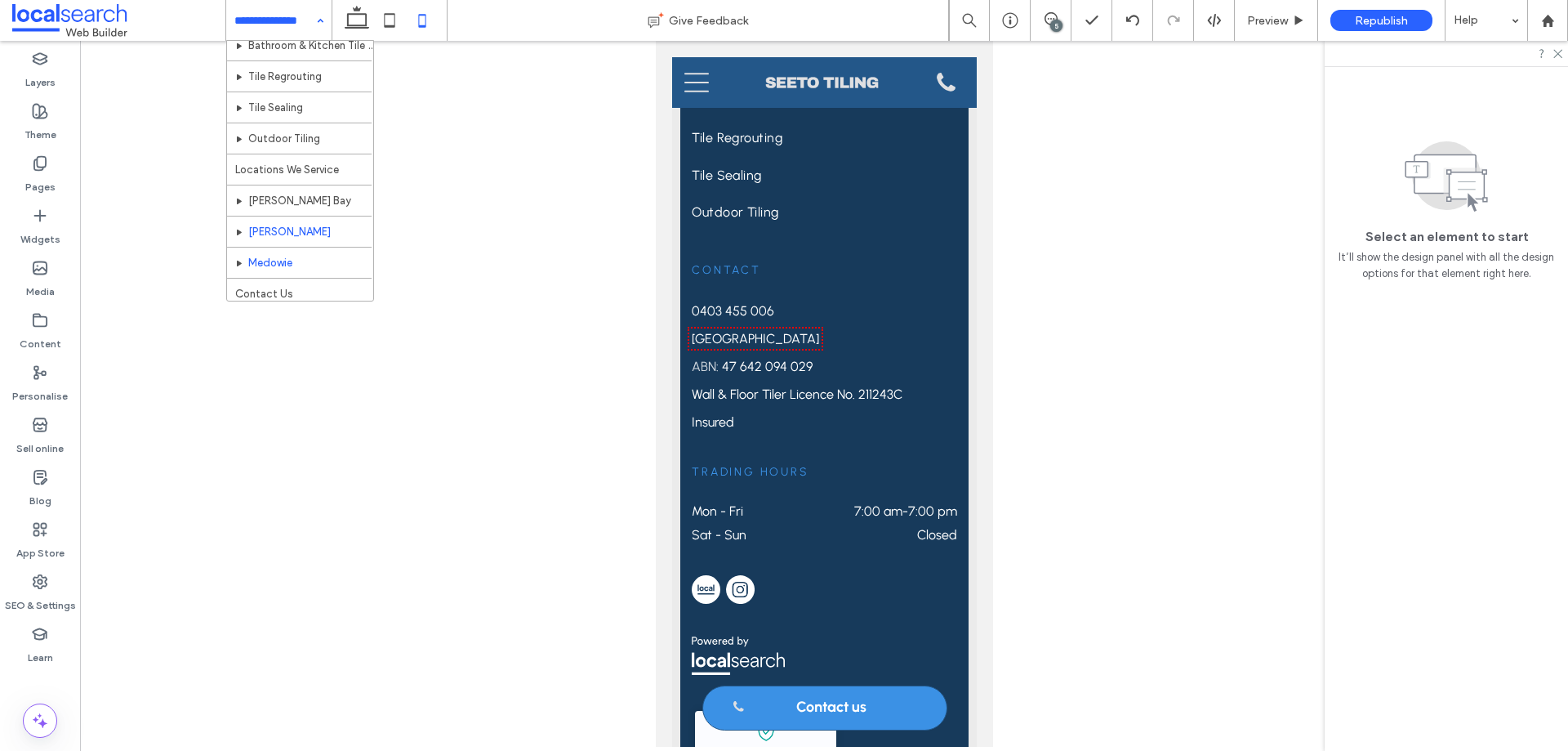
scroll to position [110, 0]
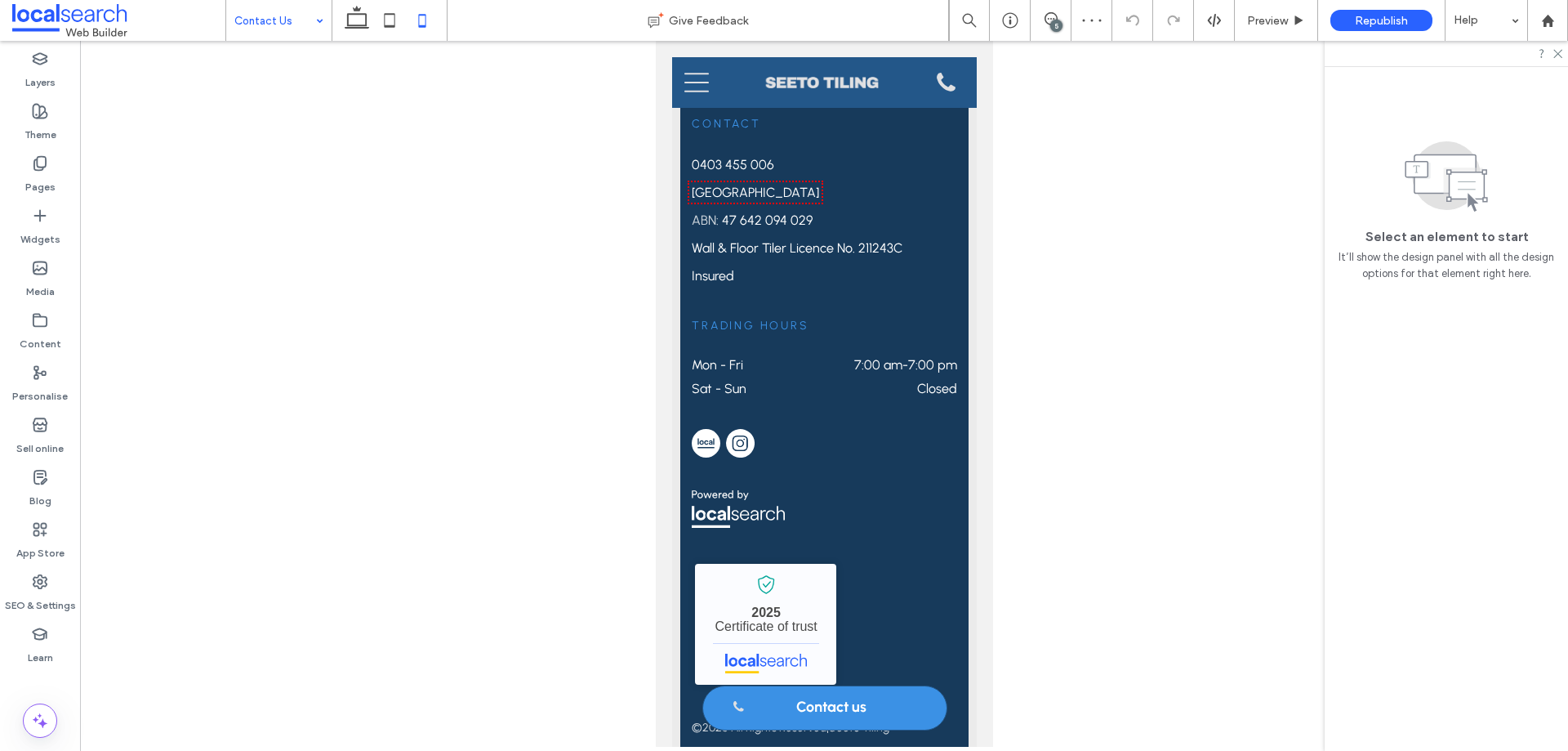
scroll to position [2369, 0]
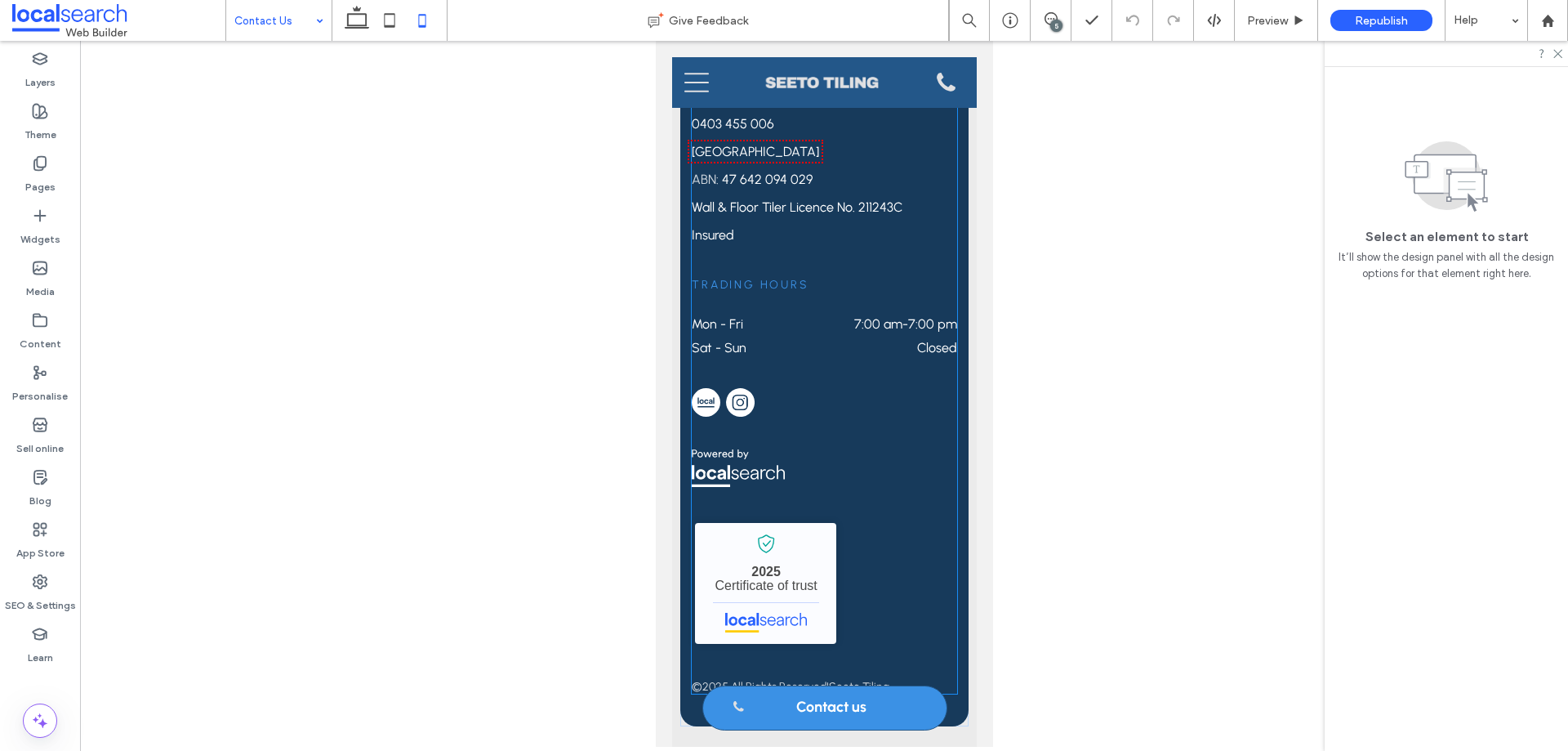
click at [822, 412] on div "Seeto Tiling - Localsearch verified business 2025 Certificate of trust © 2025 A…" at bounding box center [823, 541] width 265 height 307
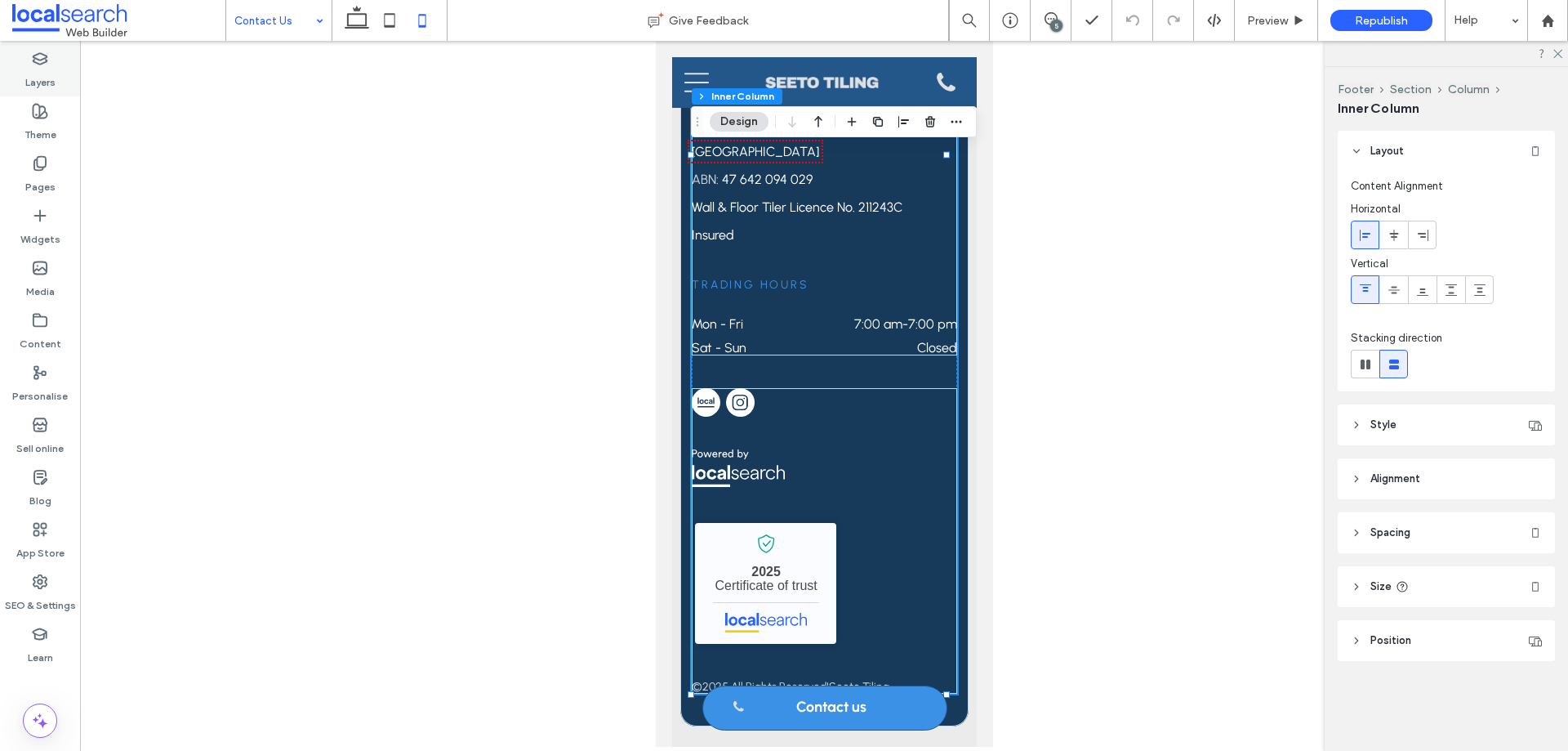
click at [36, 62] on use at bounding box center [41, 58] width 14 height 11
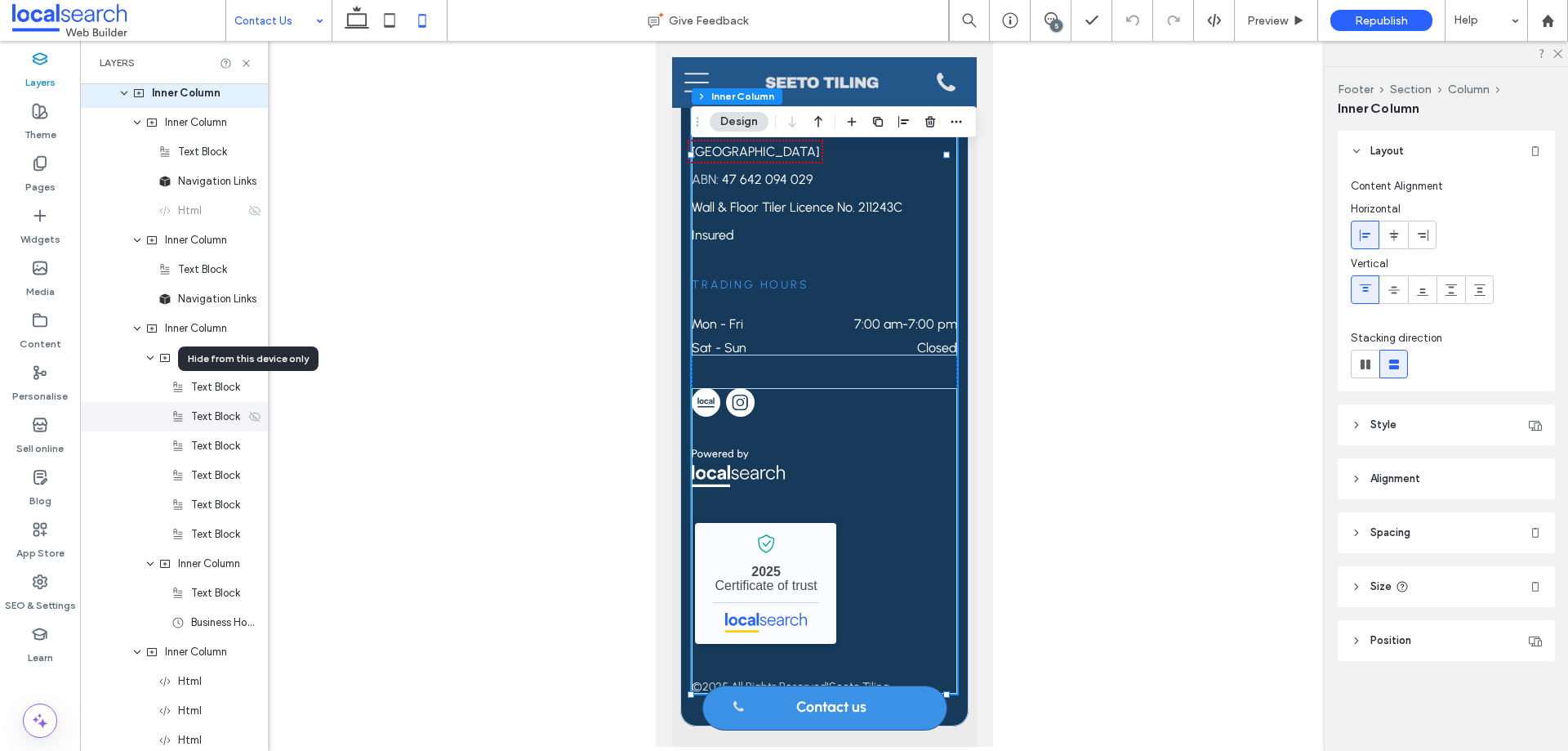
scroll to position [1340, 0]
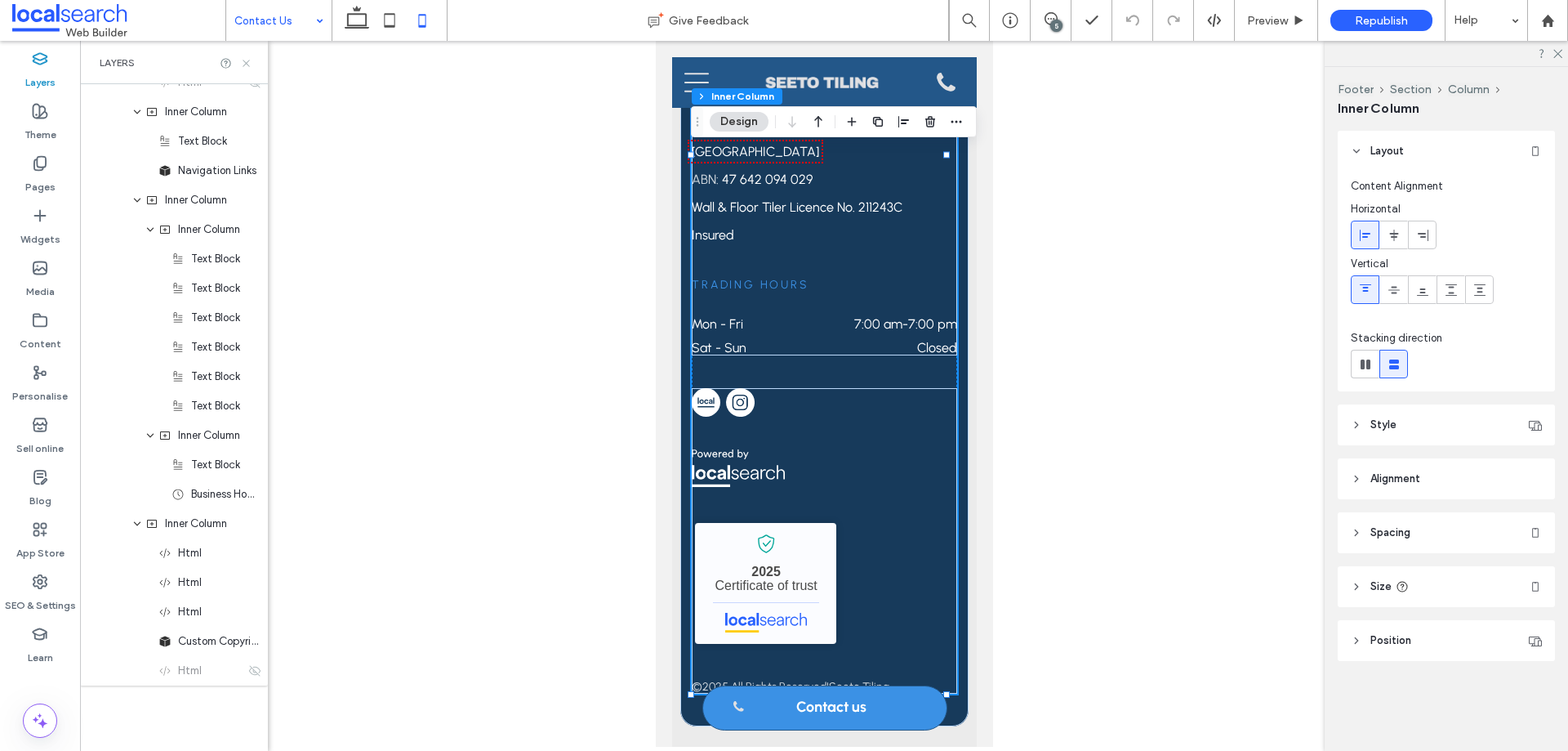
click at [245, 60] on icon at bounding box center [247, 63] width 12 height 12
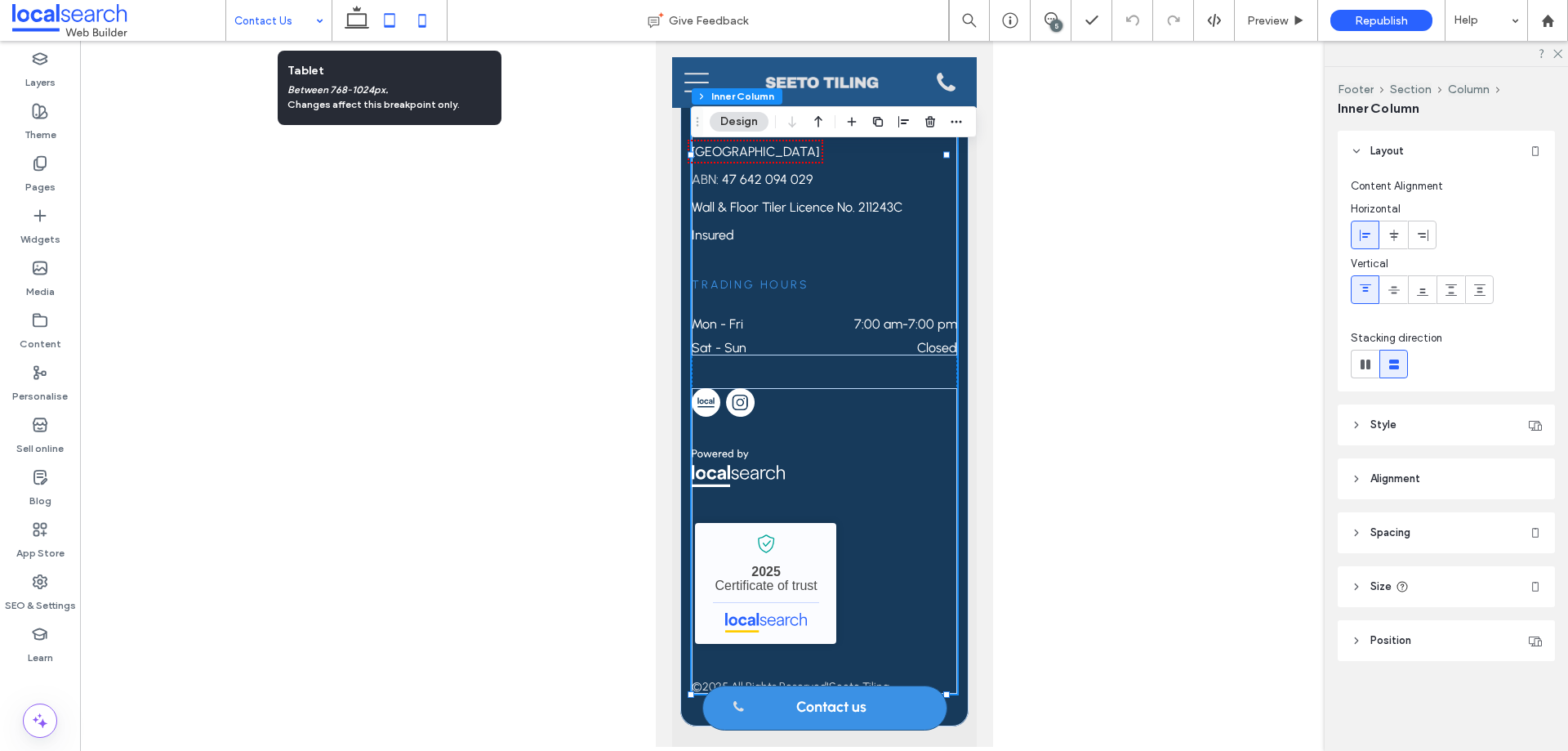
click at [383, 27] on icon at bounding box center [389, 20] width 33 height 33
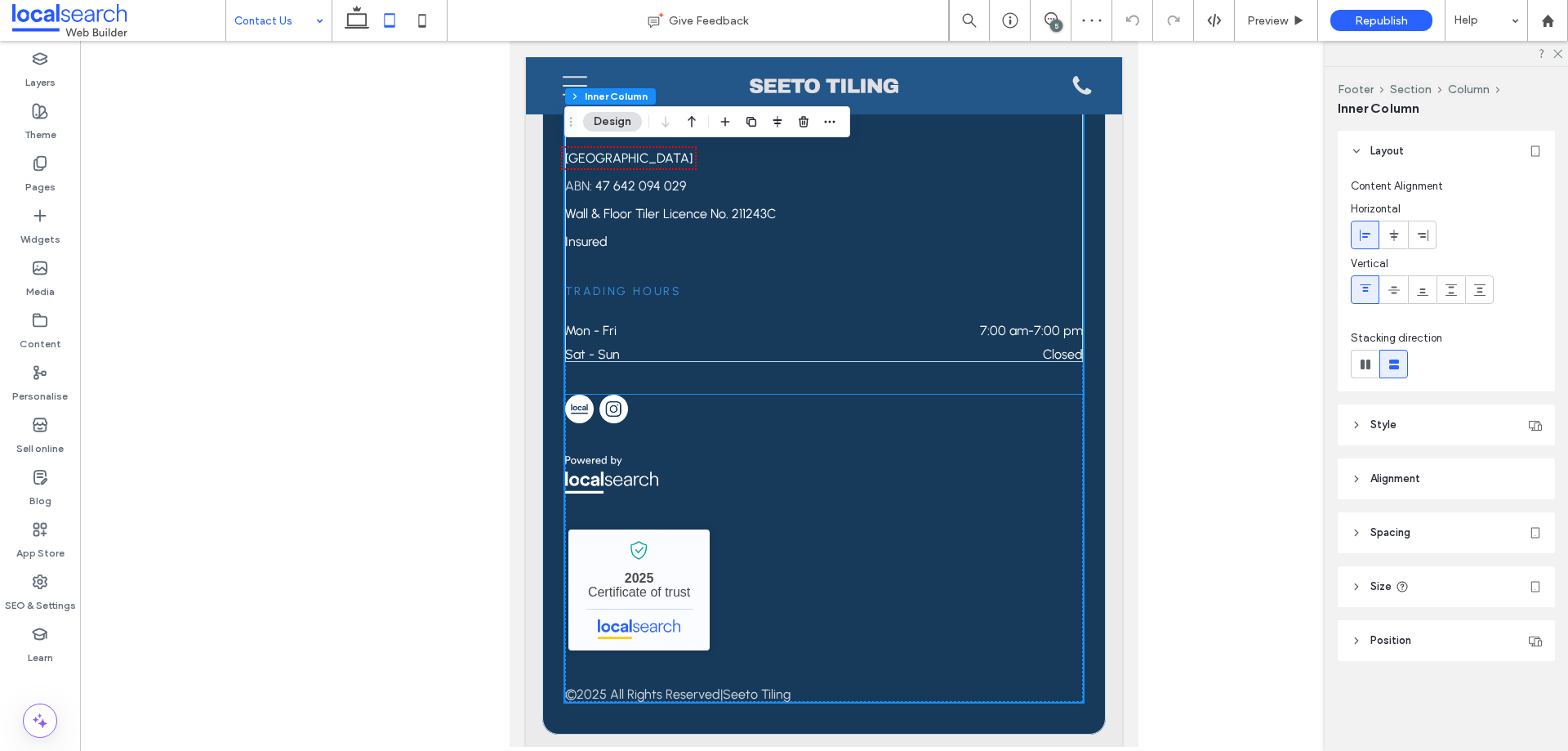
scroll to position [2379, 0]
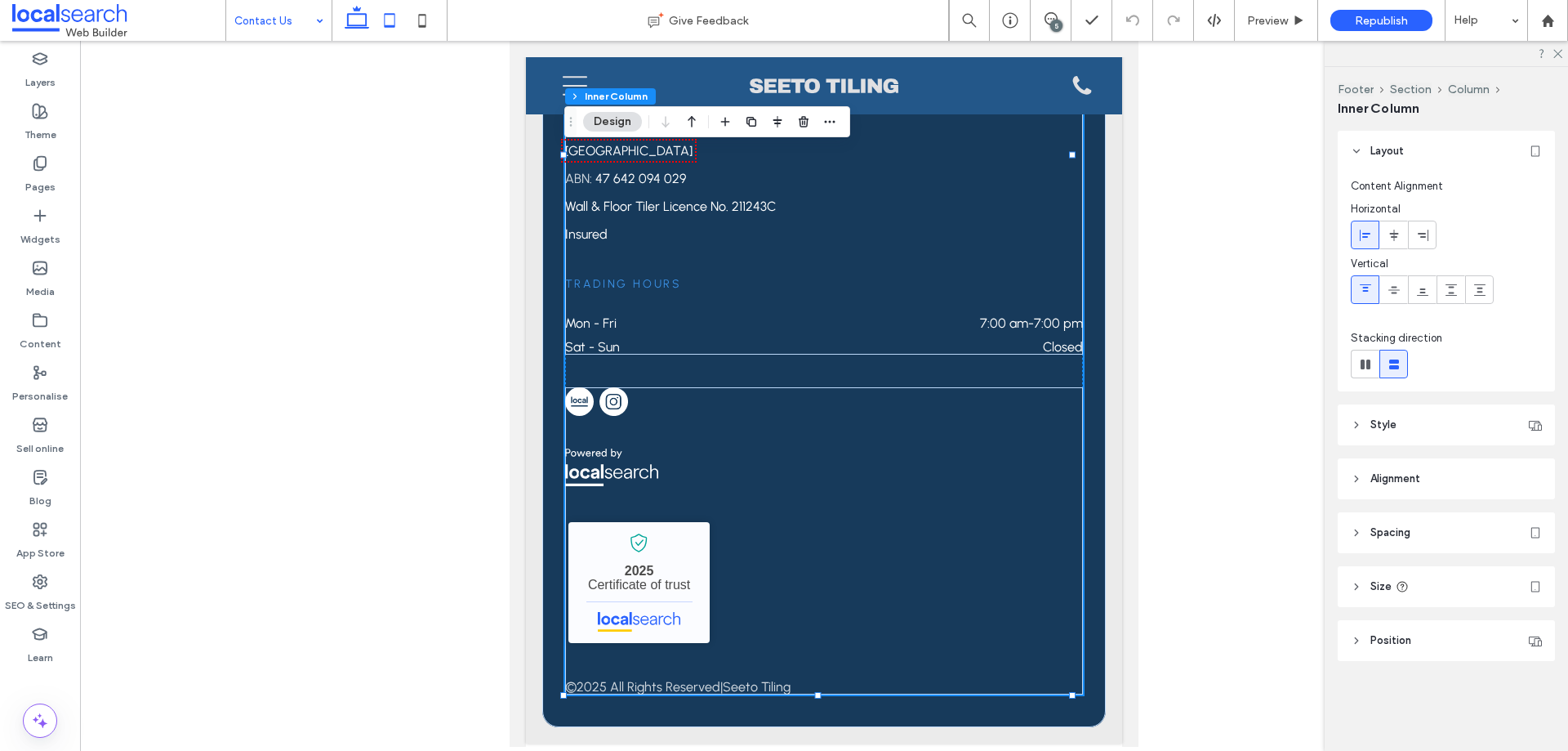
click at [358, 18] on icon at bounding box center [356, 20] width 33 height 33
type input "*"
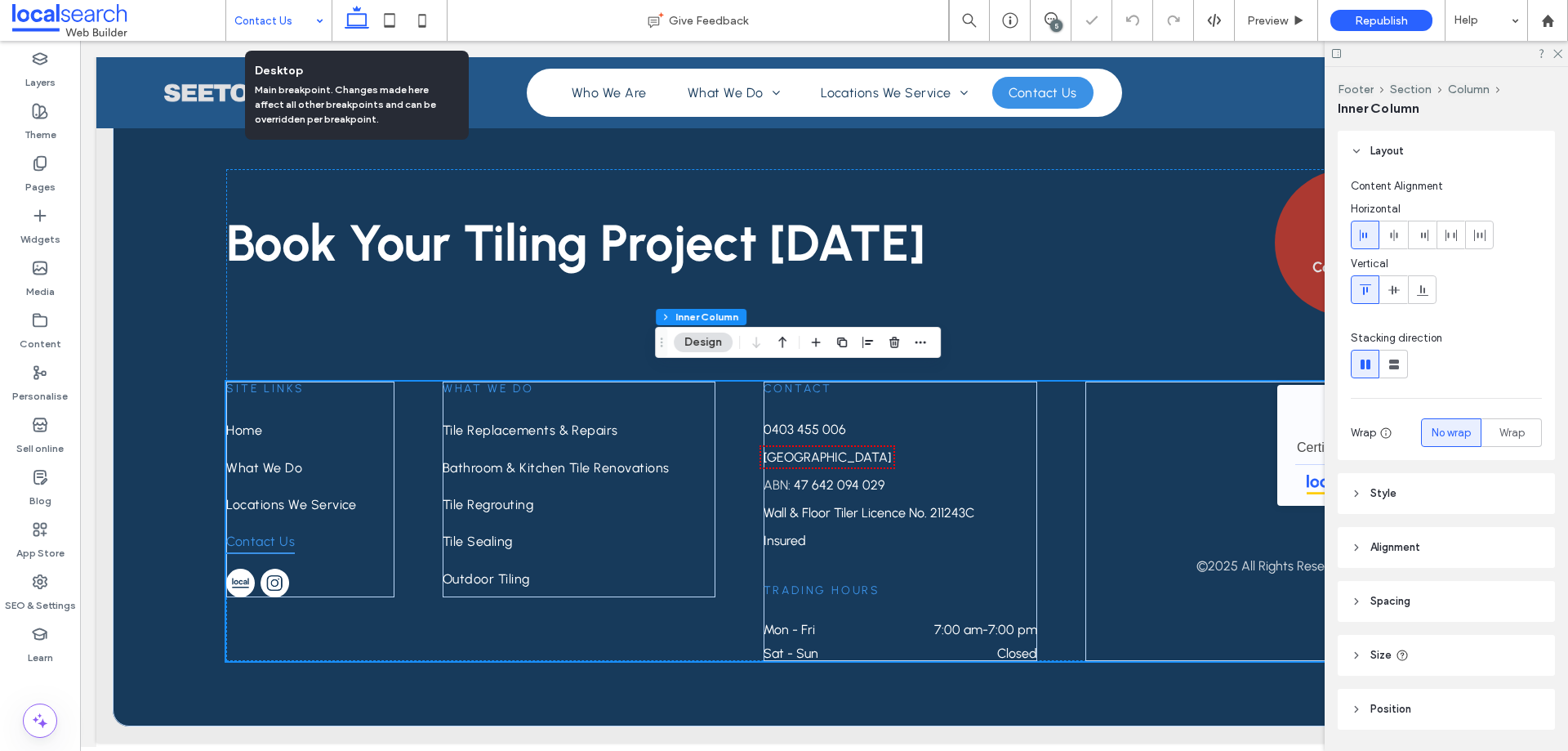
scroll to position [1741, 0]
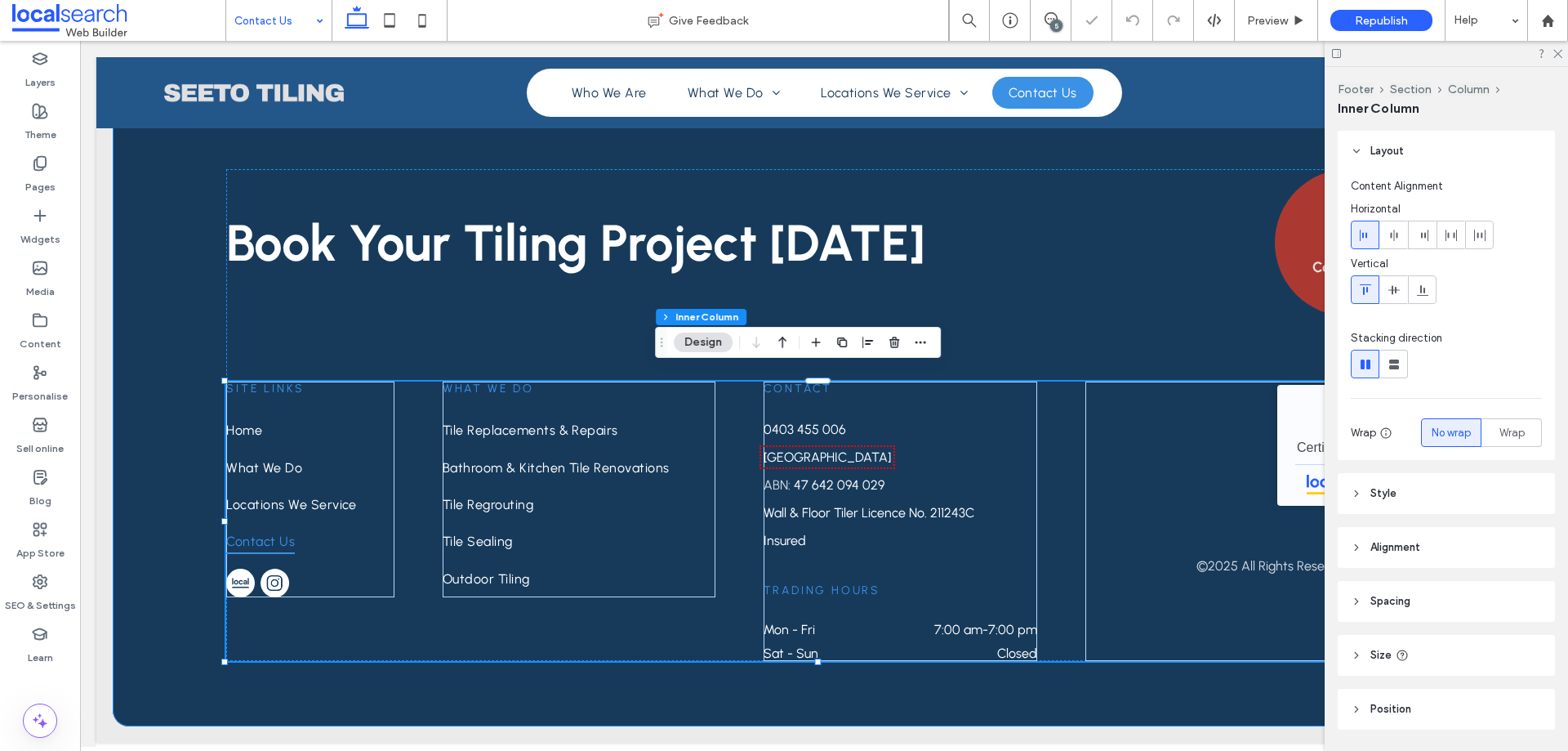
click at [203, 494] on div "Book Your Tiling Project [DATE] Contact Us SITE Links Home What We Do Locations…" at bounding box center [823, 398] width 1422 height 655
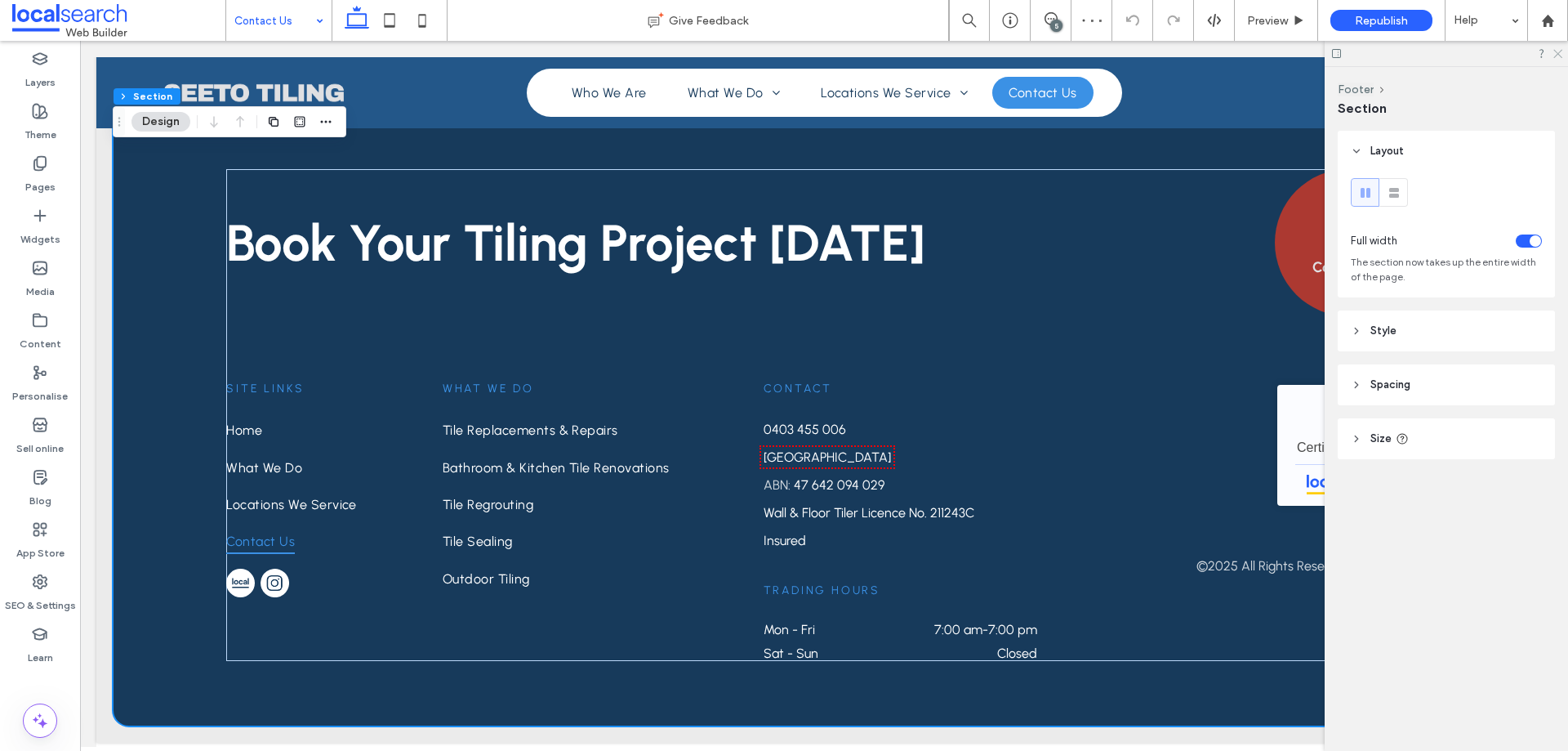
click at [1557, 54] on use at bounding box center [1557, 54] width 9 height 9
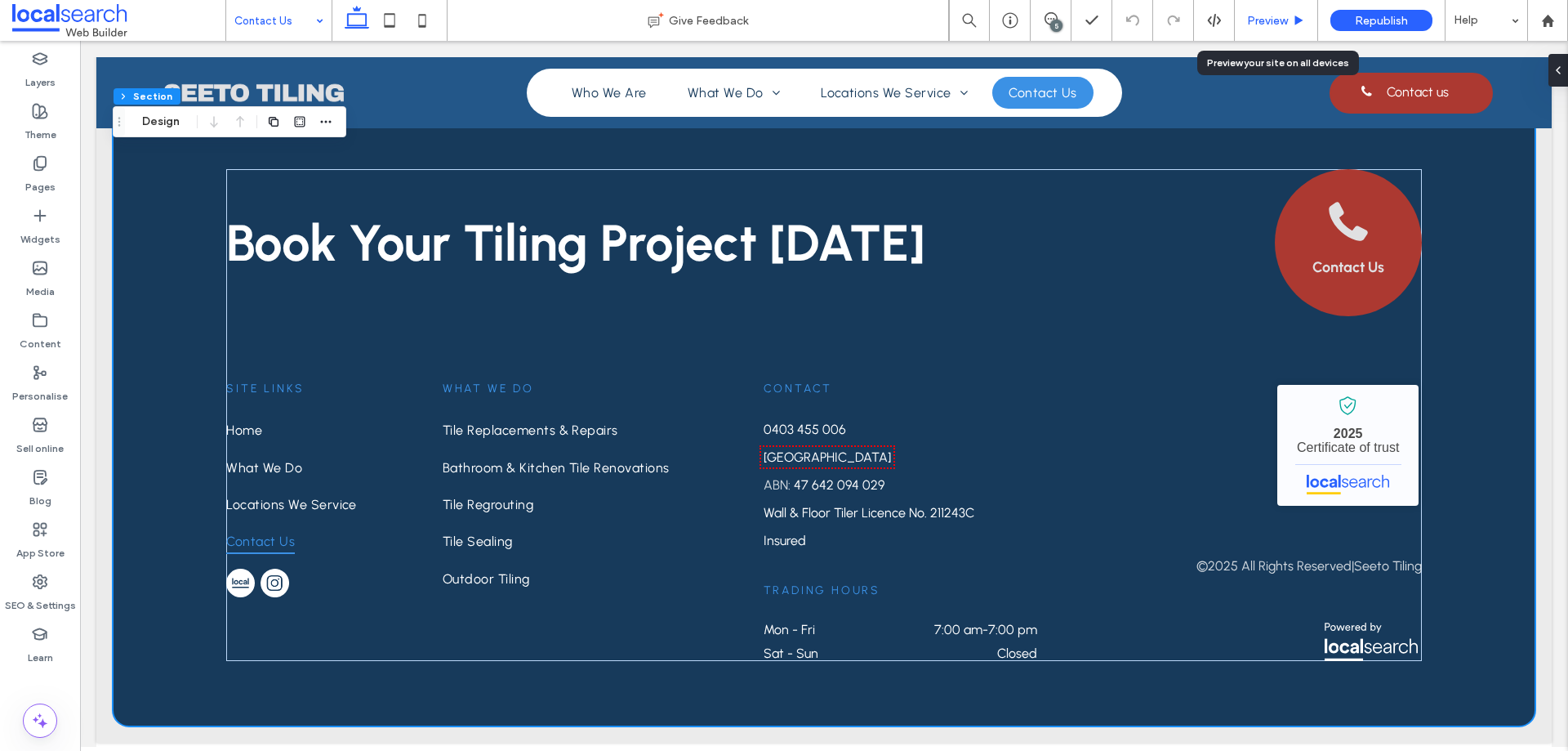
click at [1278, 24] on span "Preview" at bounding box center [1267, 21] width 41 height 14
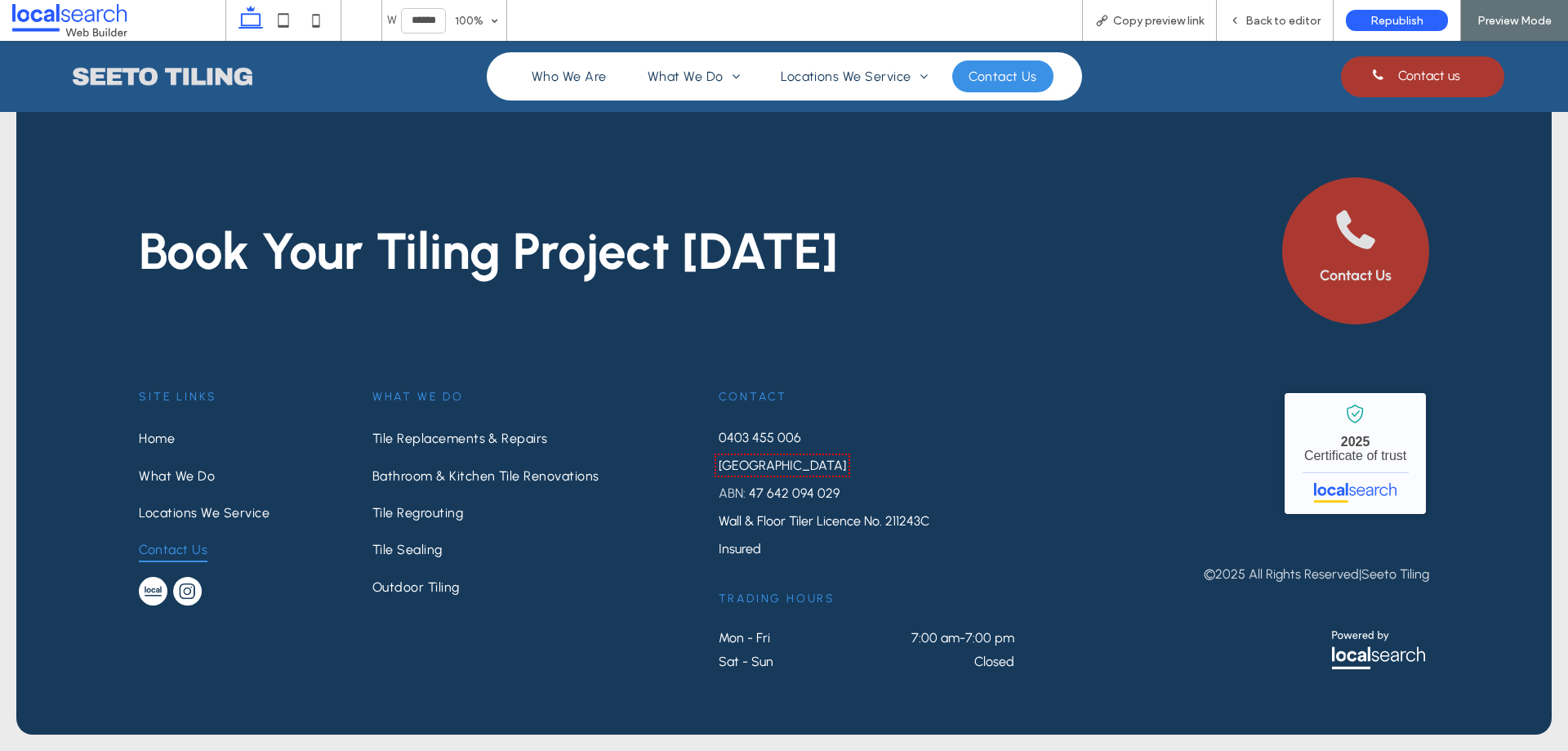
scroll to position [1704, 0]
click at [1263, 14] on span "Back to editor" at bounding box center [1283, 21] width 75 height 14
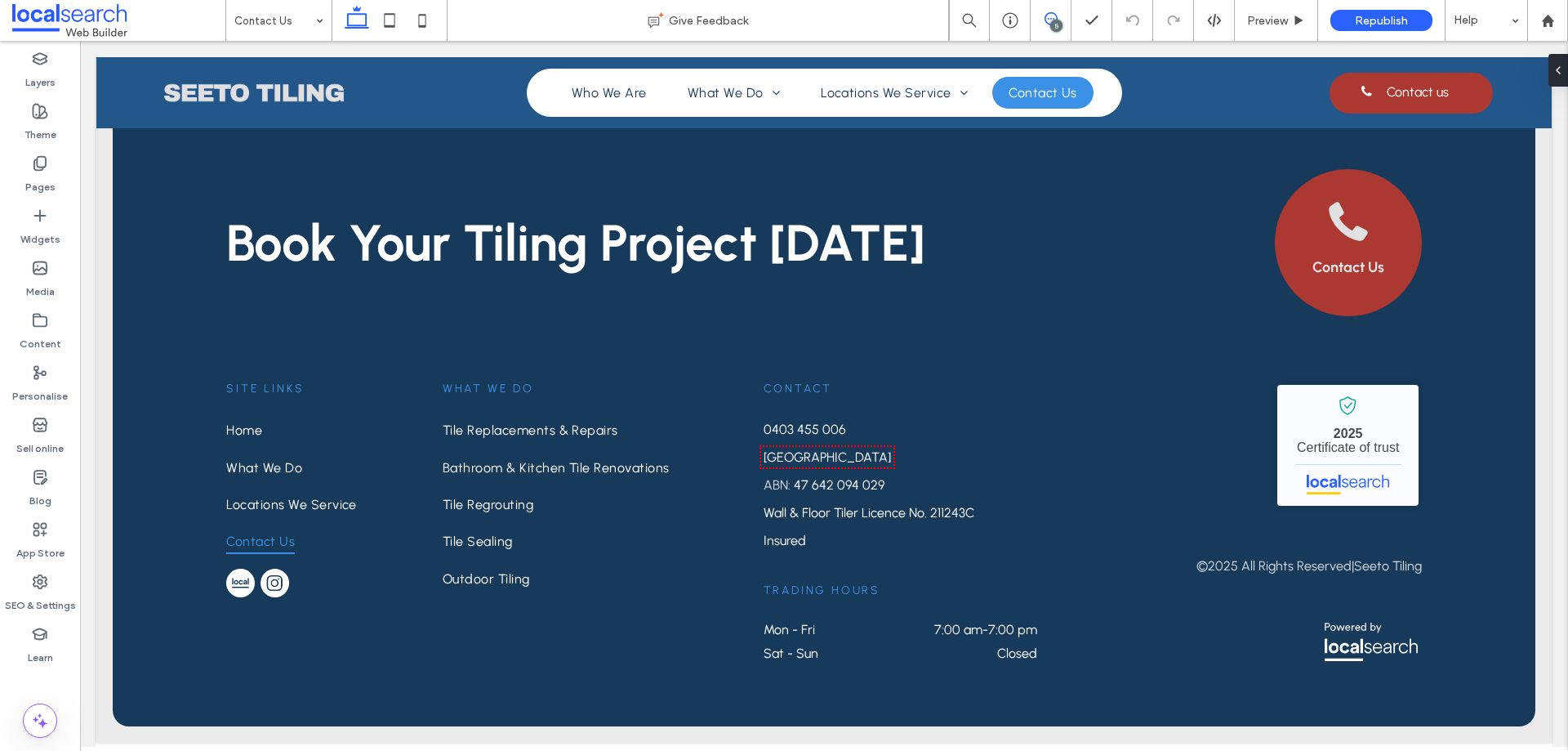
click at [1054, 15] on use at bounding box center [1050, 18] width 13 height 13
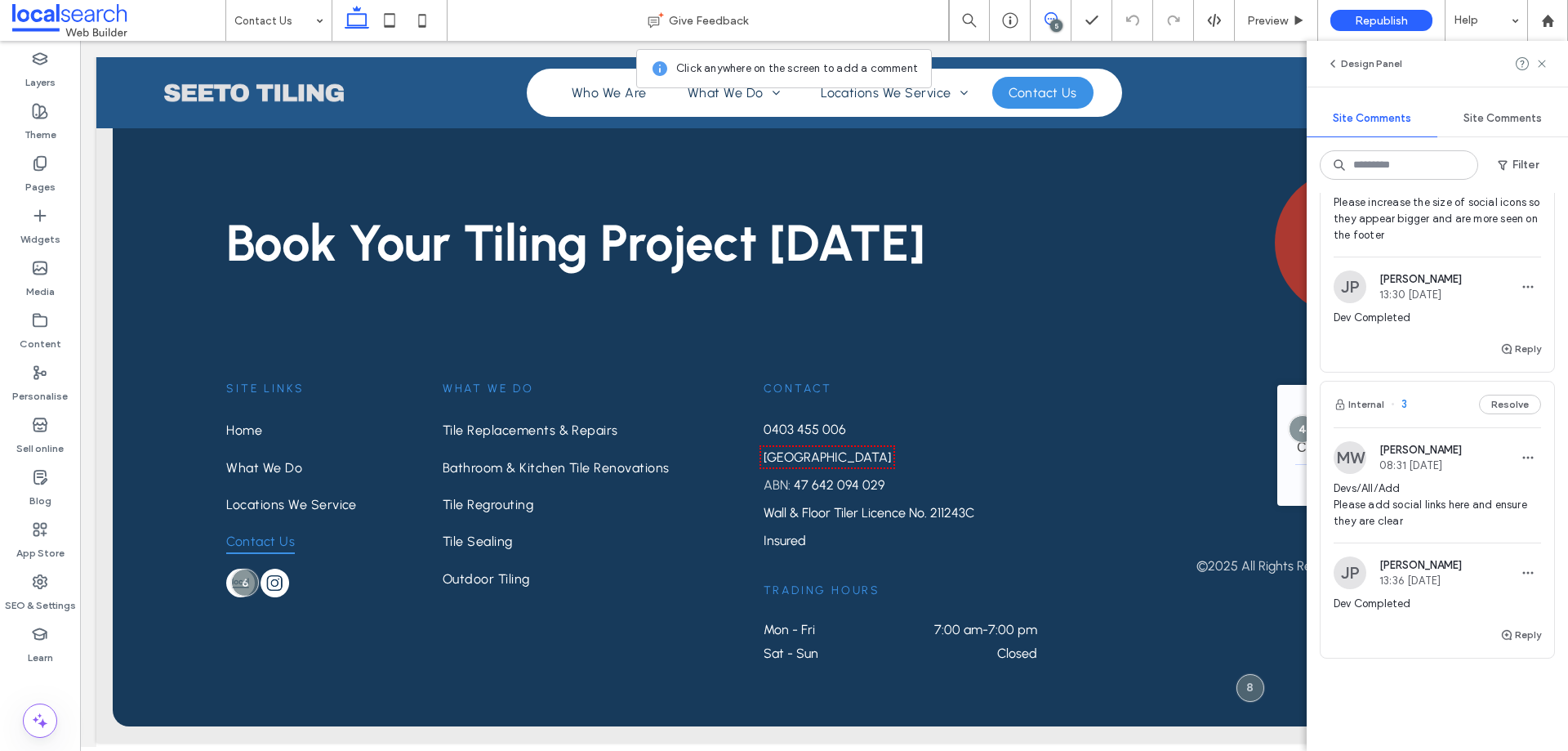
scroll to position [1063, 0]
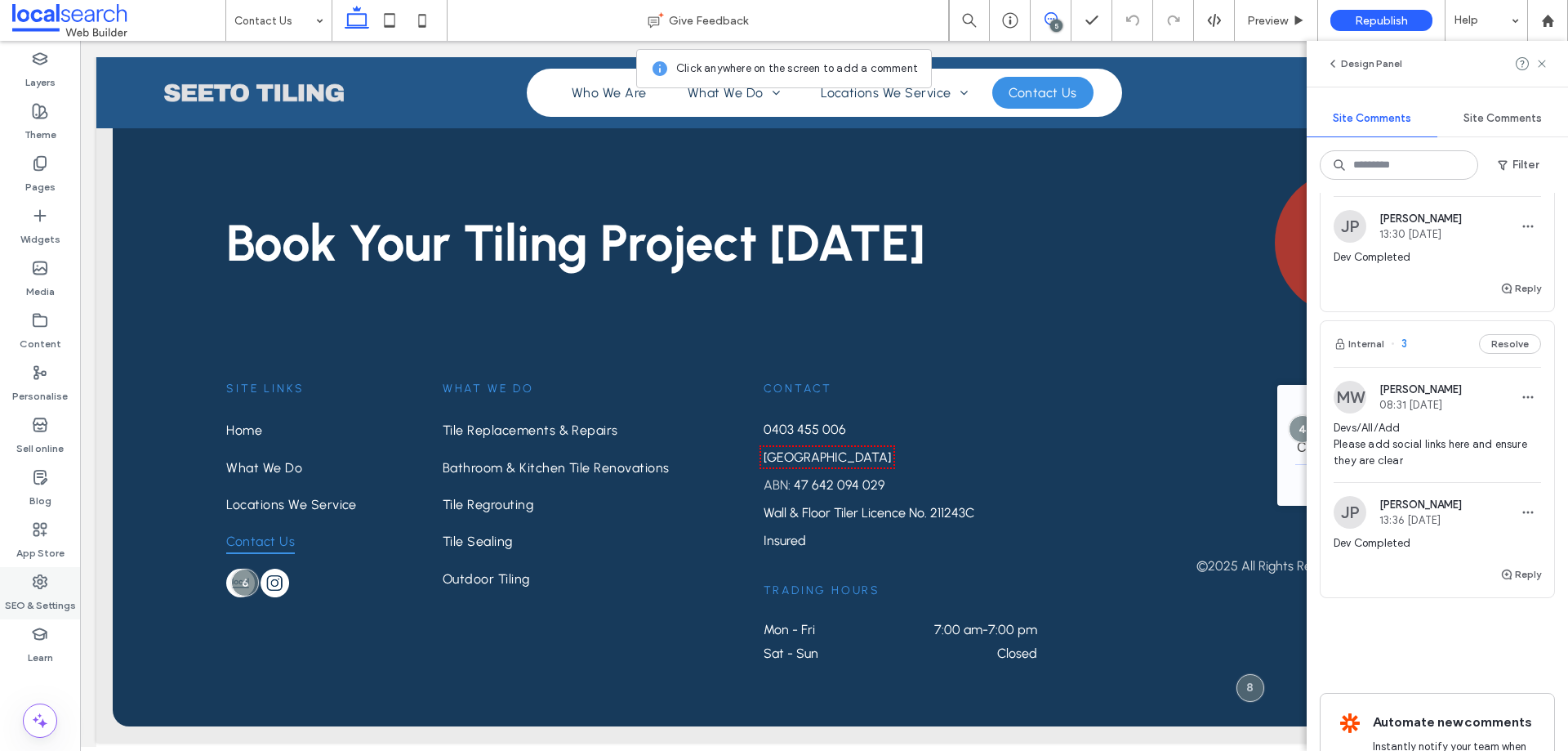
click at [52, 583] on div "SEO & Settings" at bounding box center [40, 593] width 80 height 52
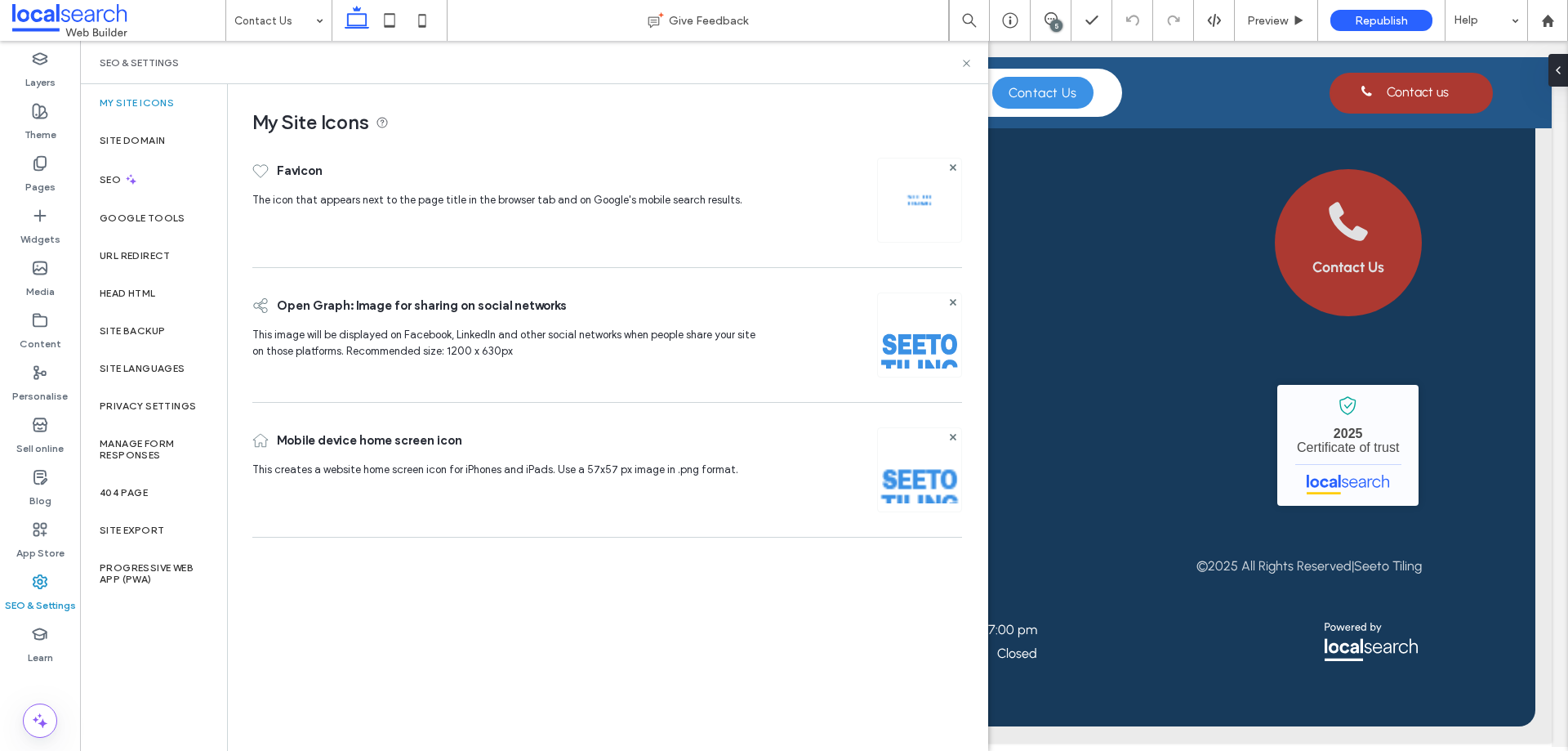
scroll to position [0, 0]
click at [169, 331] on div "Site backup" at bounding box center [153, 332] width 147 height 38
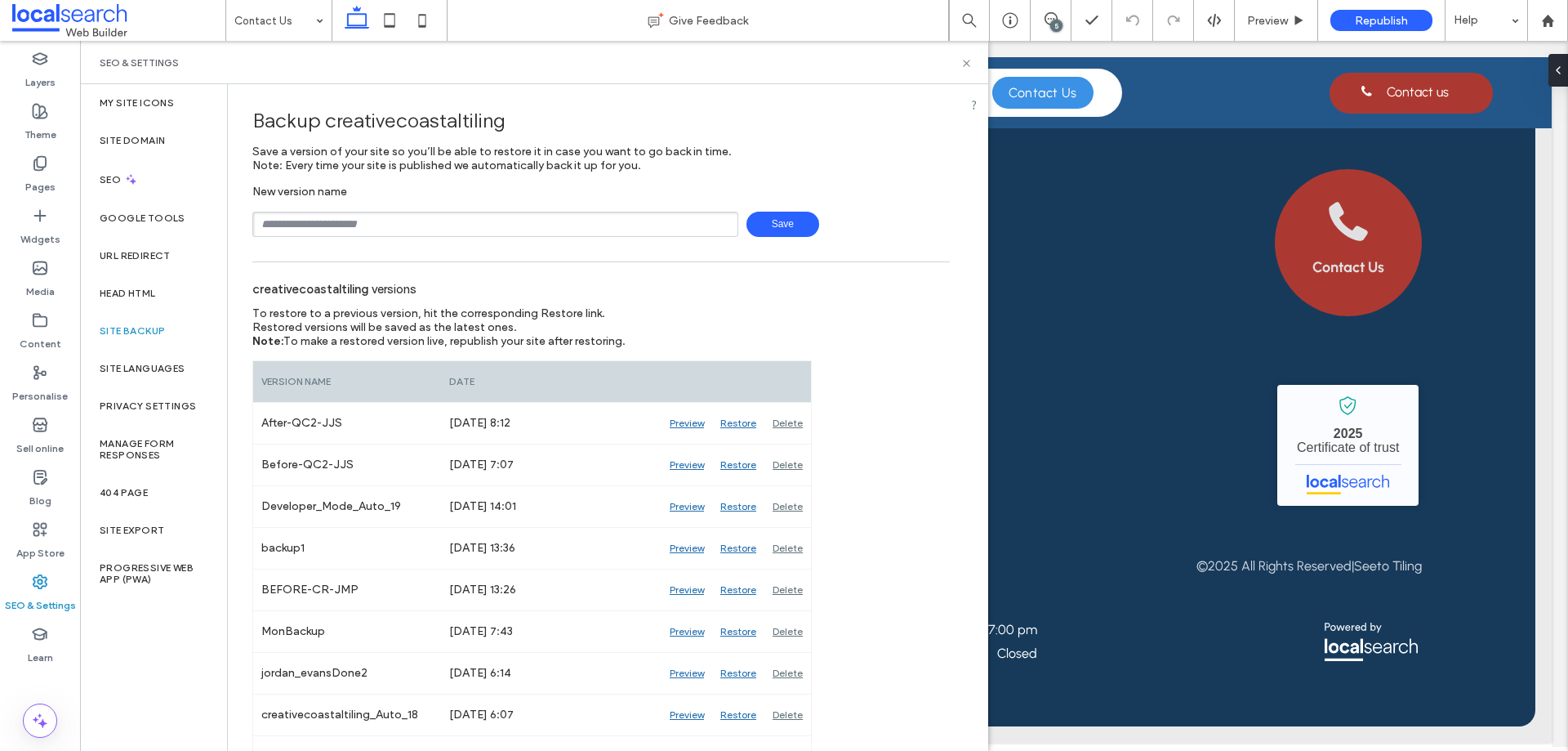
click at [909, 102] on div "Backup creativecoastaltiling" at bounding box center [601, 121] width 698 height 48
drag, startPoint x: 919, startPoint y: 69, endPoint x: 957, endPoint y: 68, distance: 38.0
click at [921, 66] on div "SEO & Settings" at bounding box center [534, 62] width 868 height 13
click at [964, 65] on use at bounding box center [966, 63] width 7 height 7
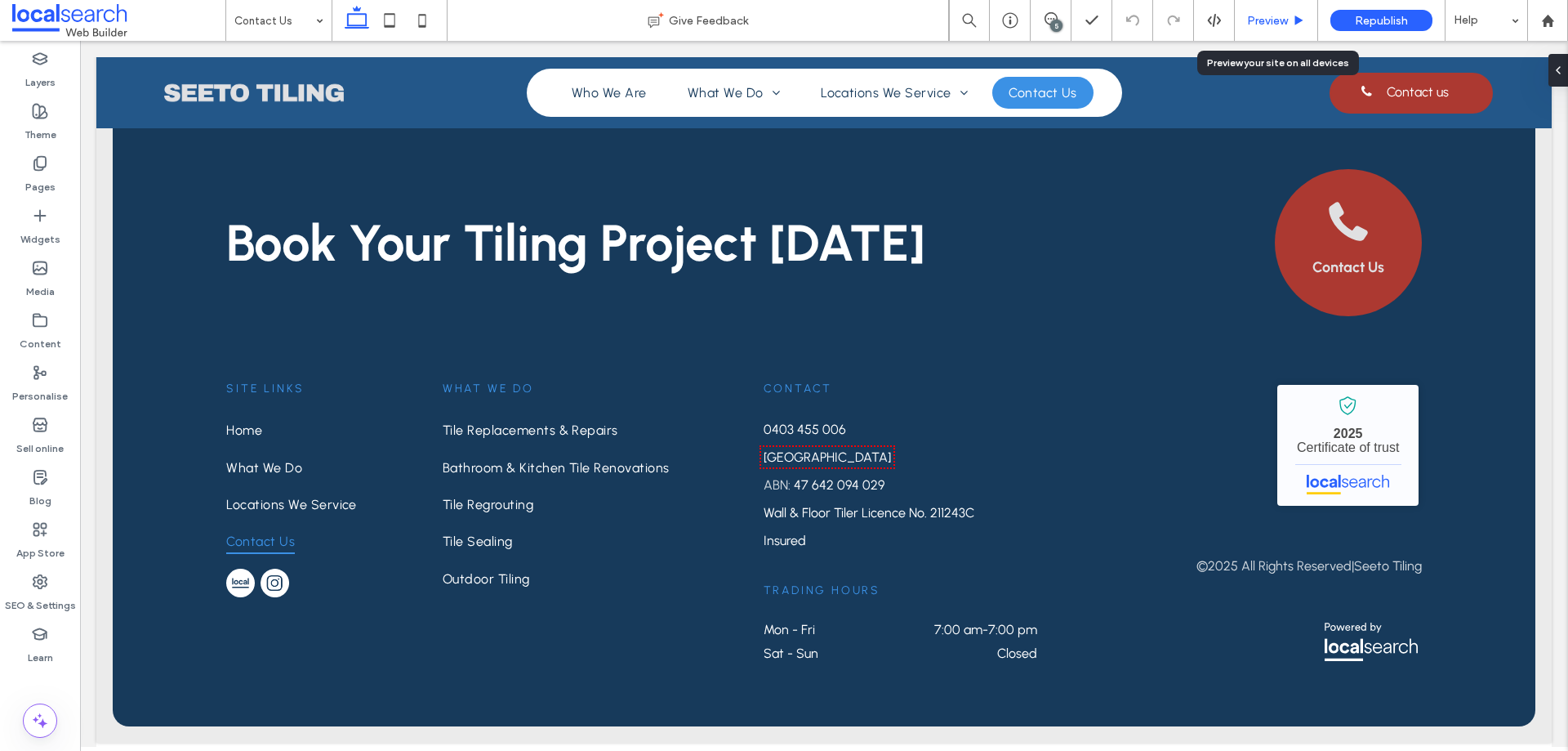
click at [1282, 16] on span "Preview" at bounding box center [1267, 21] width 41 height 14
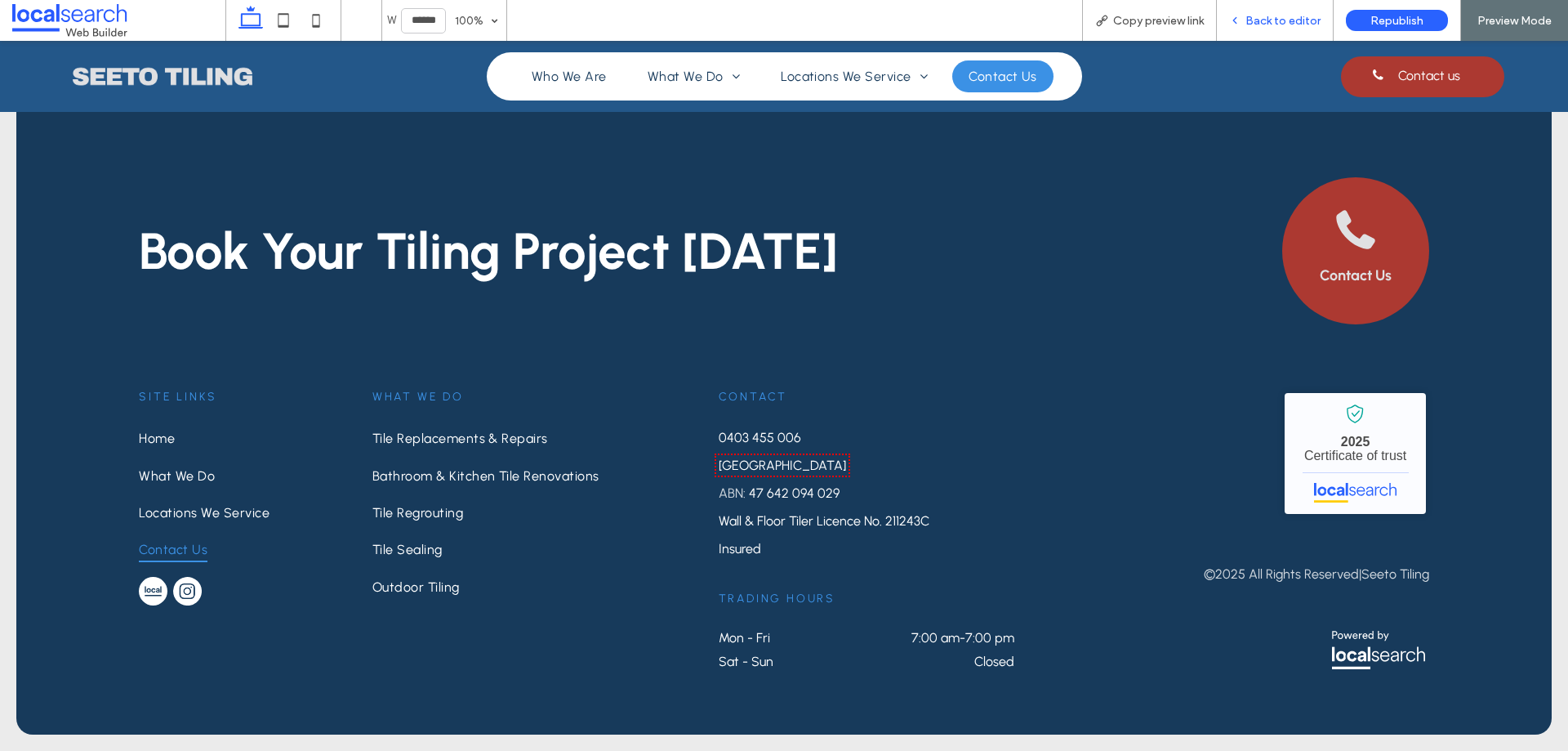
scroll to position [1704, 0]
click at [1269, 25] on span "Back to editor" at bounding box center [1283, 21] width 75 height 14
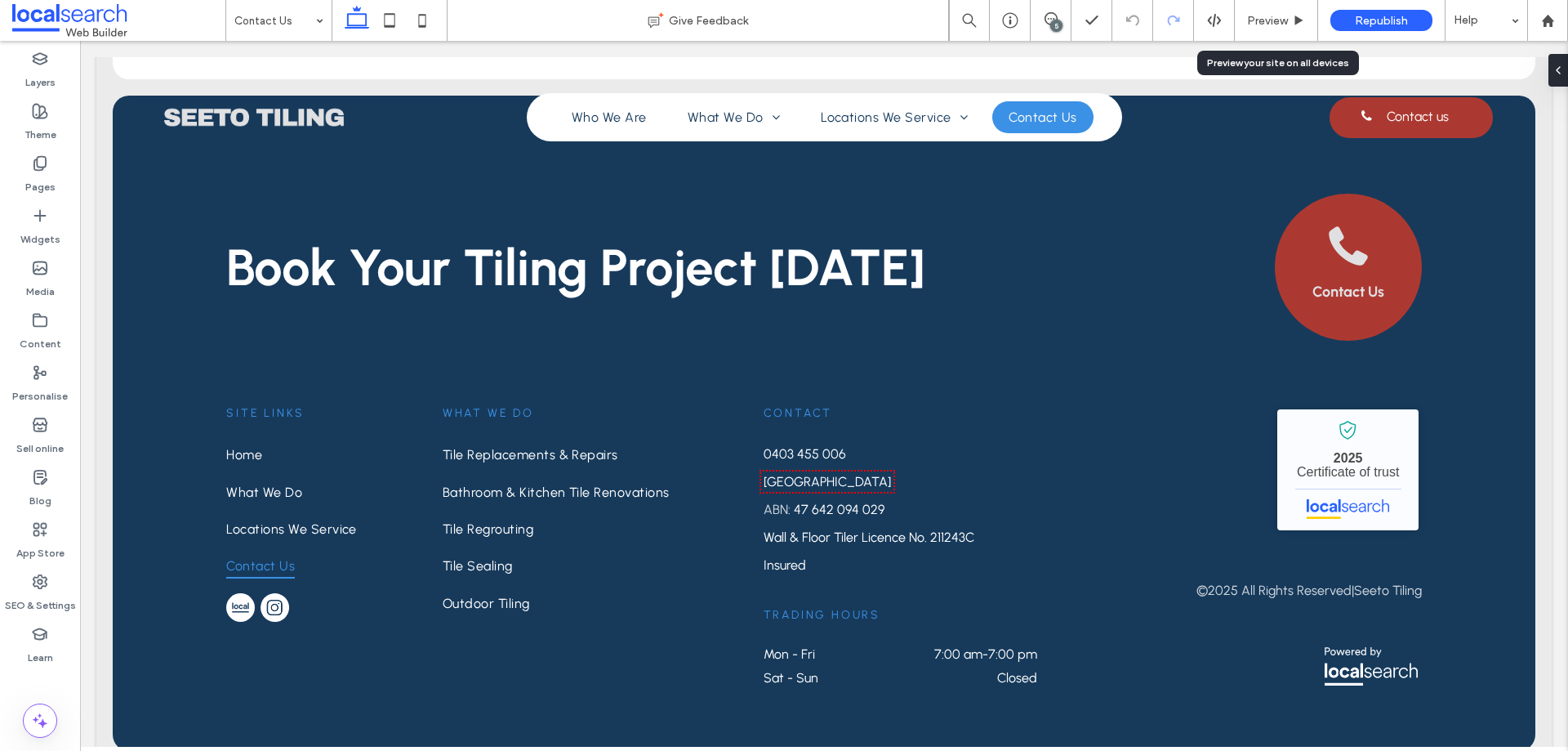
scroll to position [1728, 0]
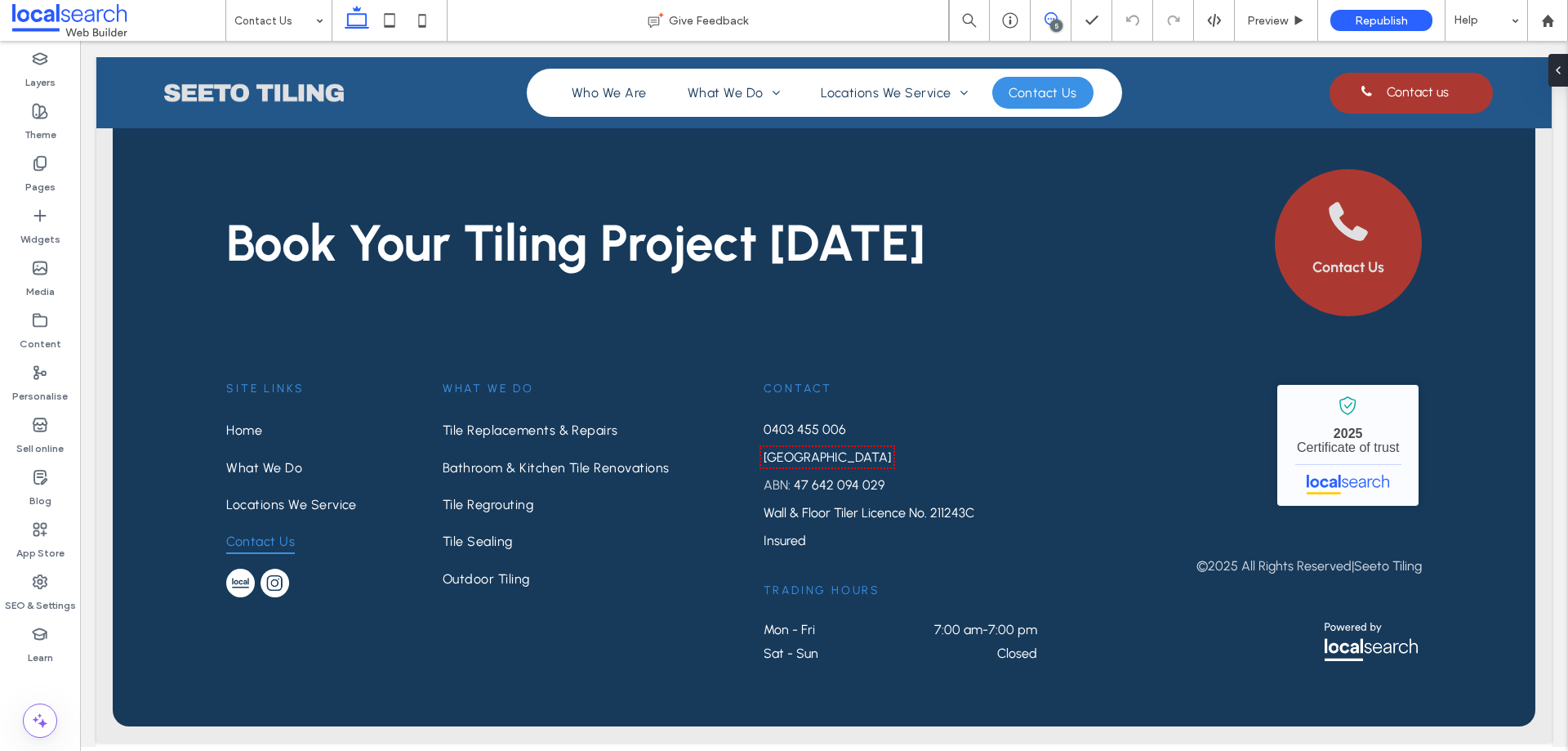
click at [1055, 14] on icon at bounding box center [1050, 18] width 13 height 13
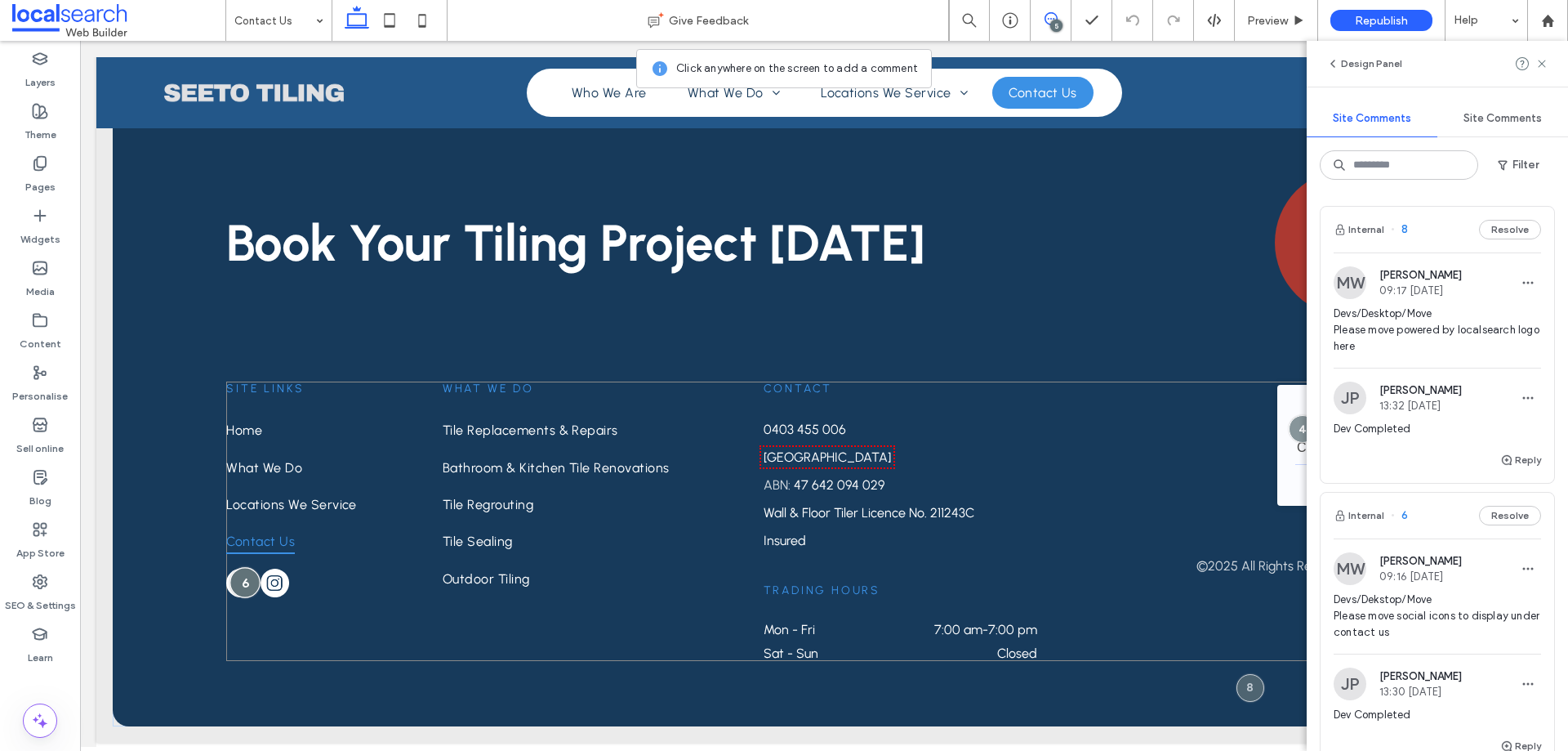
click at [248, 586] on div at bounding box center [246, 583] width 30 height 30
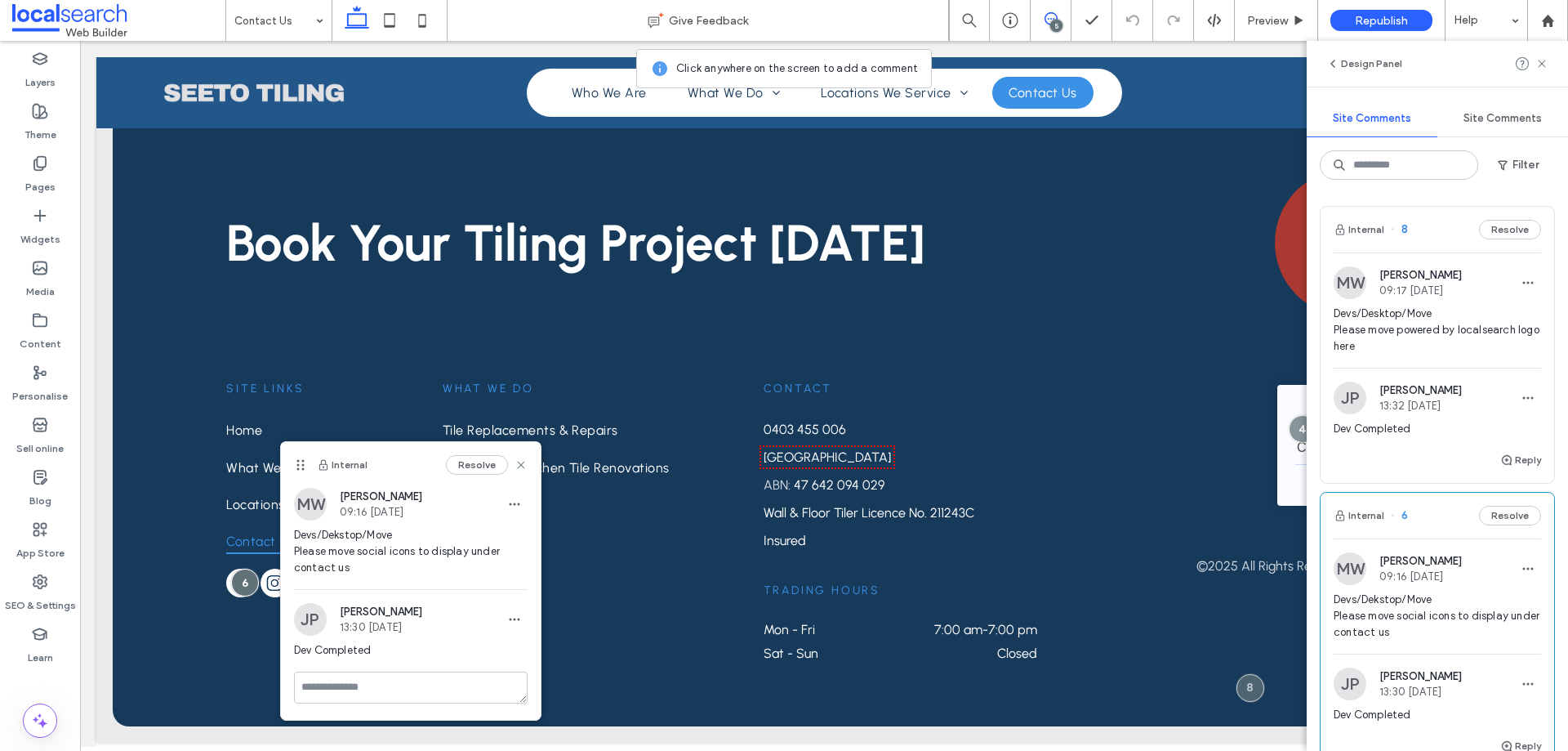
click at [1048, 16] on icon at bounding box center [1050, 18] width 13 height 13
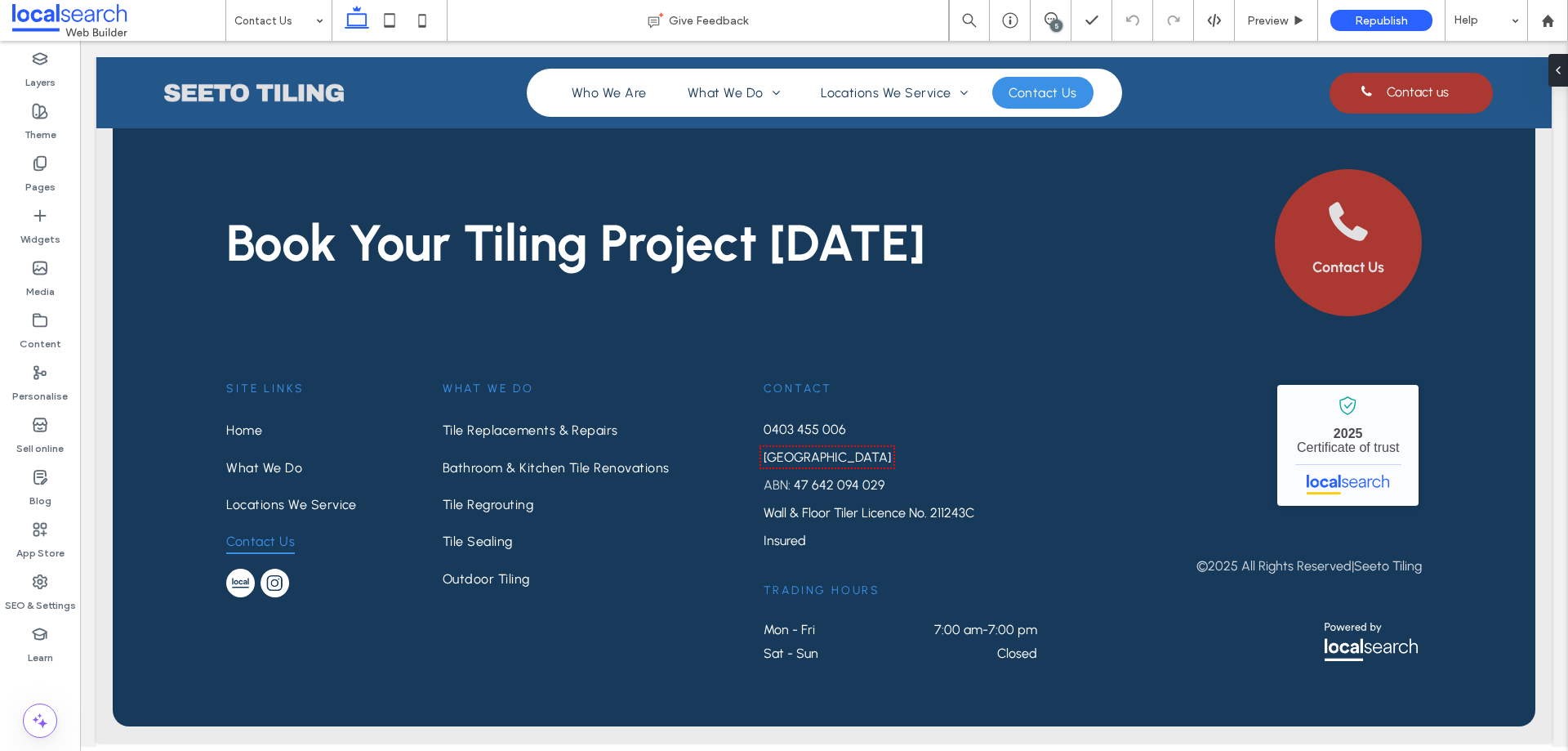
click at [1294, 23] on icon at bounding box center [1299, 21] width 12 height 12
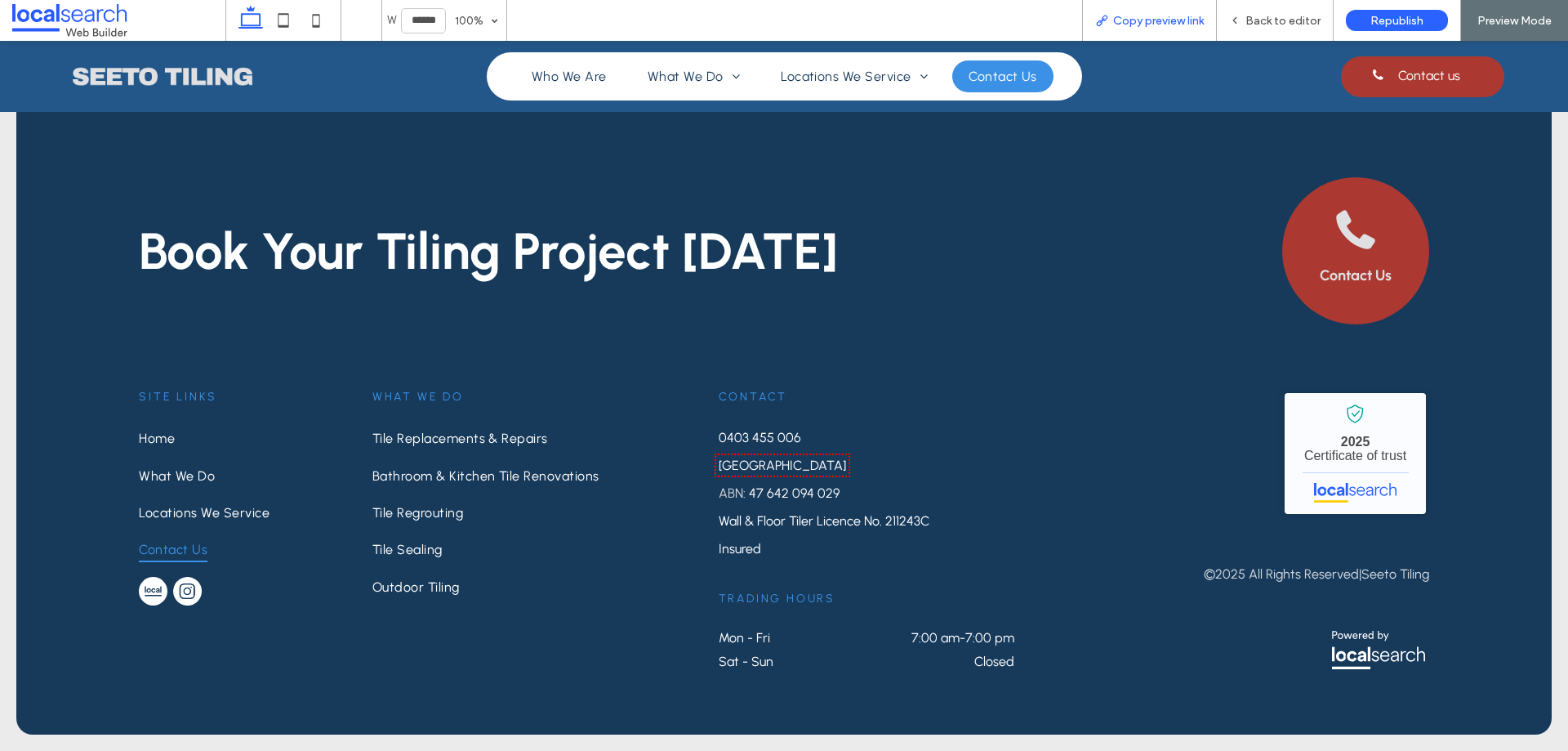
scroll to position [1704, 0]
click at [1188, 16] on span "Copy preview link" at bounding box center [1158, 21] width 91 height 14
